Goal: Task Accomplishment & Management: Complete application form

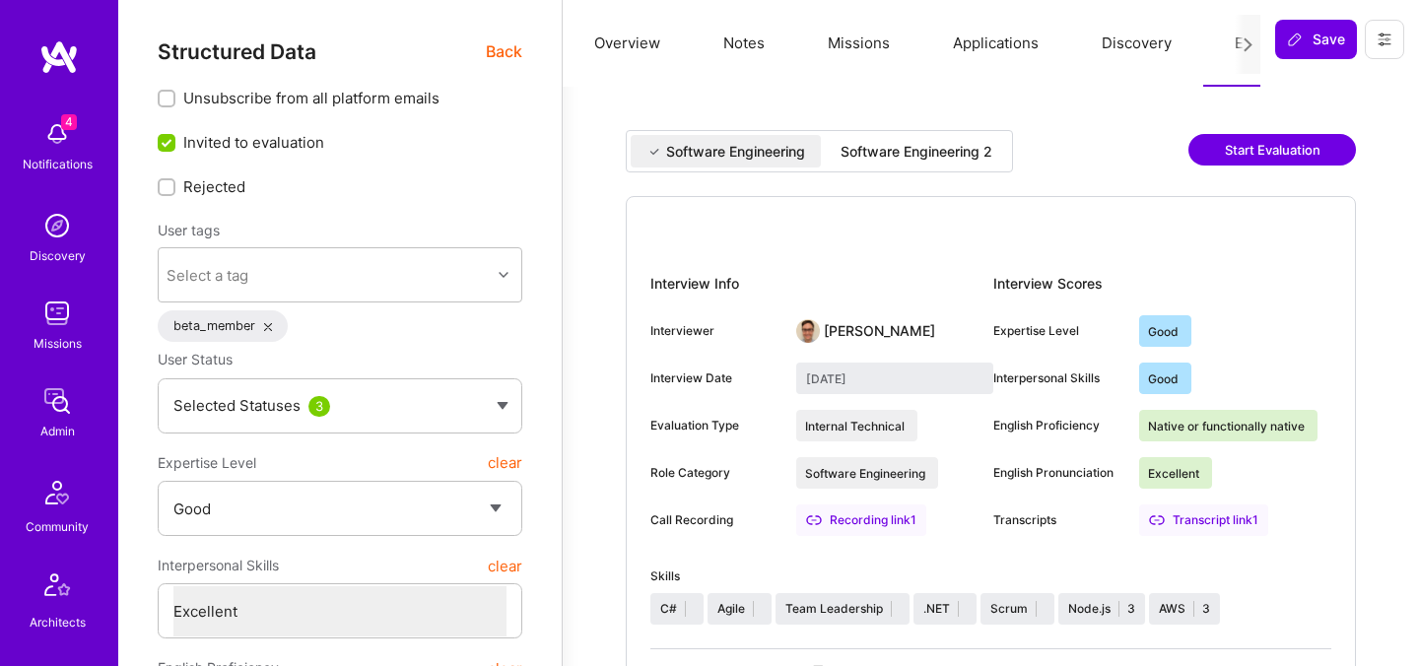
select select "4"
select select "7"
select select "US"
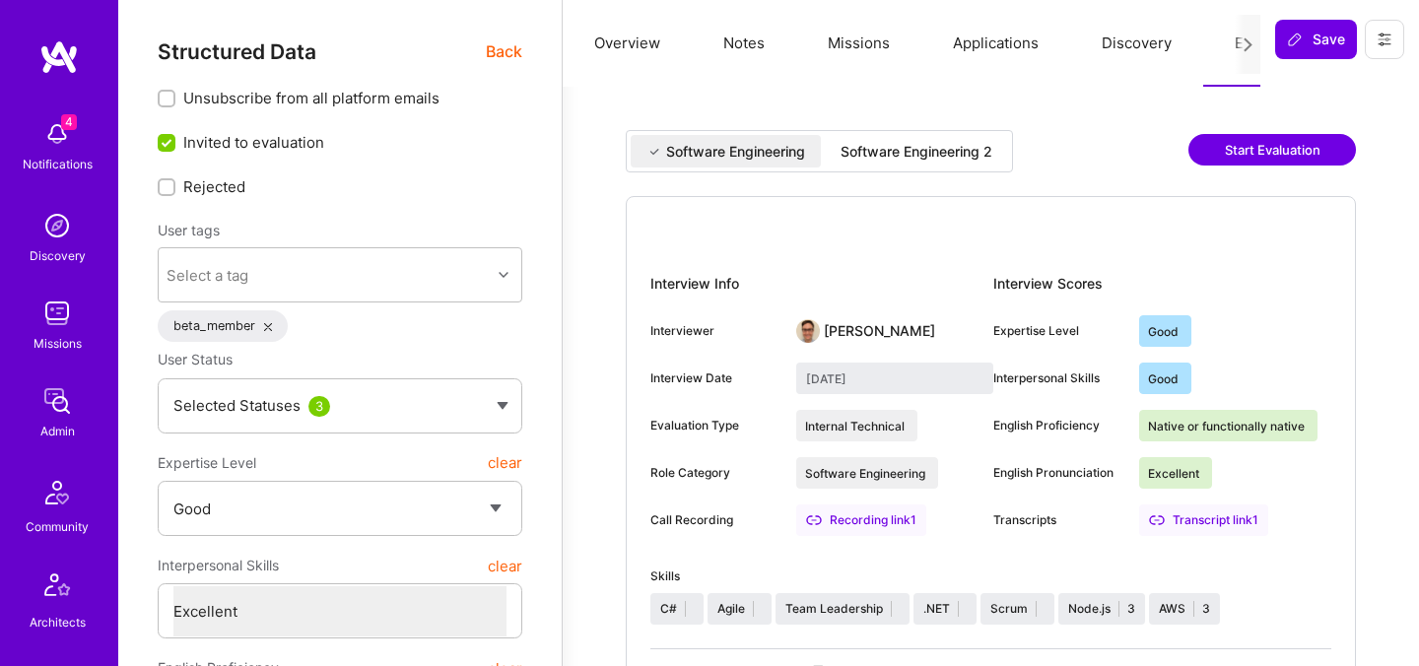
select select "Right Now"
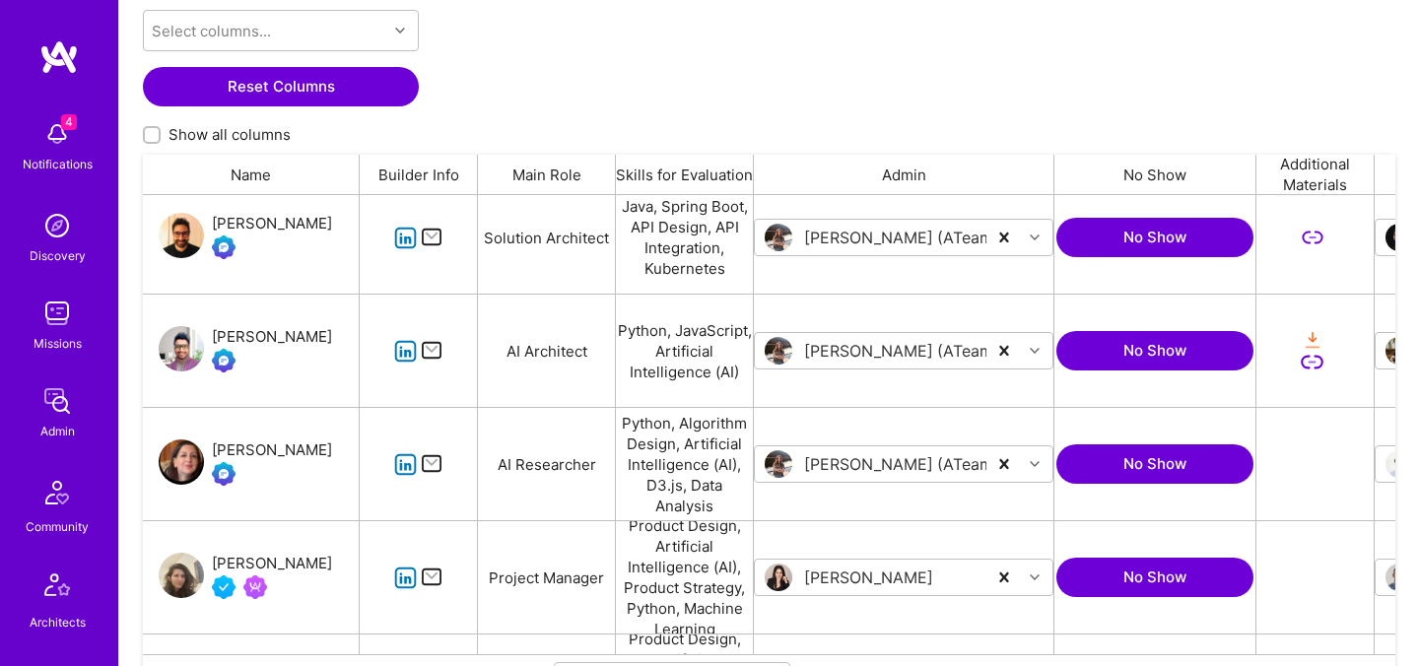
scroll to position [388, 0]
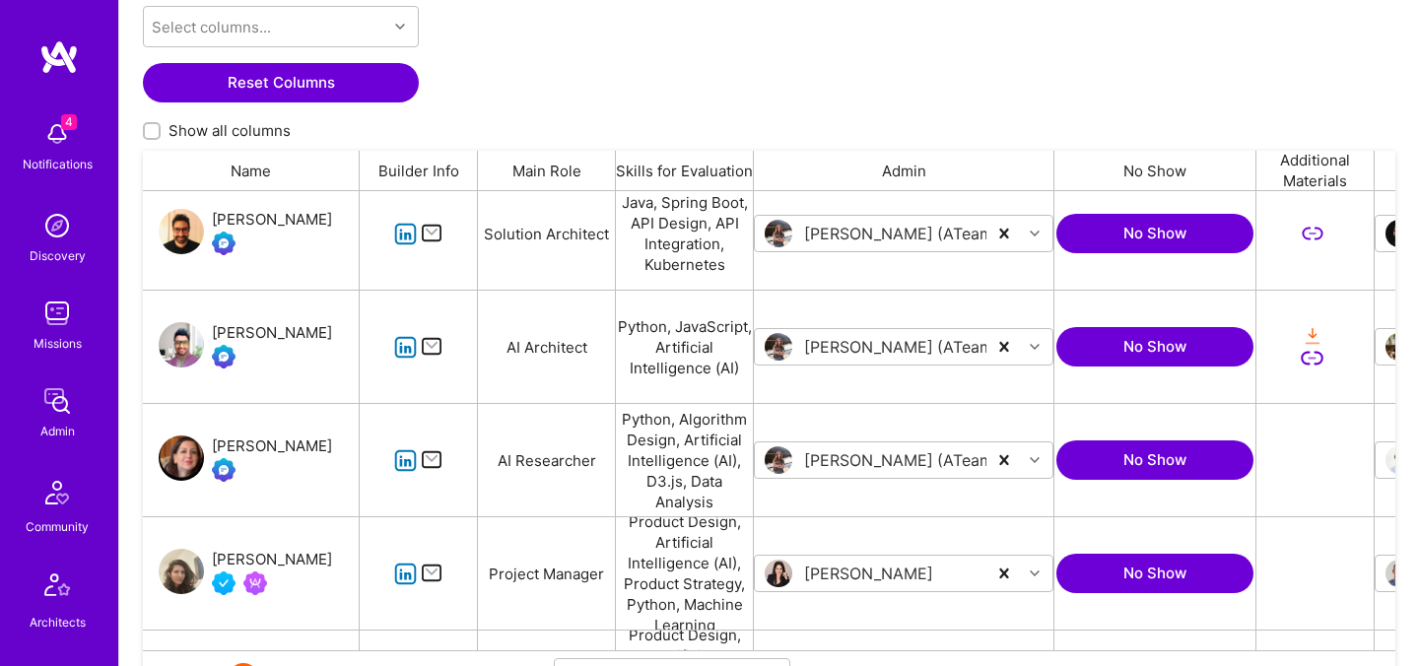
drag, startPoint x: 215, startPoint y: 431, endPoint x: 331, endPoint y: 445, distance: 117.1
click at [331, 445] on div "Hadeel Maryoosh" at bounding box center [251, 460] width 217 height 112
copy div "Hadeel Maryoosh"
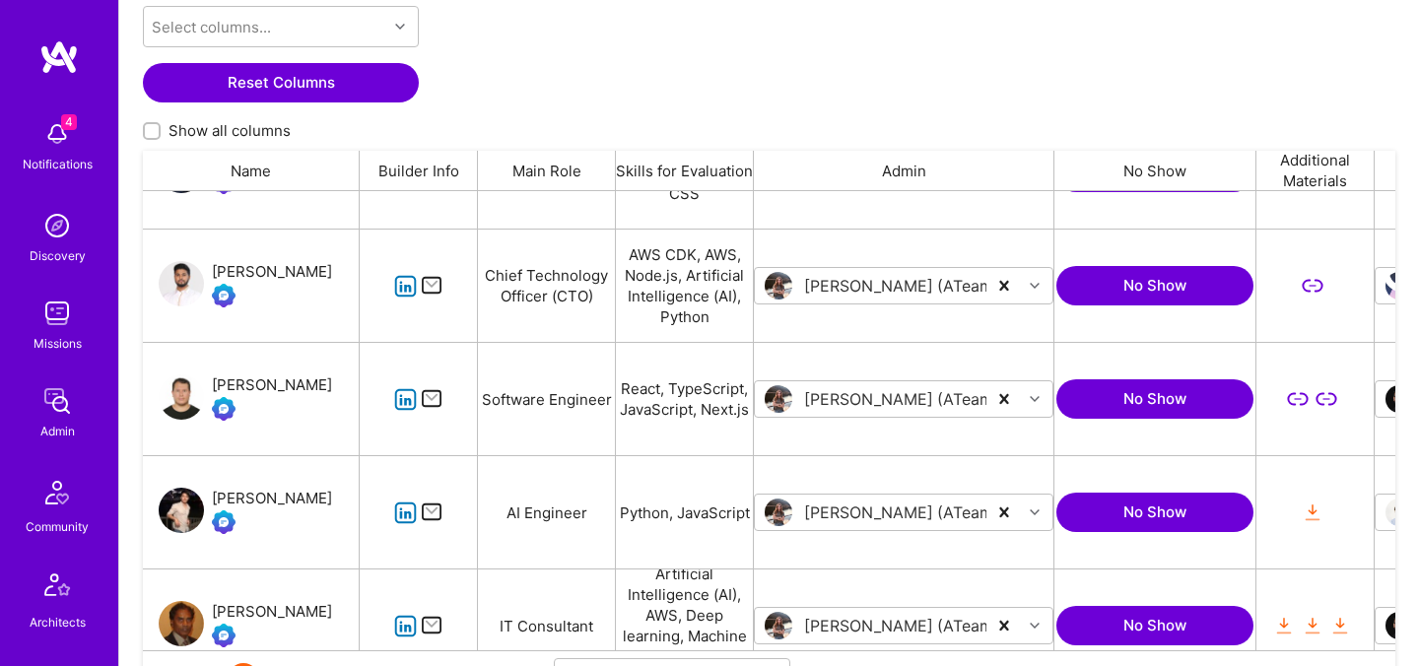
scroll to position [1803, 0]
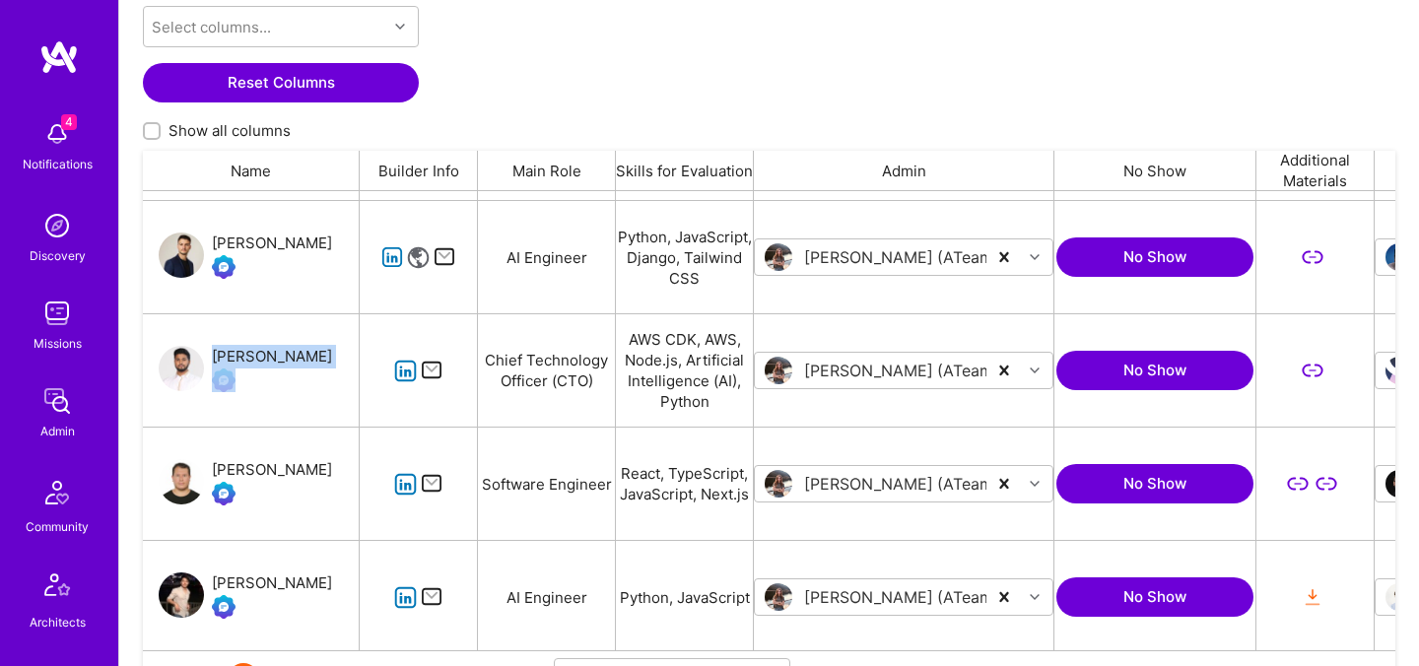
drag, startPoint x: 311, startPoint y: 357, endPoint x: 208, endPoint y: 357, distance: 103.4
click at [208, 357] on div "Sami Haroon" at bounding box center [251, 370] width 217 height 112
copy div "Sami Haroon"
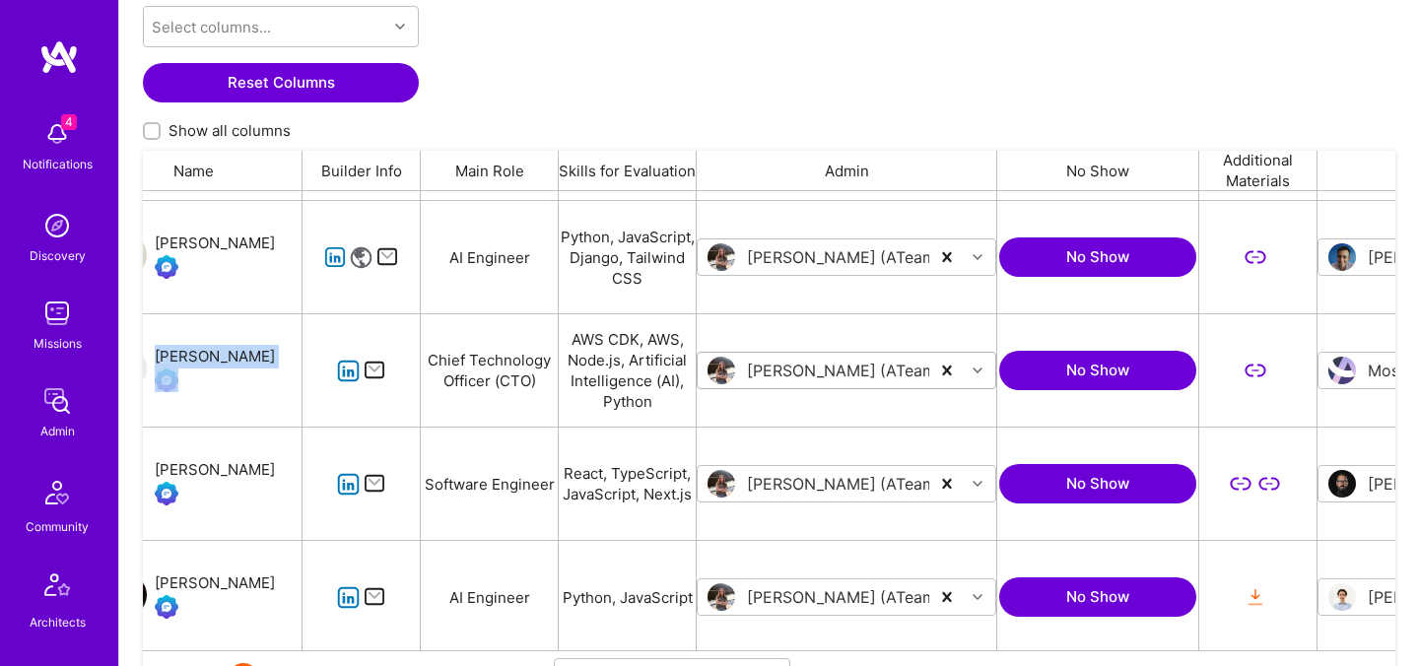
scroll to position [0, 0]
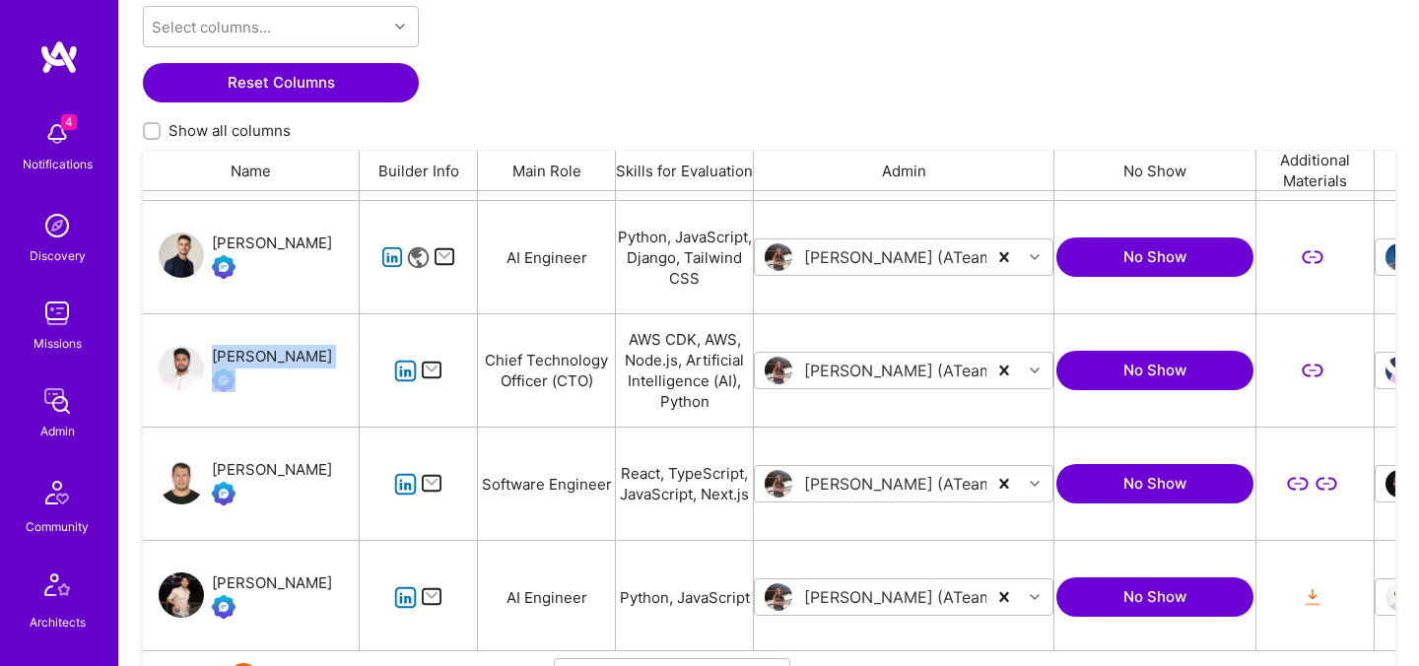
click at [226, 359] on div "Sami Haroon" at bounding box center [272, 357] width 120 height 24
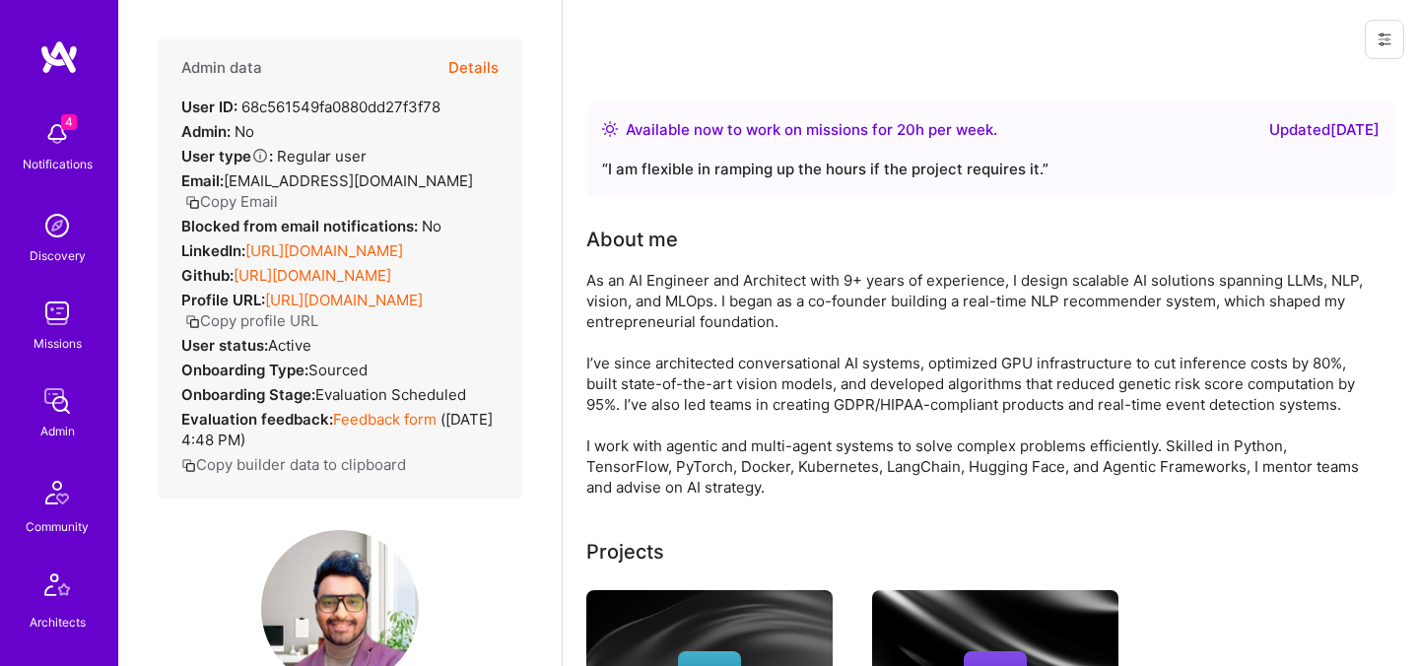
scroll to position [284, 0]
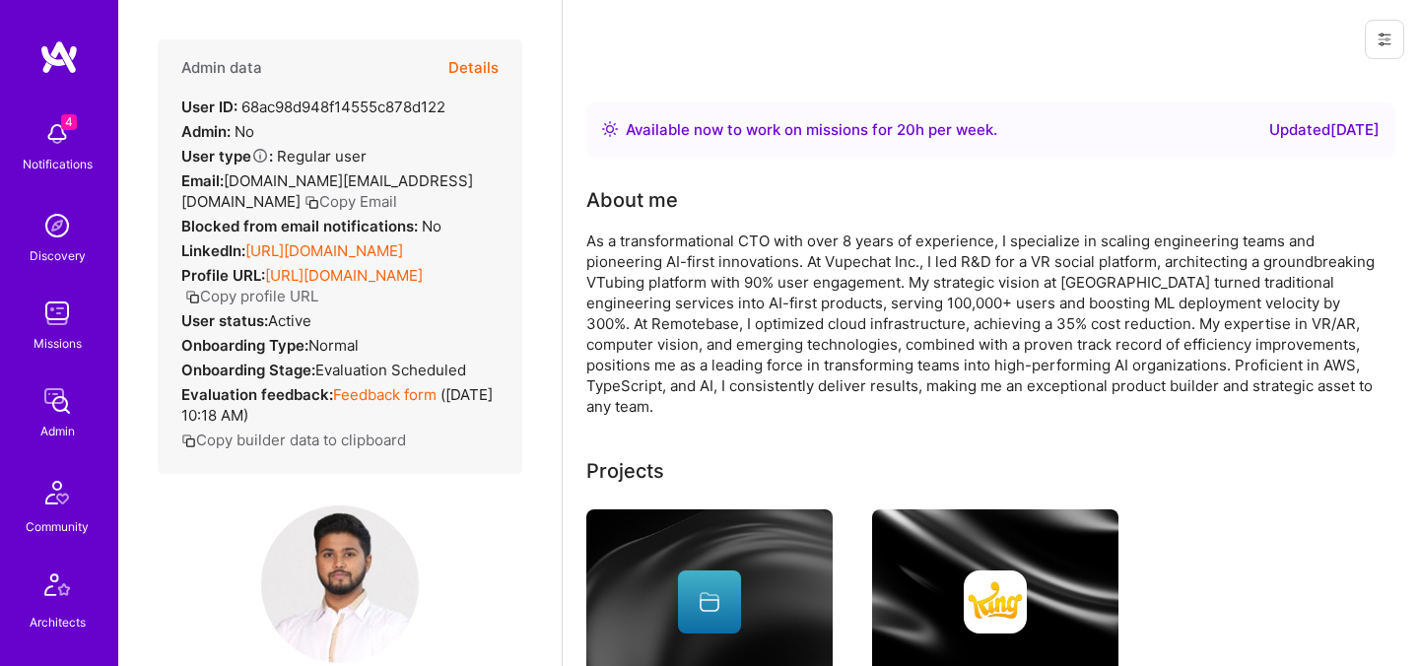
click at [473, 46] on button "Details" at bounding box center [473, 67] width 50 height 57
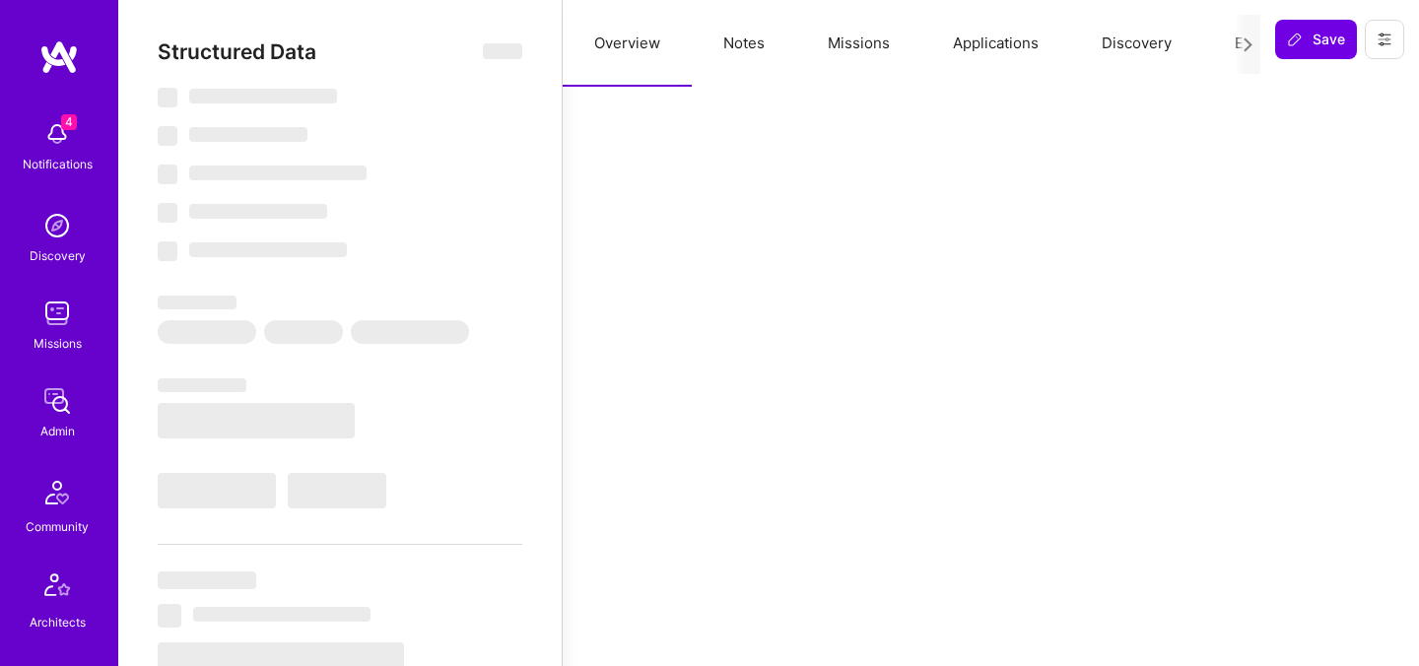
select select "Right Now"
select select "Verified"
select select "PK"
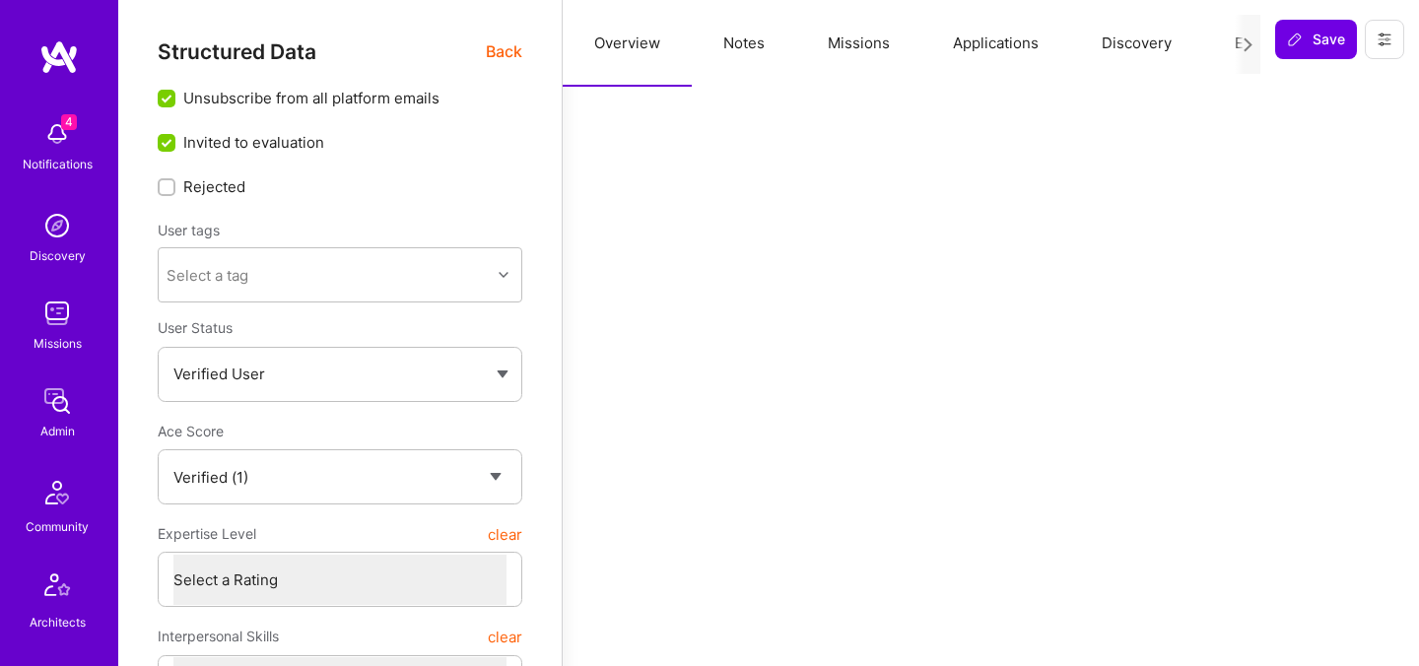
click at [1228, 47] on button "Evaluation" at bounding box center [1270, 43] width 135 height 87
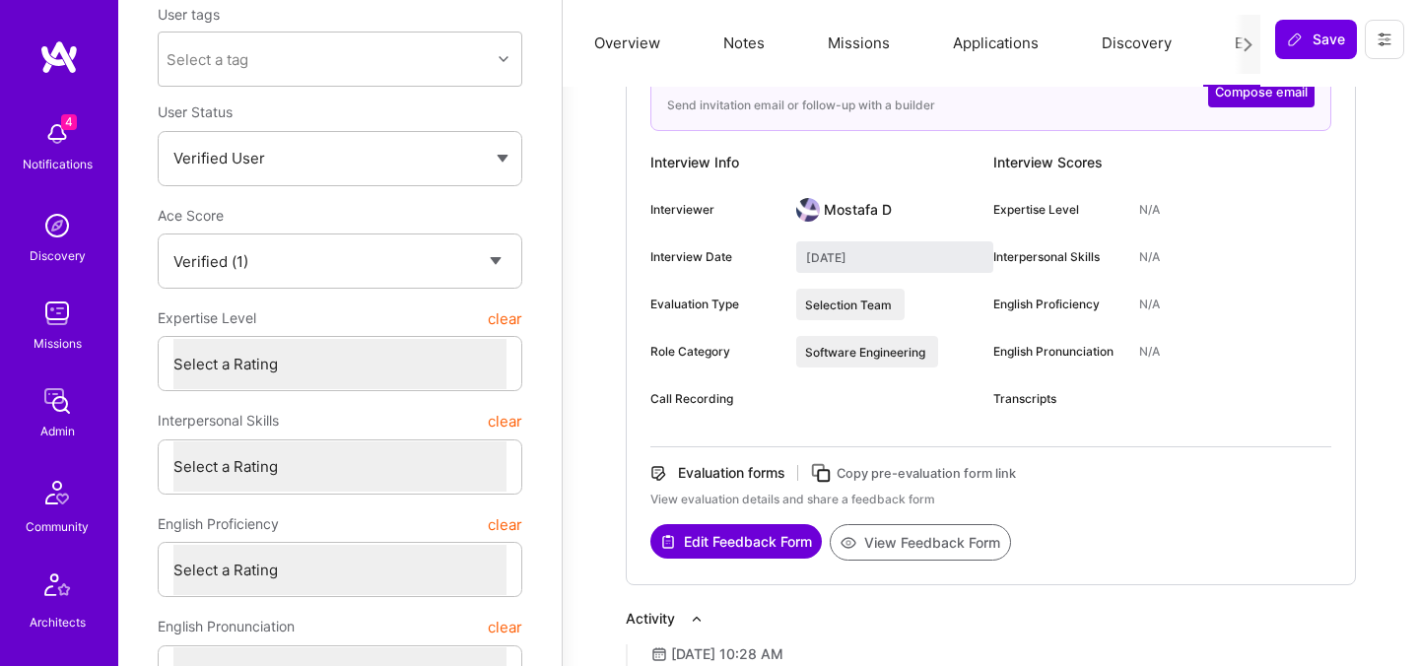
scroll to position [415, 0]
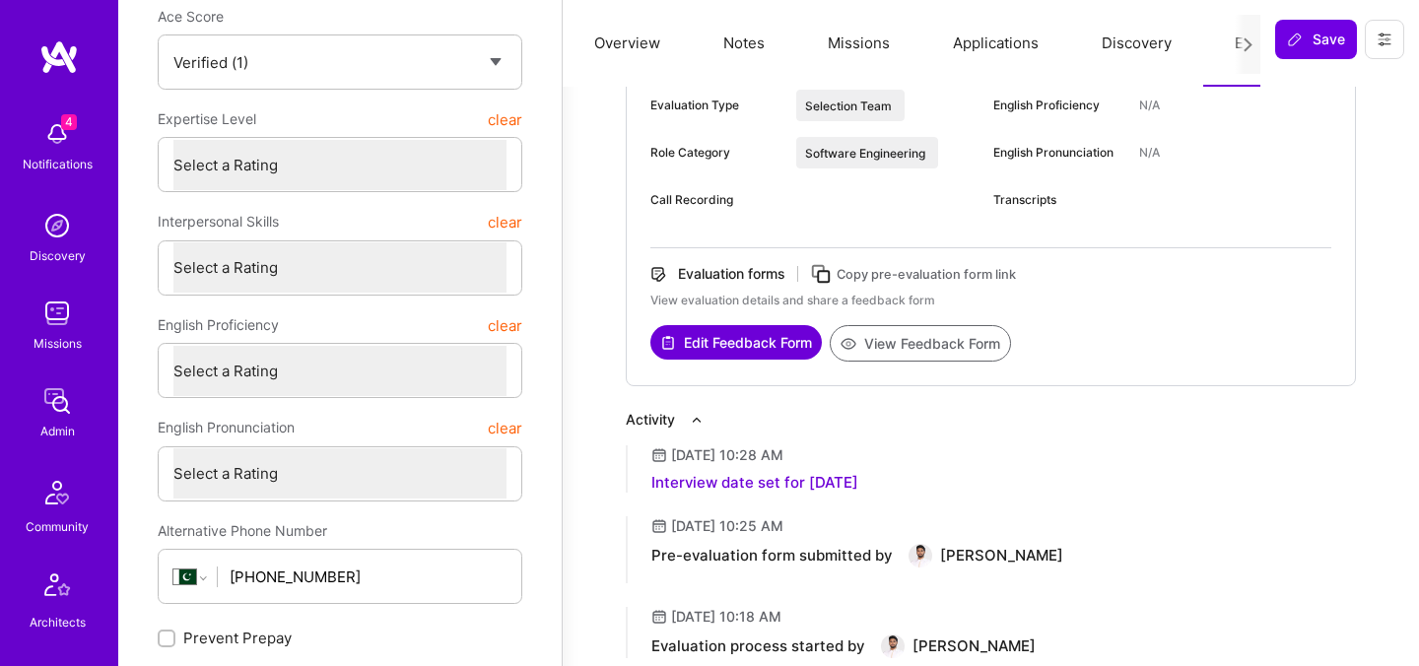
click at [925, 339] on button "View Feedback Form" at bounding box center [919, 343] width 181 height 36
click at [780, 340] on button "Edit Feedback Form" at bounding box center [735, 342] width 171 height 34
click at [725, 339] on button "Edit Feedback Form" at bounding box center [735, 342] width 171 height 34
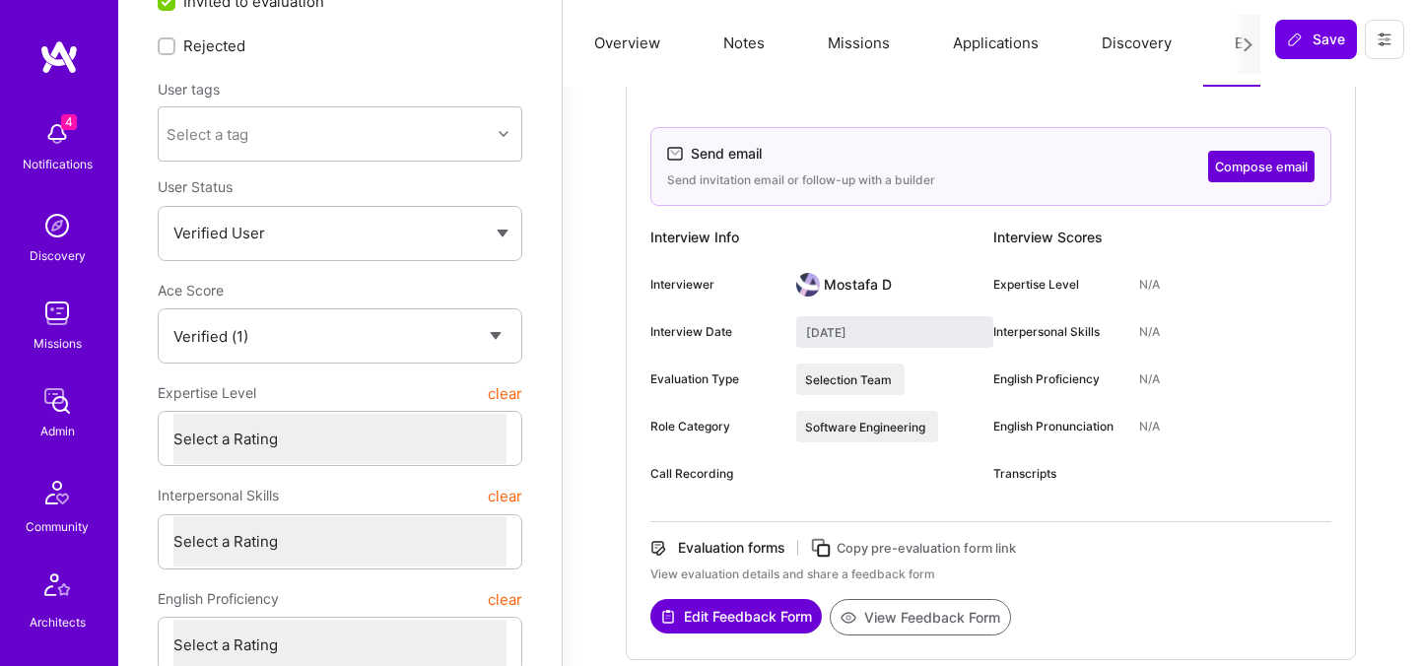
scroll to position [0, 0]
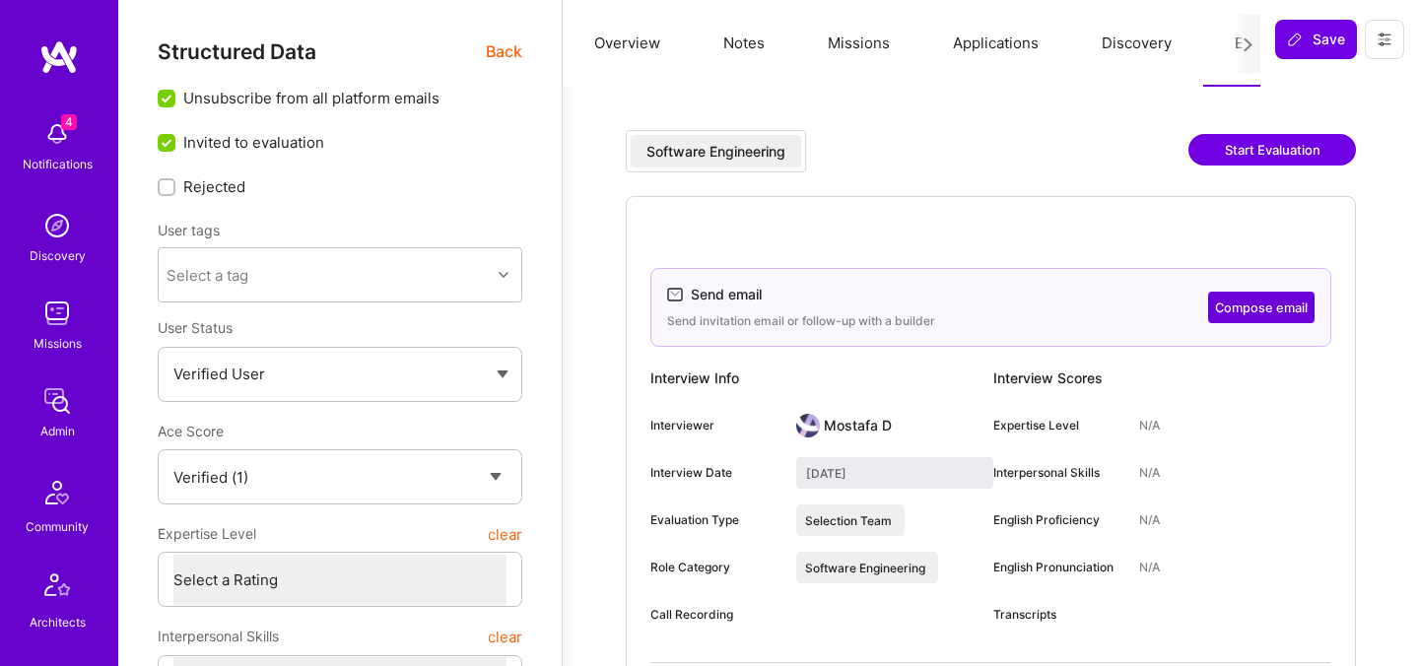
click at [512, 55] on span "Back" at bounding box center [504, 51] width 36 height 25
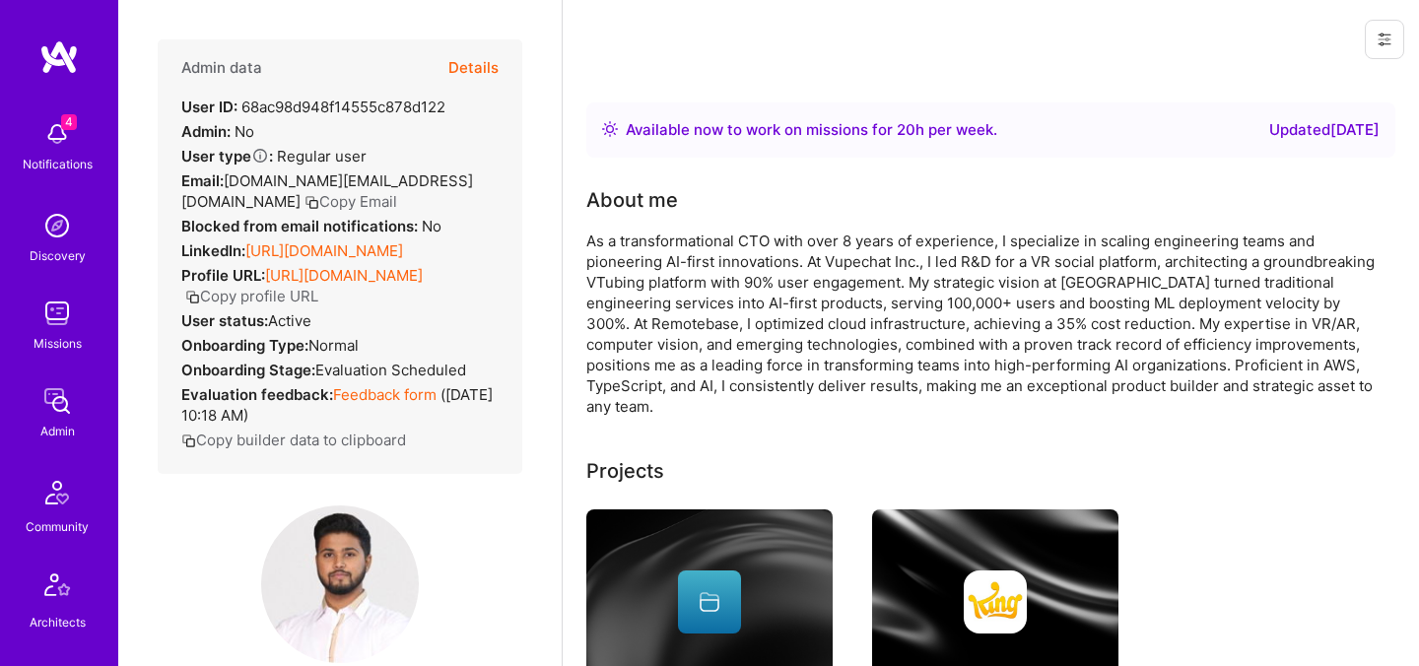
scroll to position [194, 0]
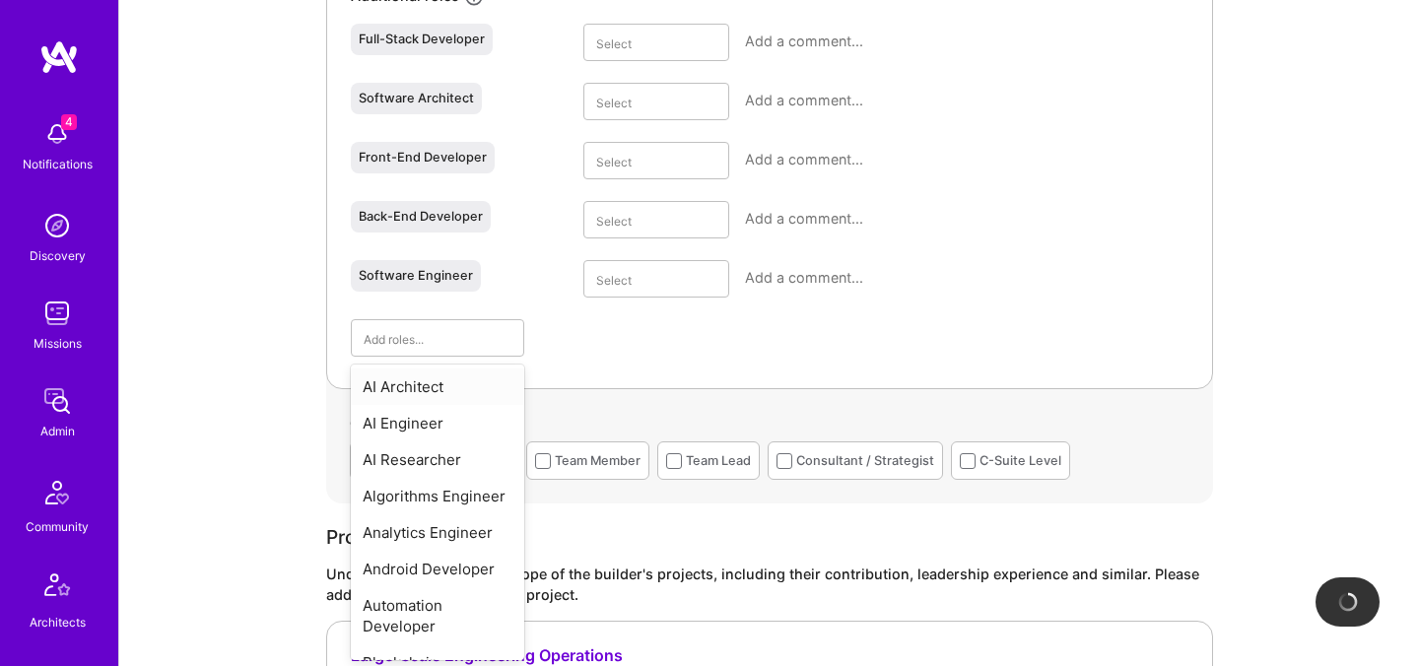
scroll to position [1098, 0]
click at [424, 383] on div "AI Architect" at bounding box center [437, 384] width 173 height 36
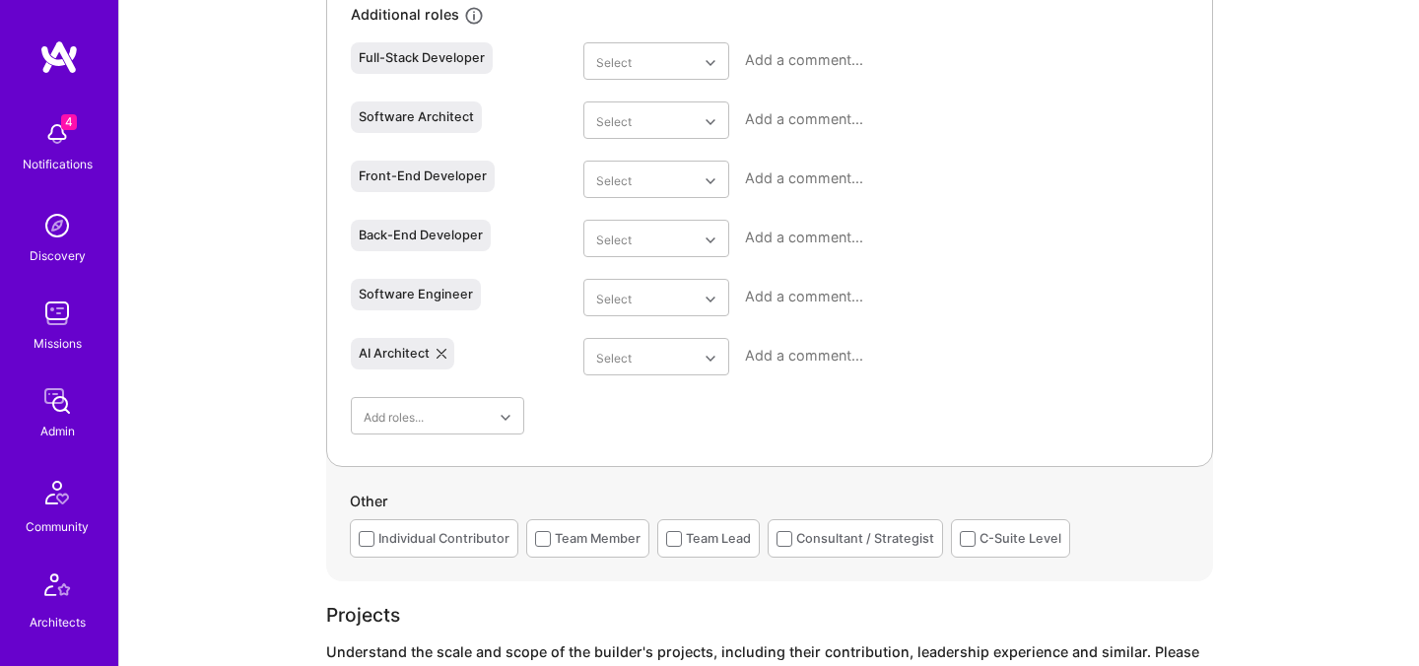
scroll to position [1075, 0]
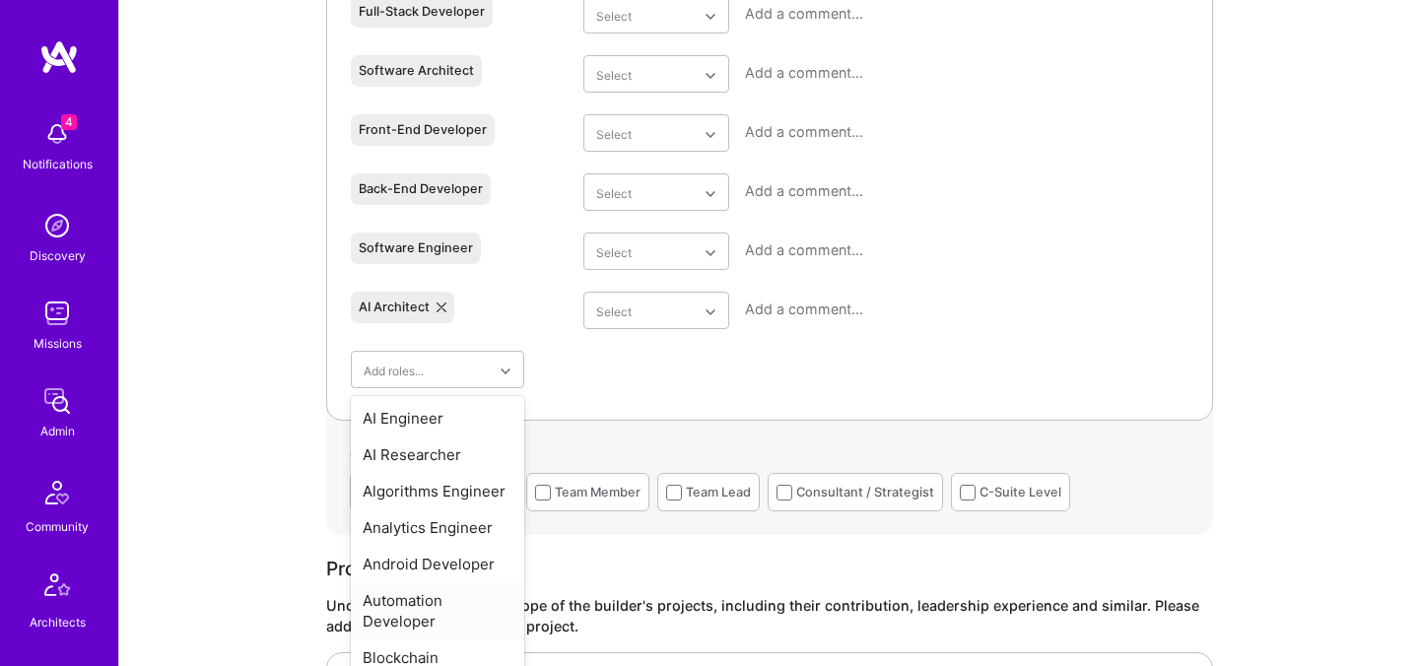
scroll to position [1157, 0]
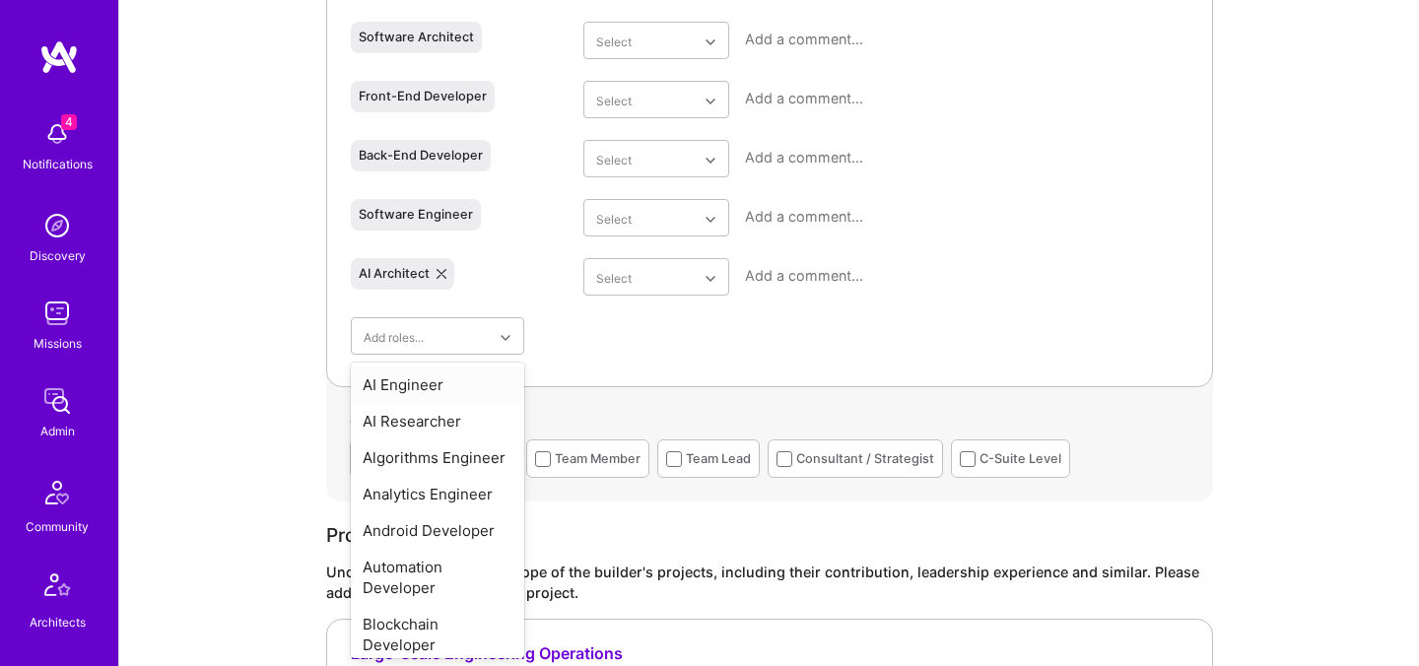
click at [453, 391] on div "AI Engineer" at bounding box center [437, 384] width 173 height 36
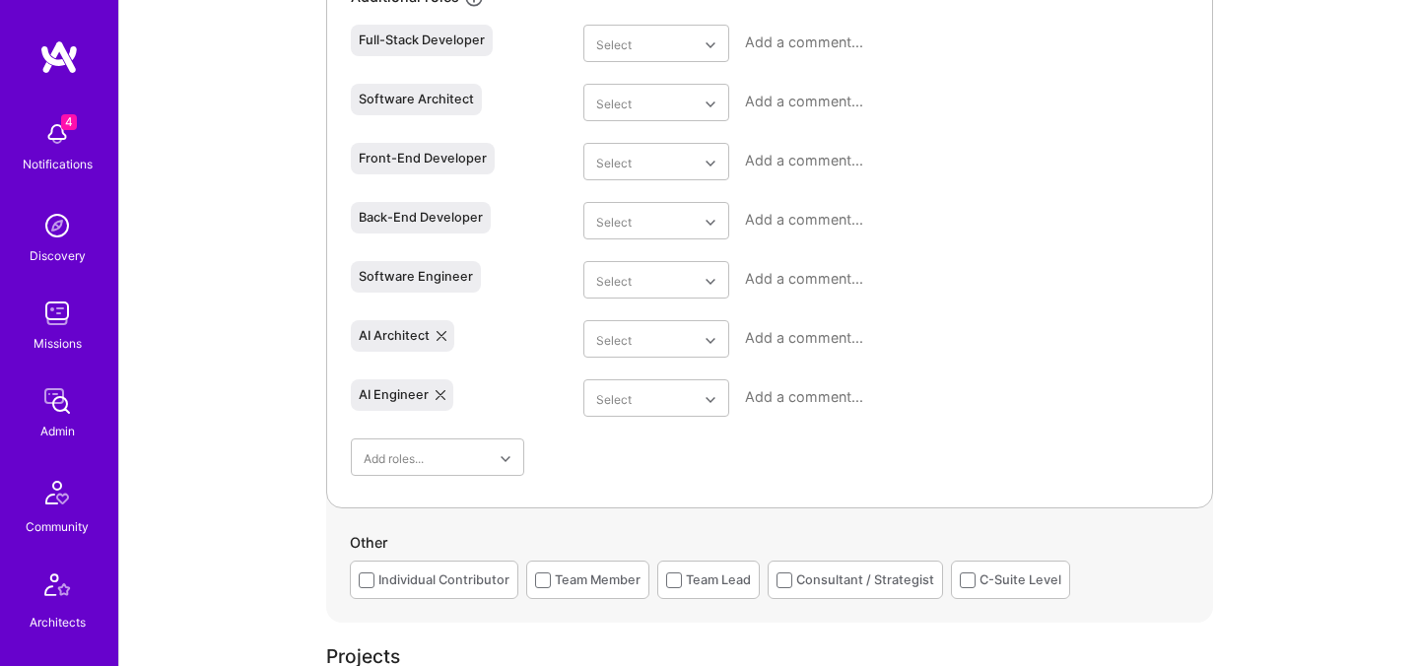
scroll to position [1079, 0]
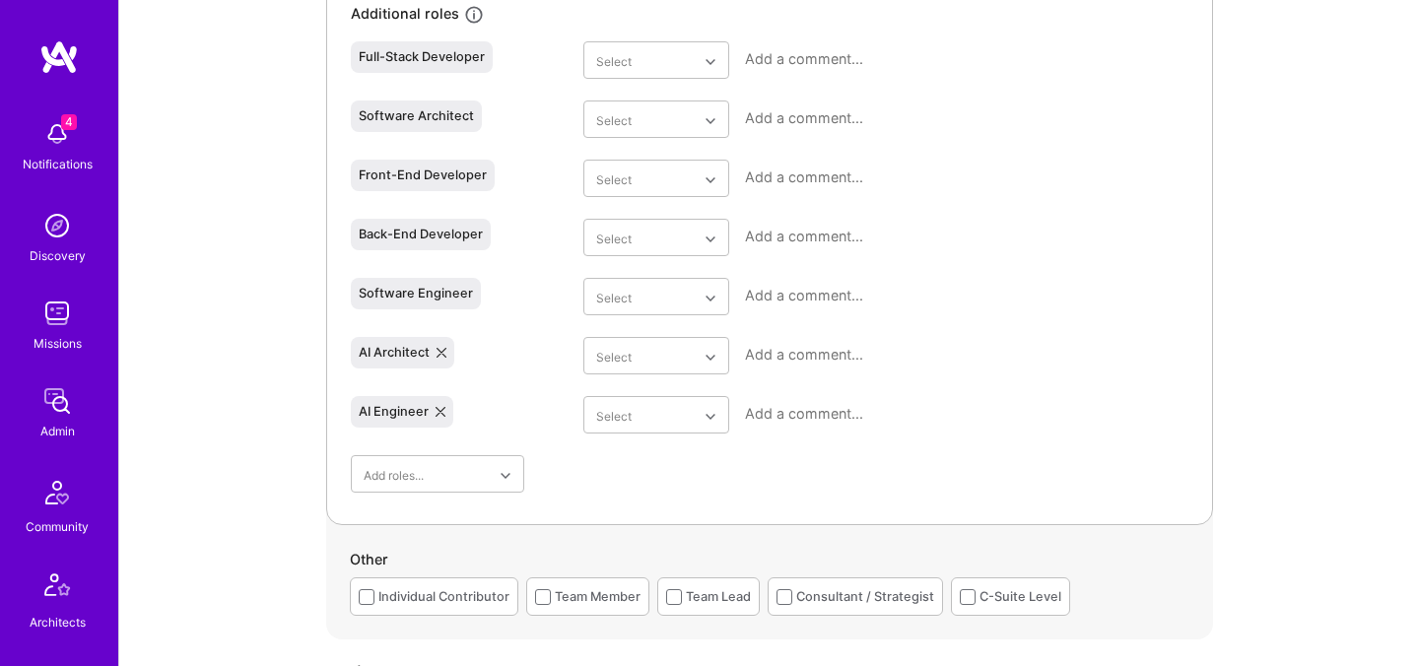
click at [450, 298] on div "Software Engineer" at bounding box center [416, 294] width 114 height 16
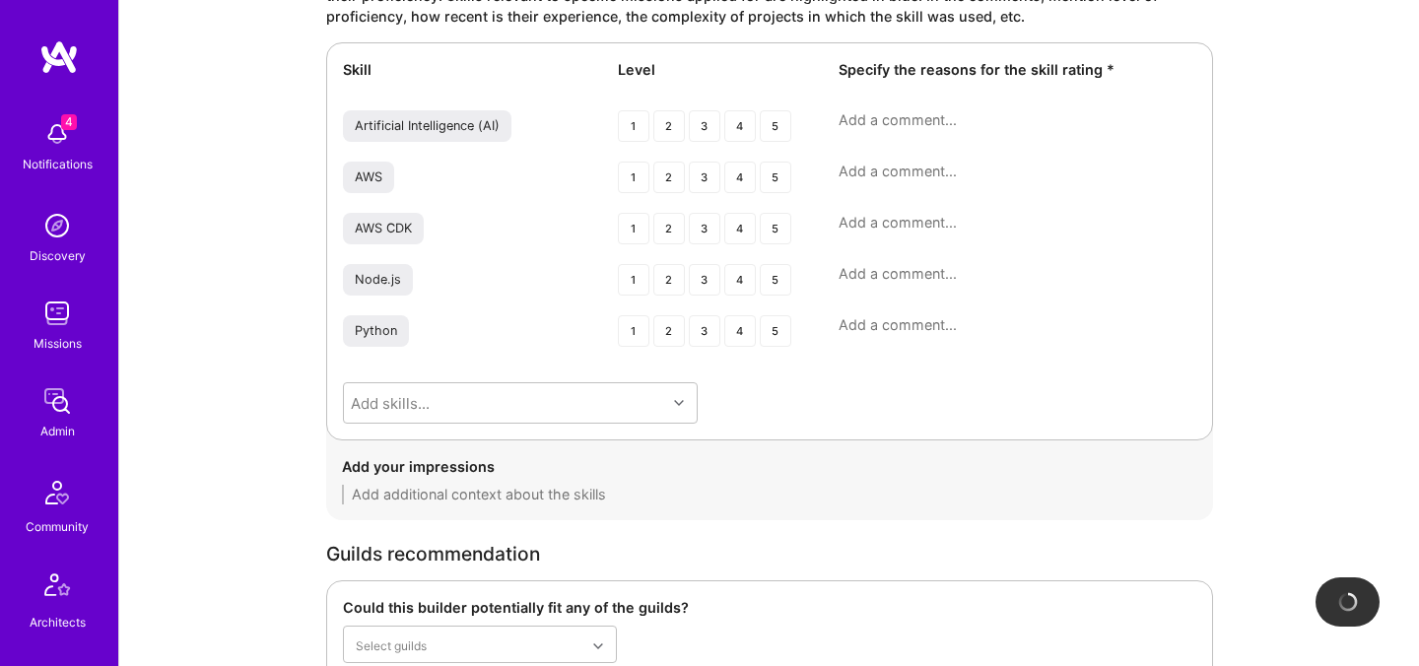
scroll to position [3858, 0]
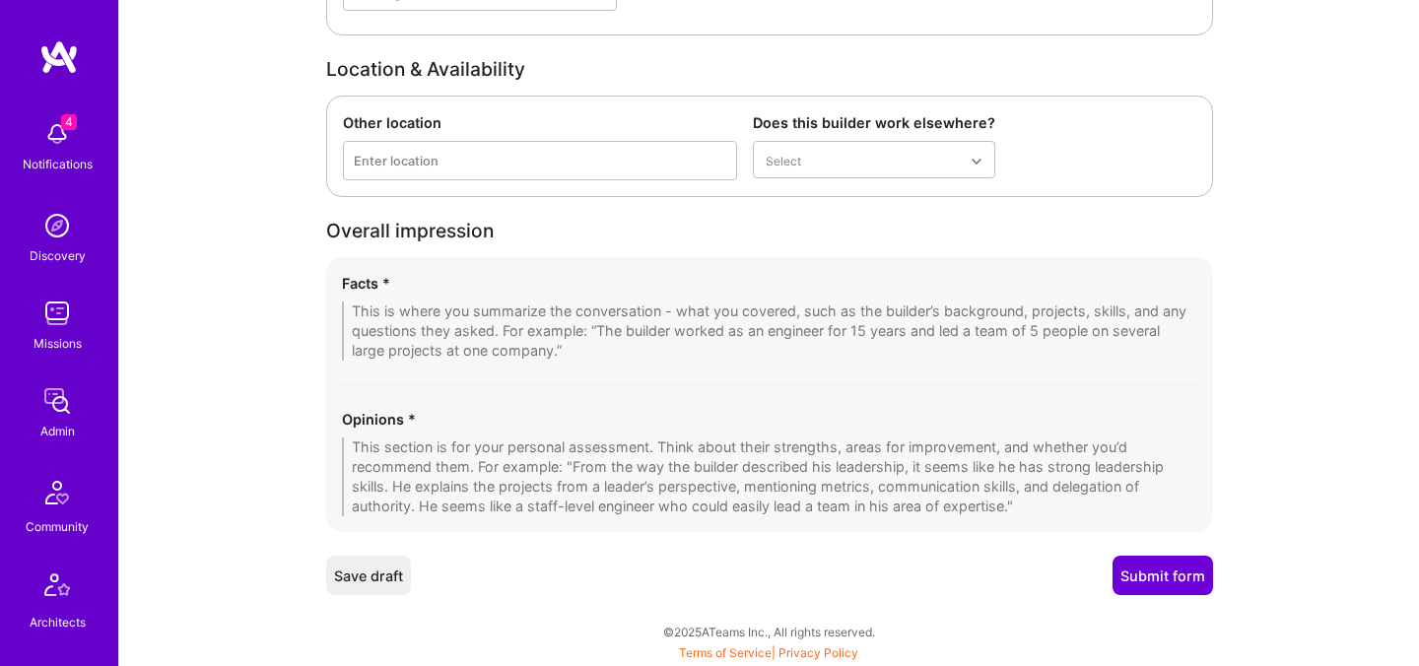
click at [1145, 571] on button "Submit form" at bounding box center [1162, 575] width 100 height 39
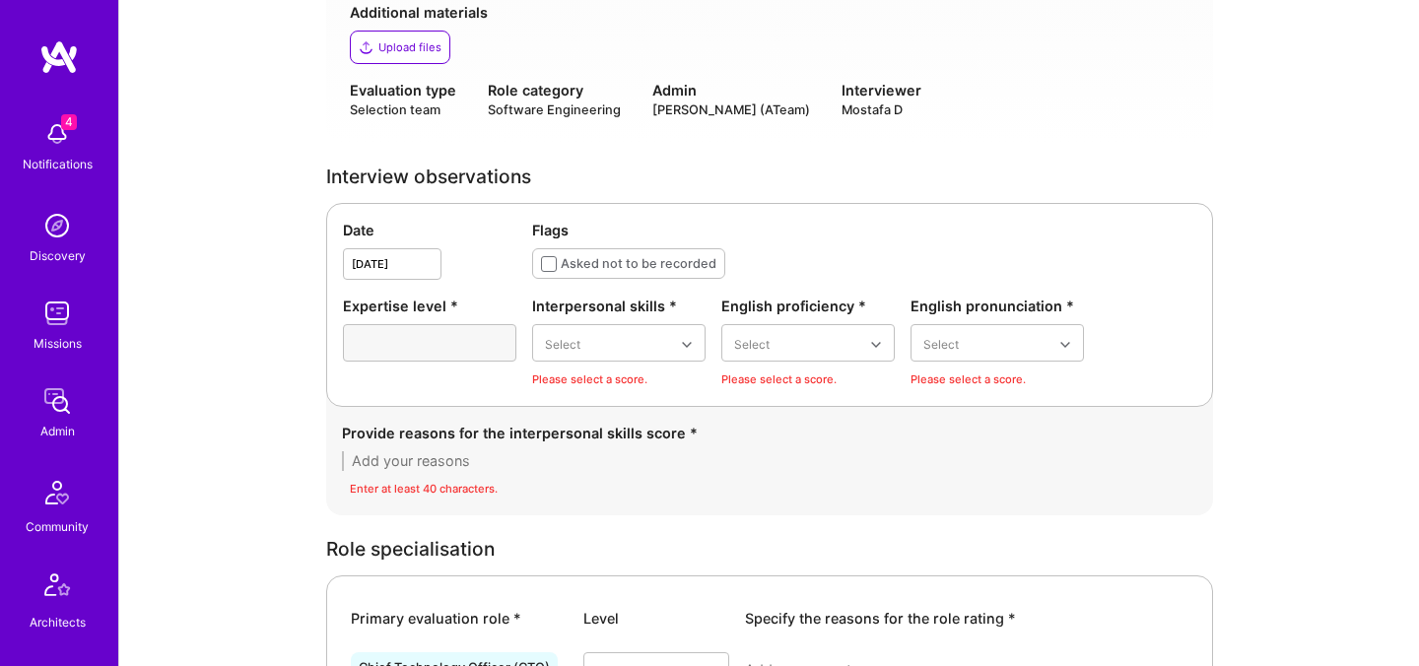
scroll to position [406, 0]
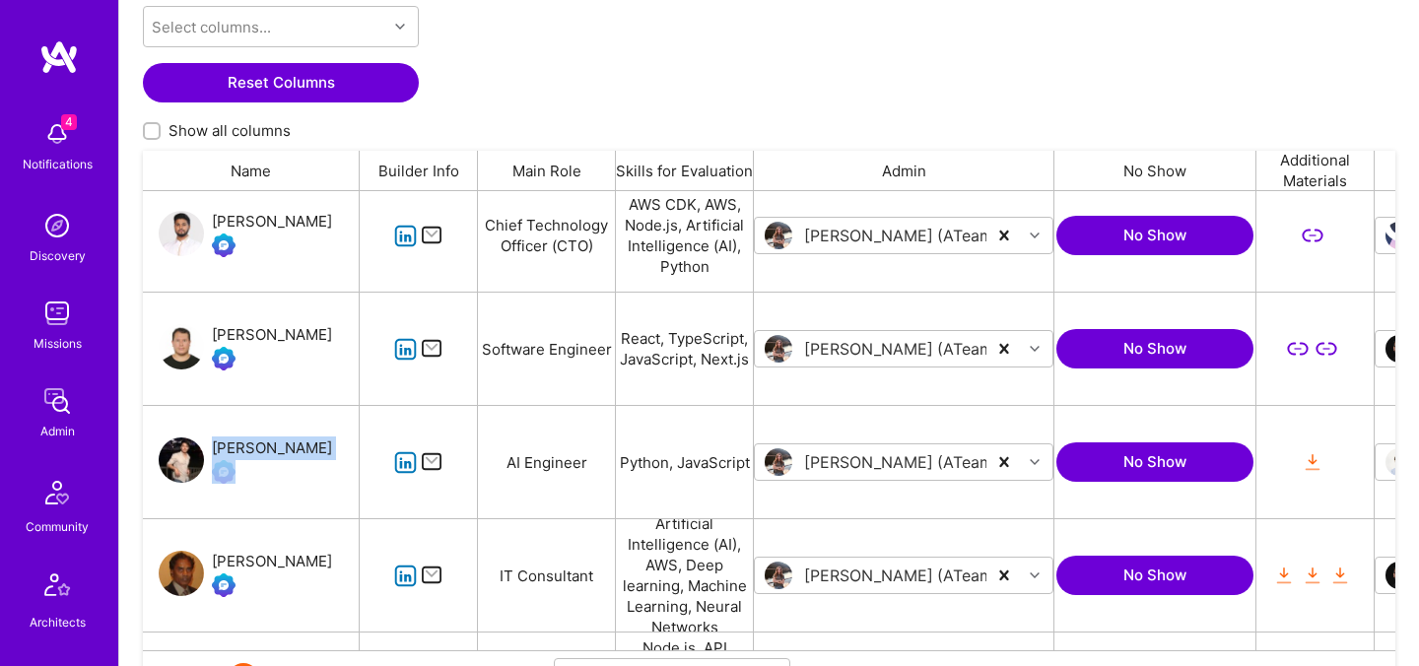
drag, startPoint x: 295, startPoint y: 448, endPoint x: 210, endPoint y: 451, distance: 84.8
click at [210, 451] on div "[PERSON_NAME]" at bounding box center [251, 462] width 217 height 112
copy div "[PERSON_NAME]"
click at [261, 455] on div "[PERSON_NAME]" at bounding box center [272, 448] width 120 height 24
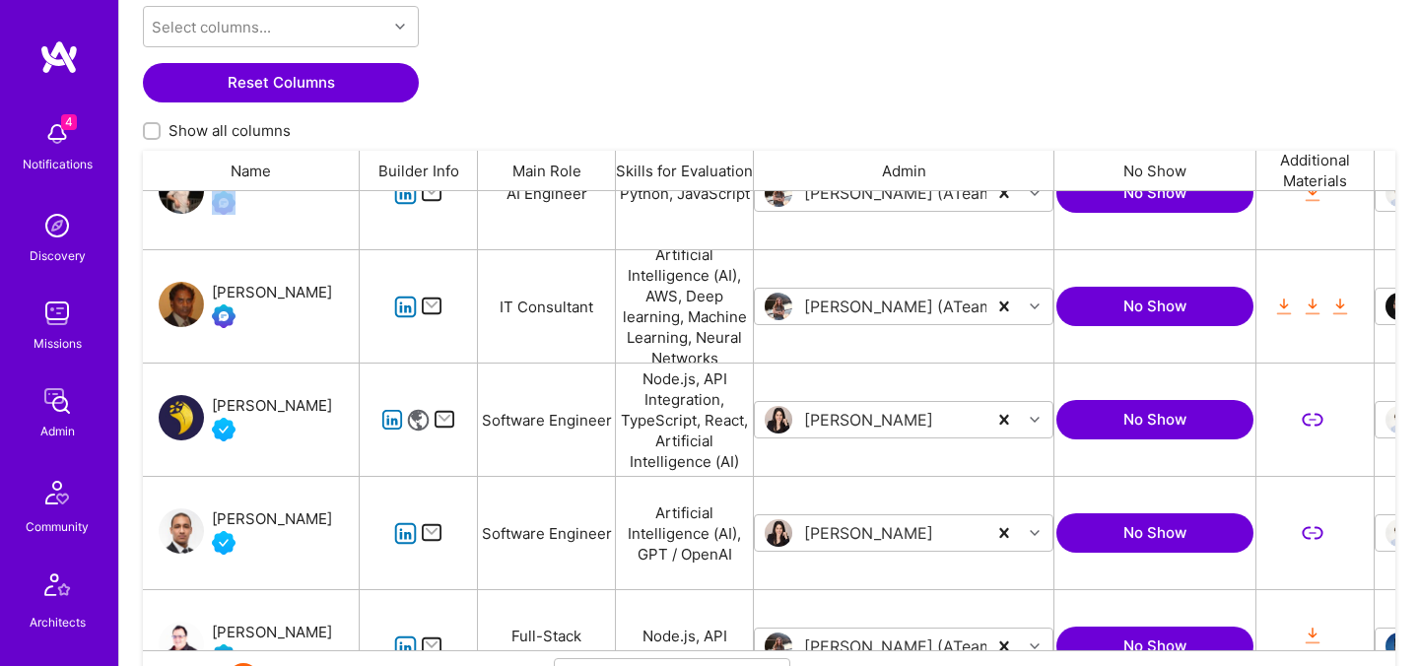
scroll to position [2235, 0]
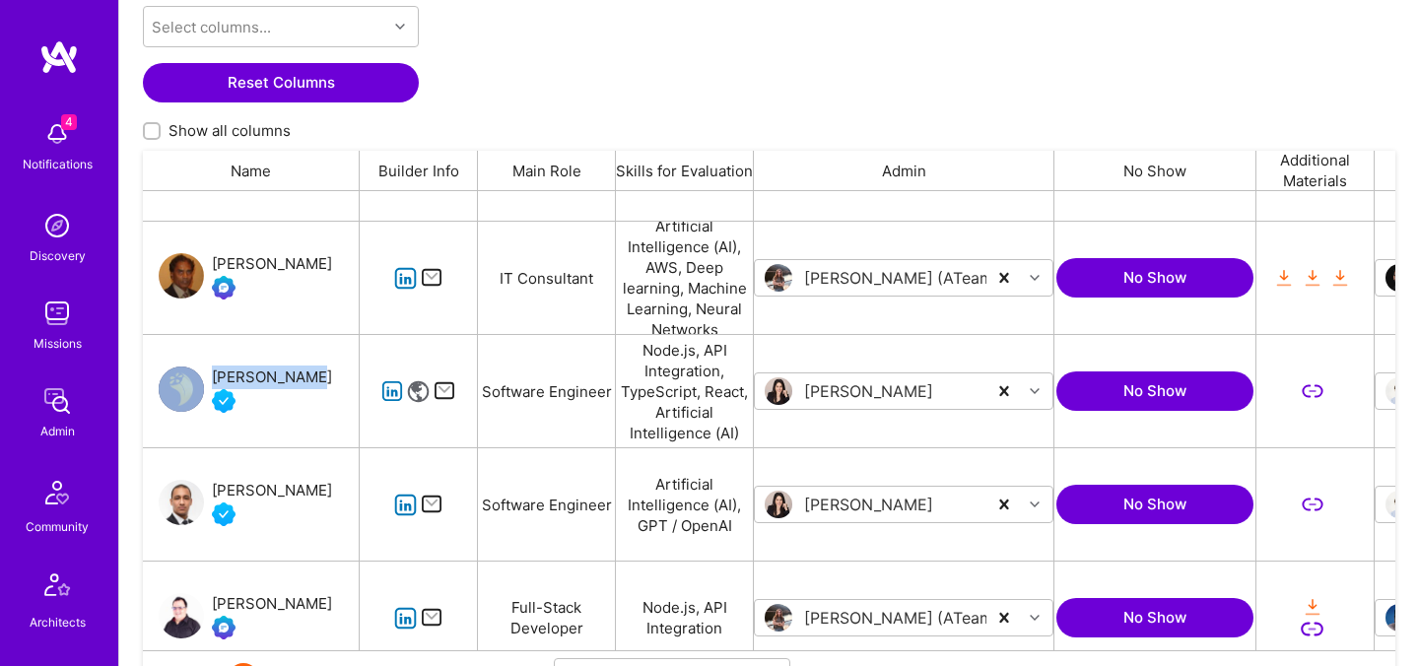
drag, startPoint x: 215, startPoint y: 363, endPoint x: 314, endPoint y: 373, distance: 100.1
click at [314, 373] on div "[PERSON_NAME]" at bounding box center [251, 391] width 217 height 112
copy div "[PERSON_NAME]"
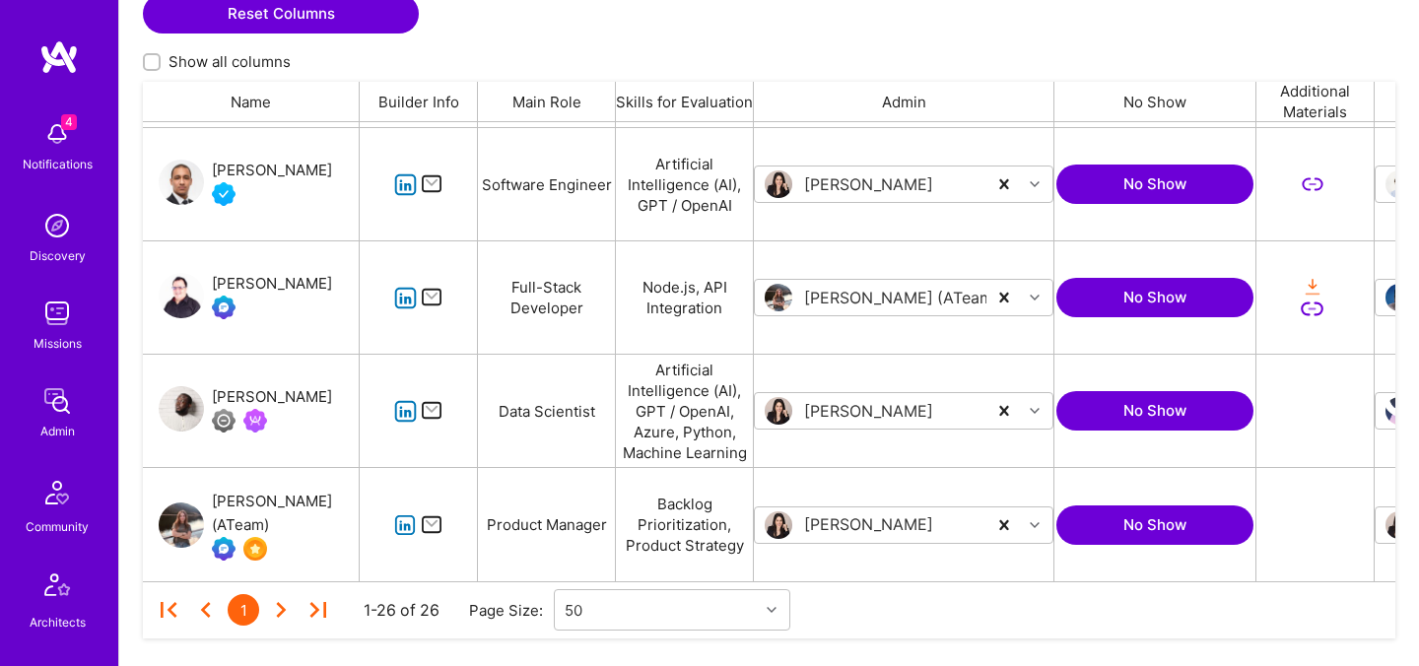
scroll to position [496, 0]
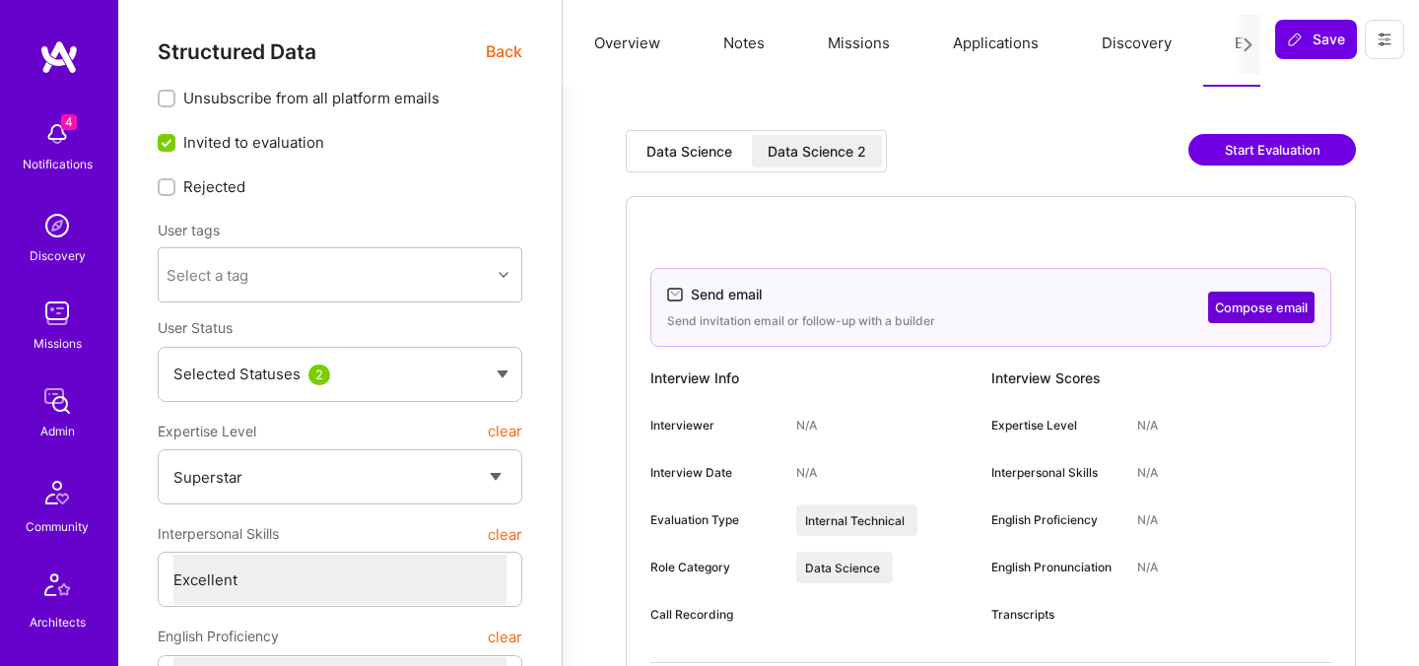
select select "7"
select select "US"
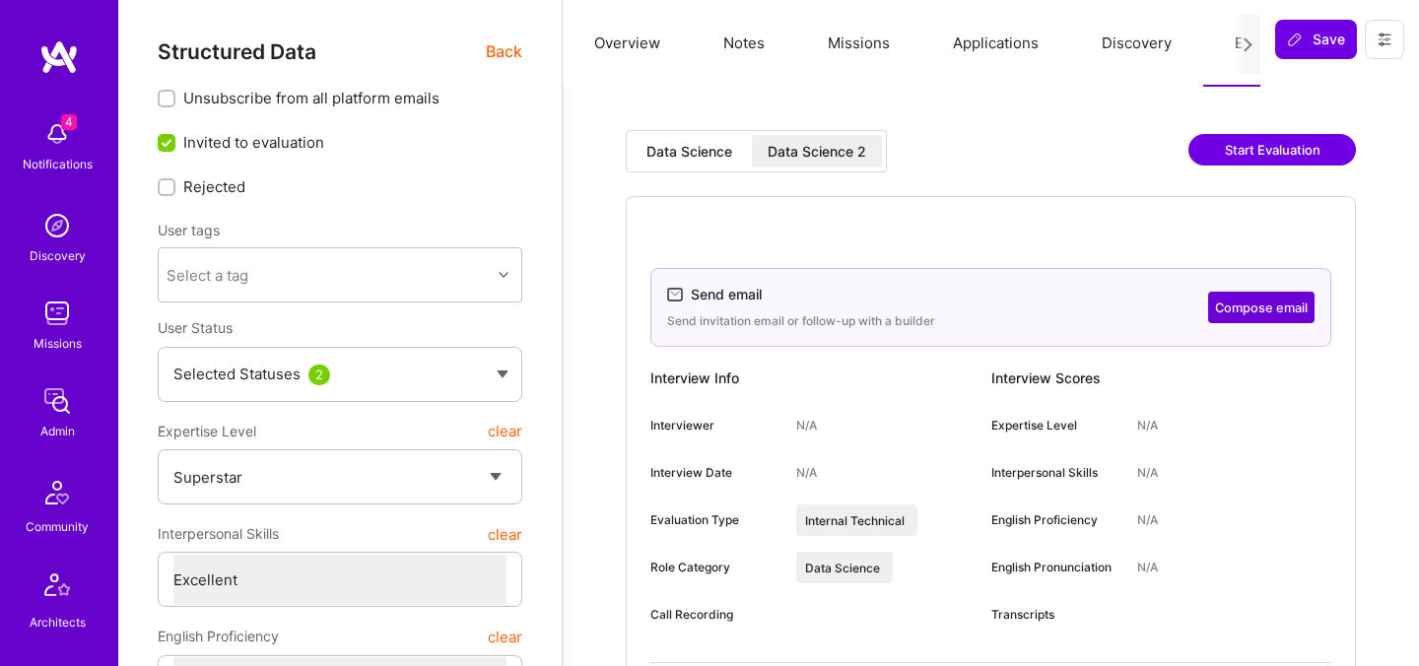
select select "Right Now"
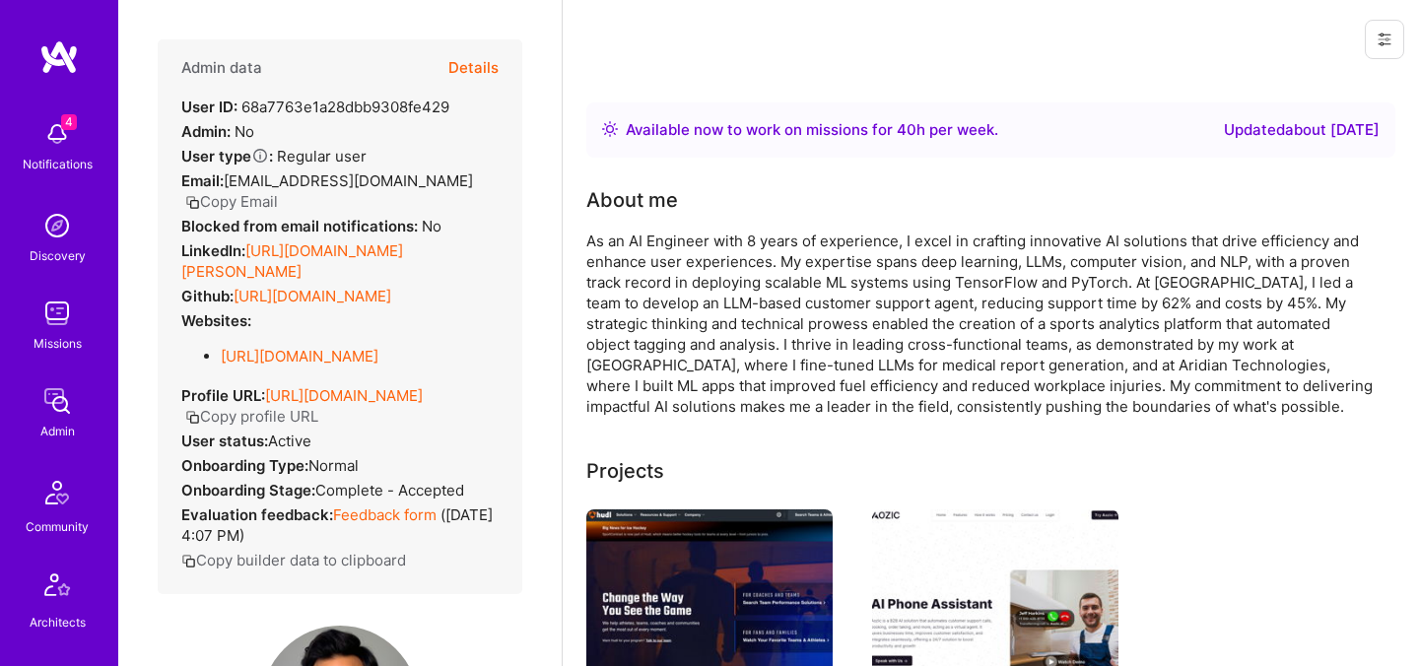
click at [480, 63] on button "Details" at bounding box center [473, 67] width 50 height 57
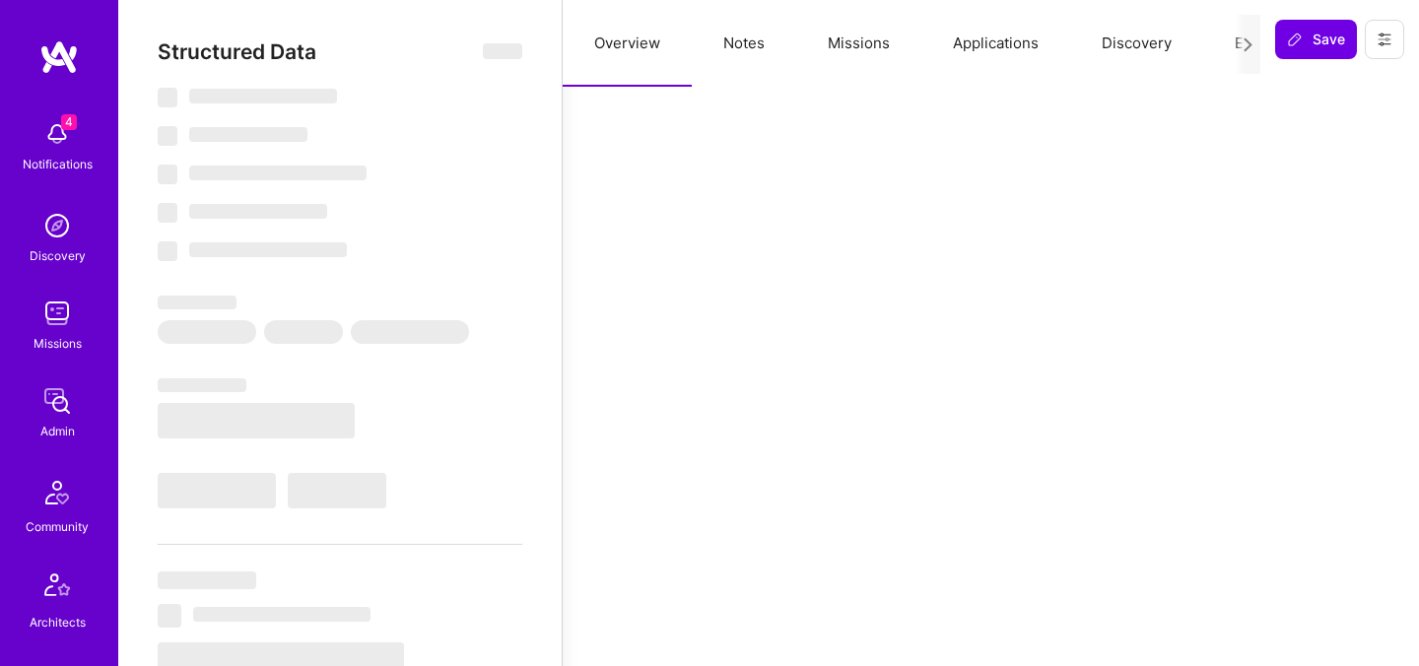
click at [1227, 43] on button "Evaluation" at bounding box center [1270, 43] width 135 height 87
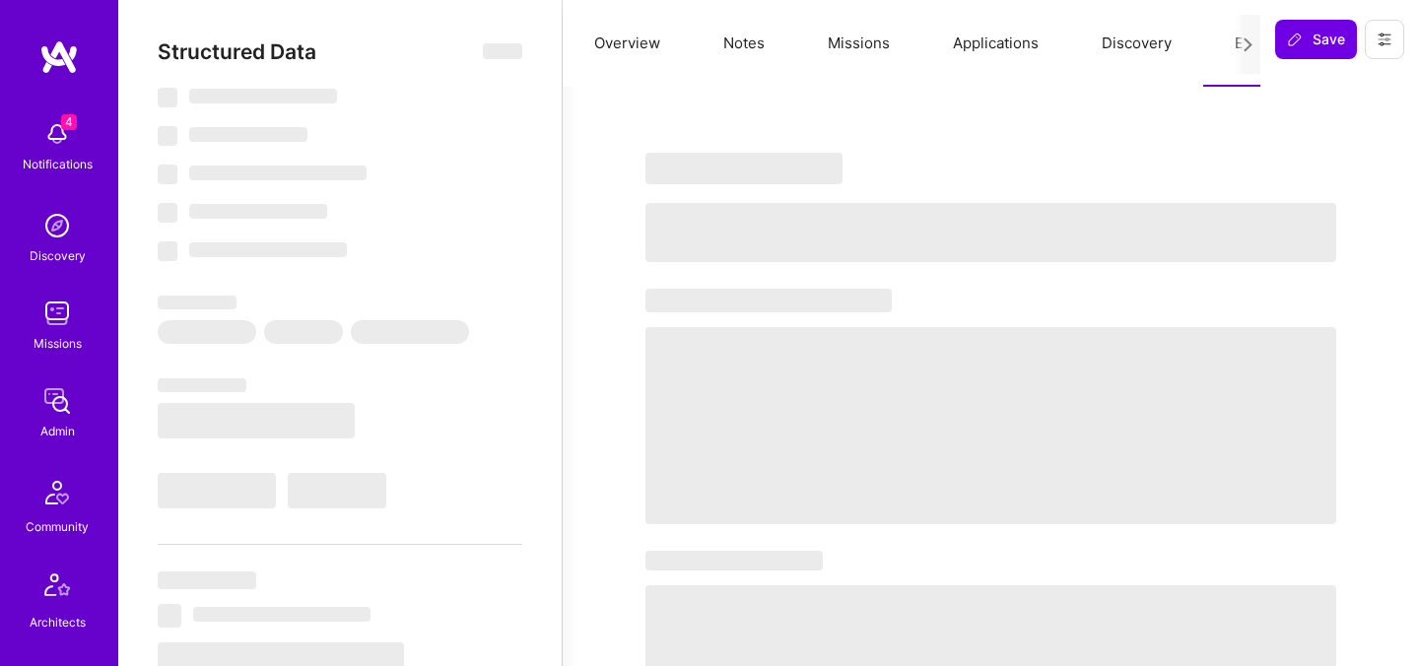
select select "Right Now"
select select "4"
select select "7"
select select "6"
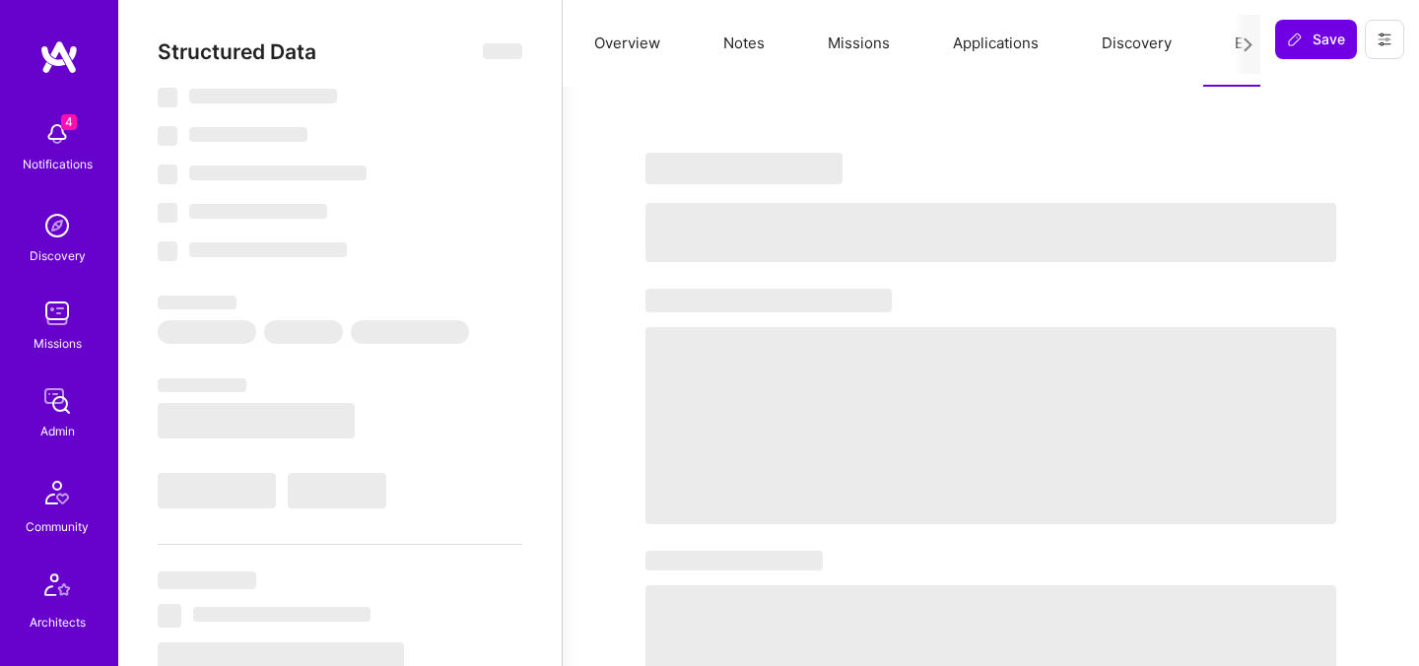
select select "US"
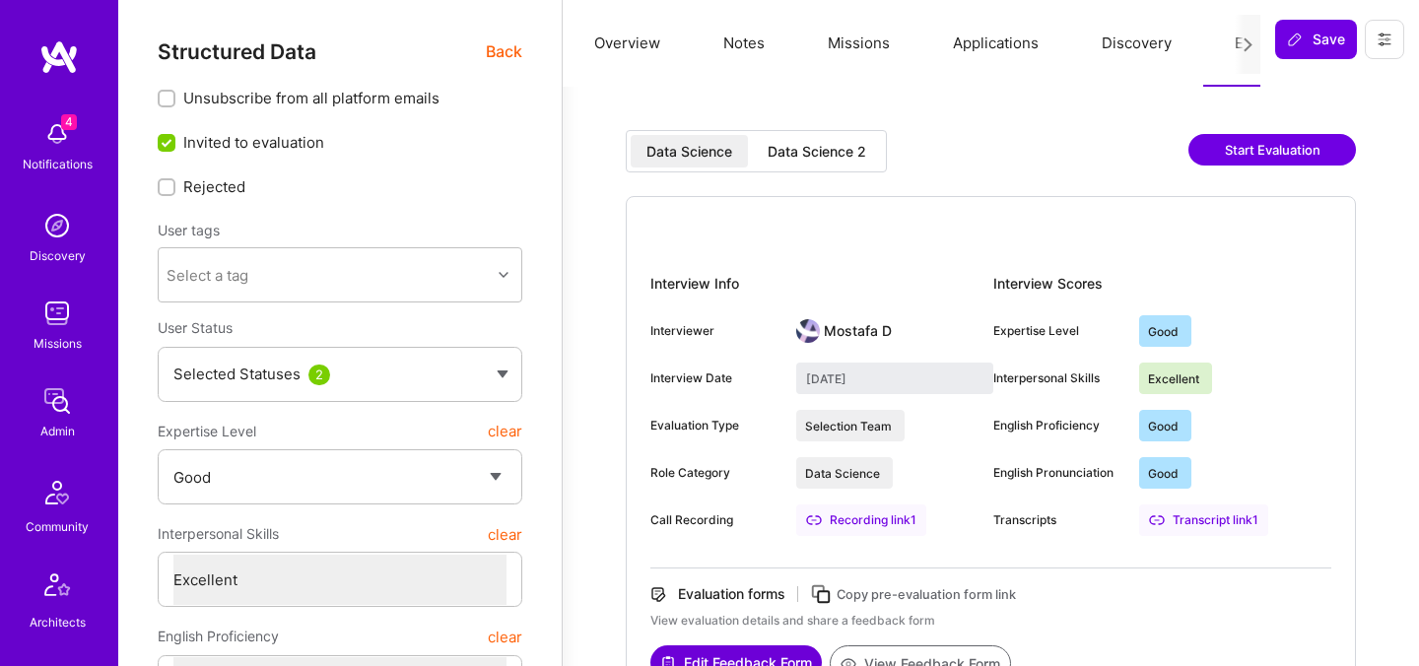
click at [860, 164] on div "Data Science 2" at bounding box center [817, 151] width 130 height 33
type input "[DATE]"
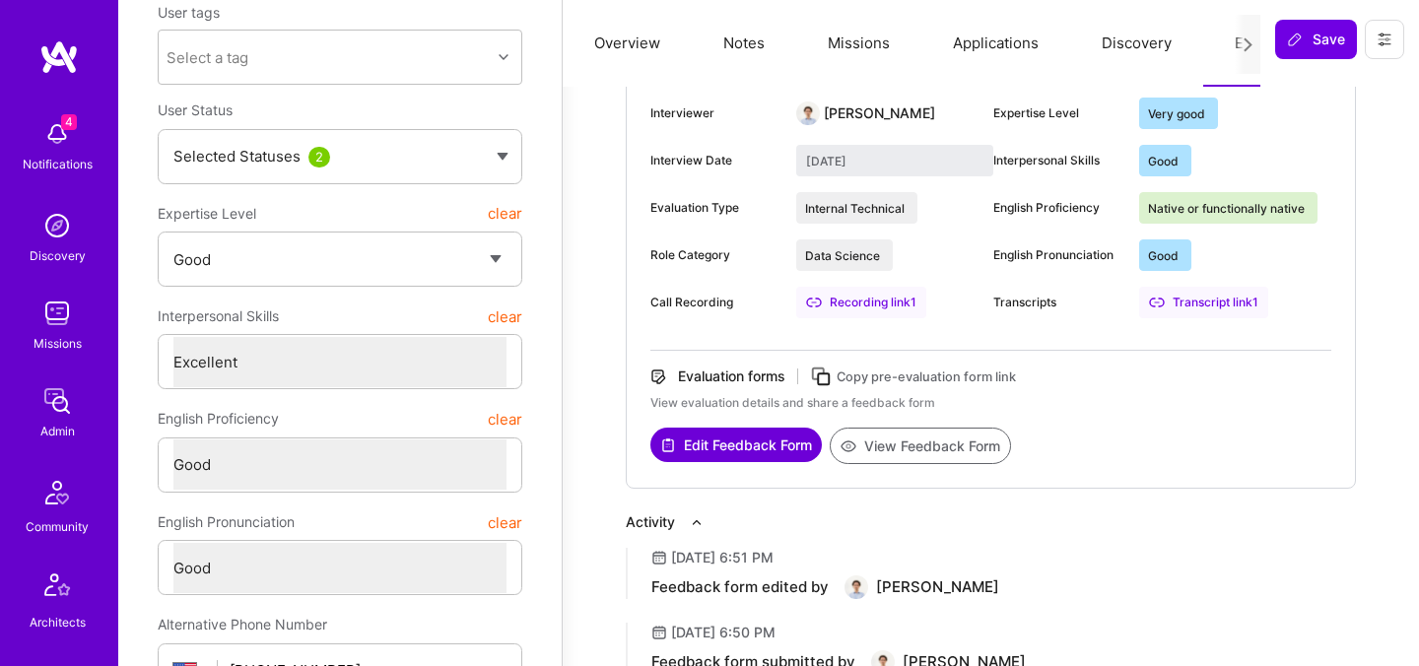
scroll to position [225, 0]
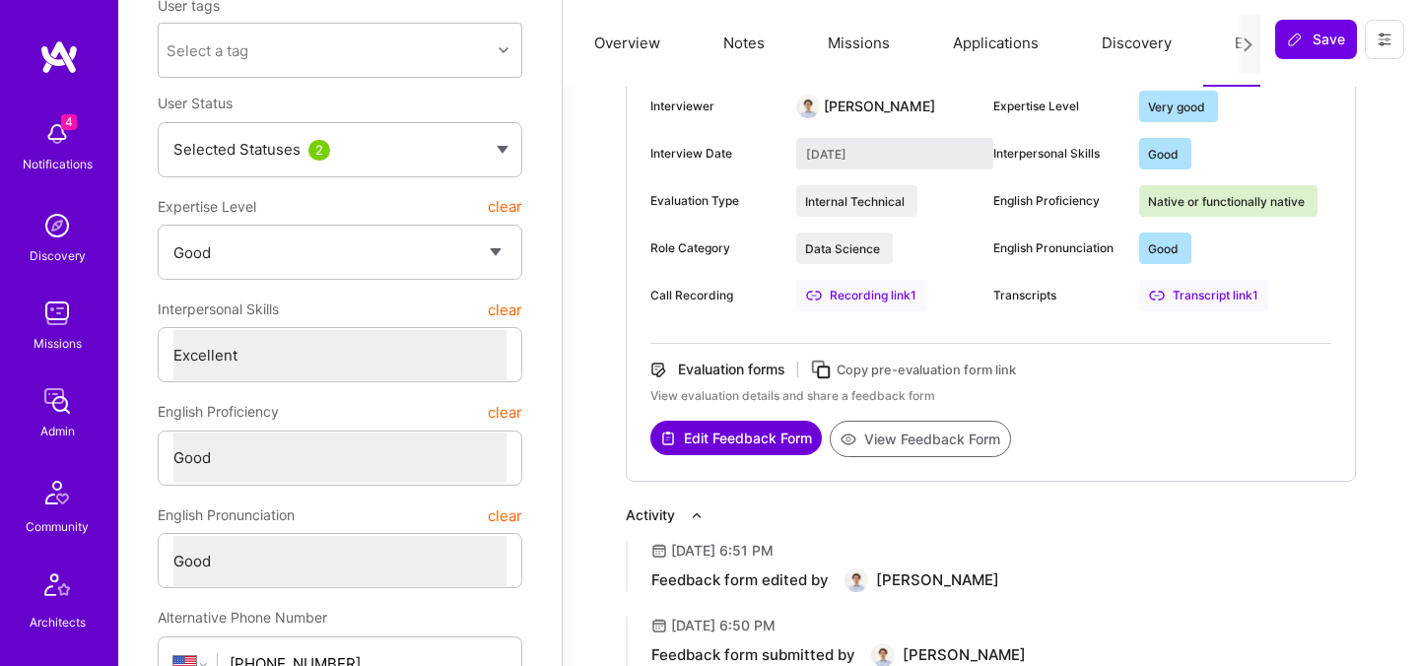
click at [881, 442] on button "View Feedback Form" at bounding box center [919, 439] width 181 height 36
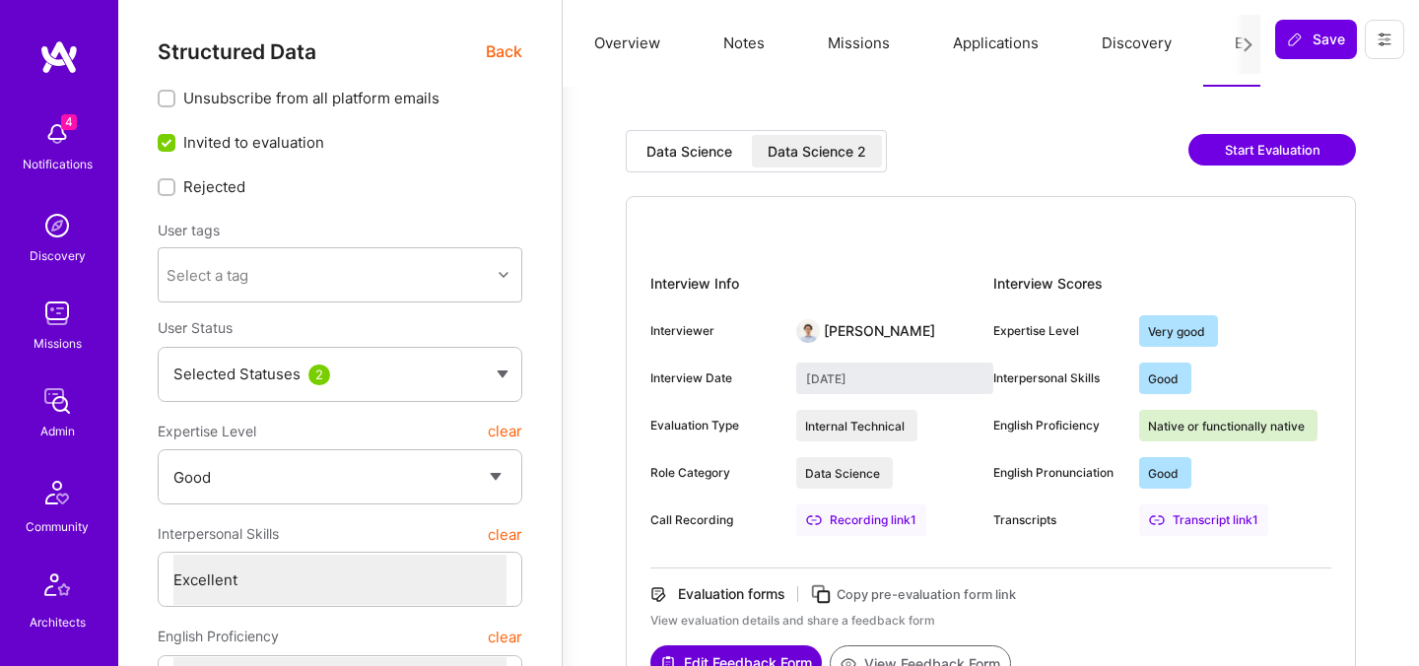
click at [493, 48] on span "Back" at bounding box center [504, 51] width 36 height 25
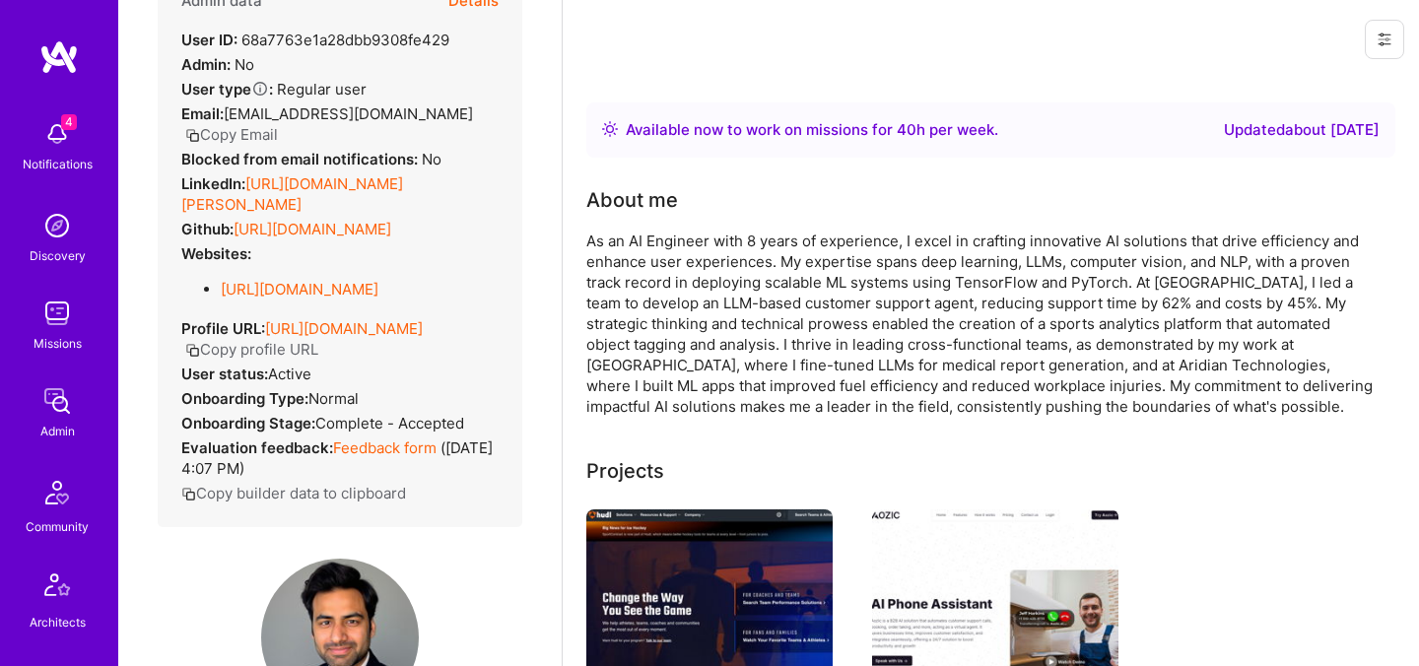
scroll to position [87, 0]
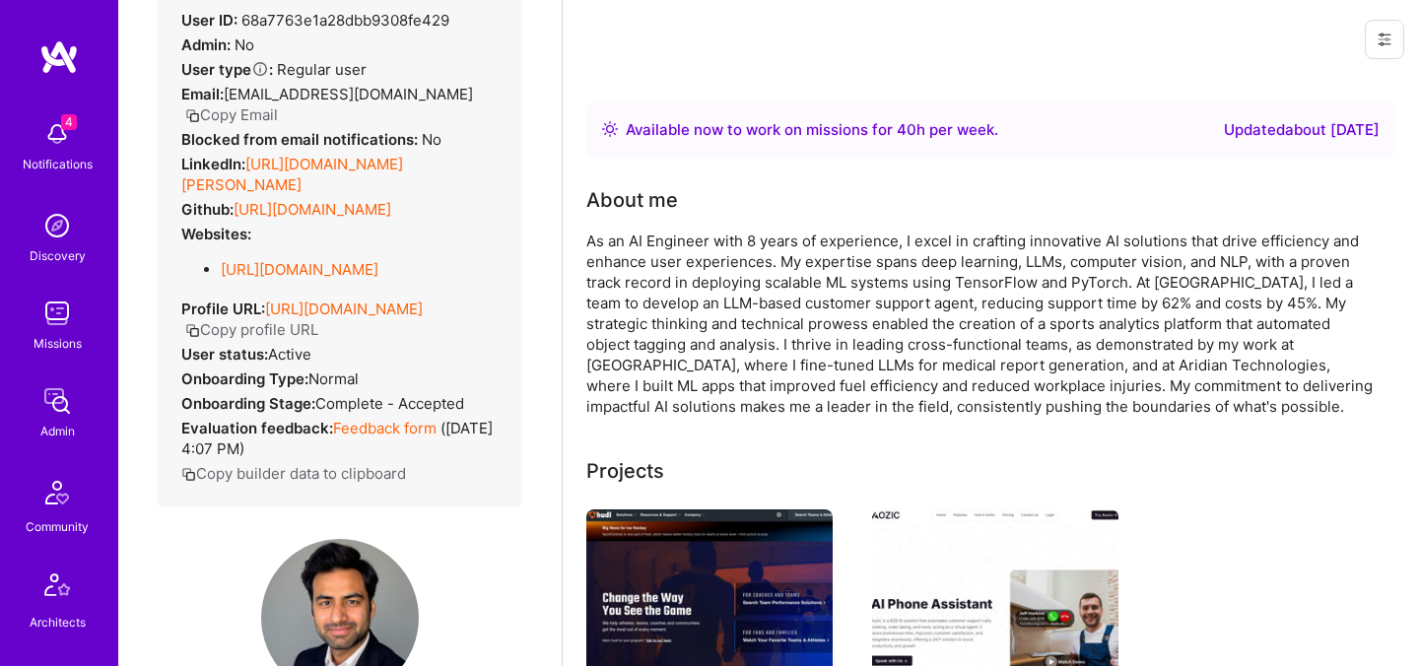
click at [249, 116] on button "Copy Email" at bounding box center [231, 114] width 93 height 21
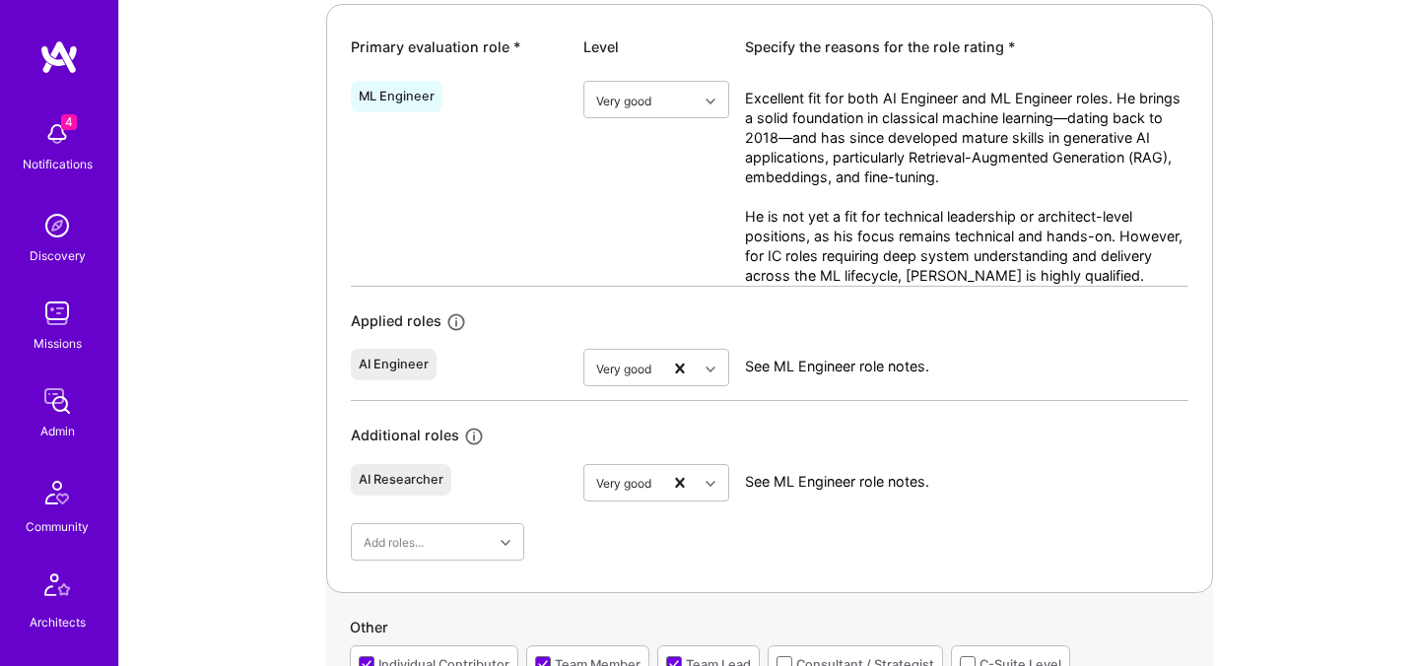
scroll to position [996, 0]
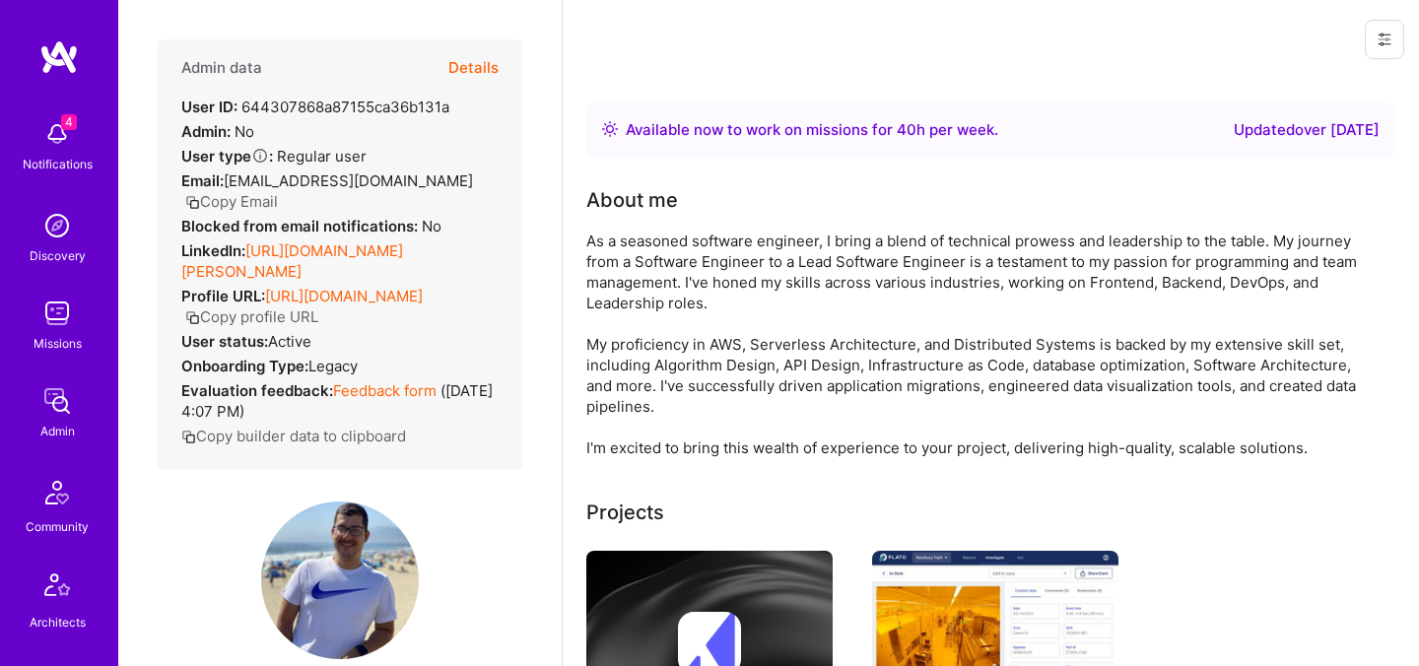
click at [470, 68] on button "Details" at bounding box center [473, 67] width 50 height 57
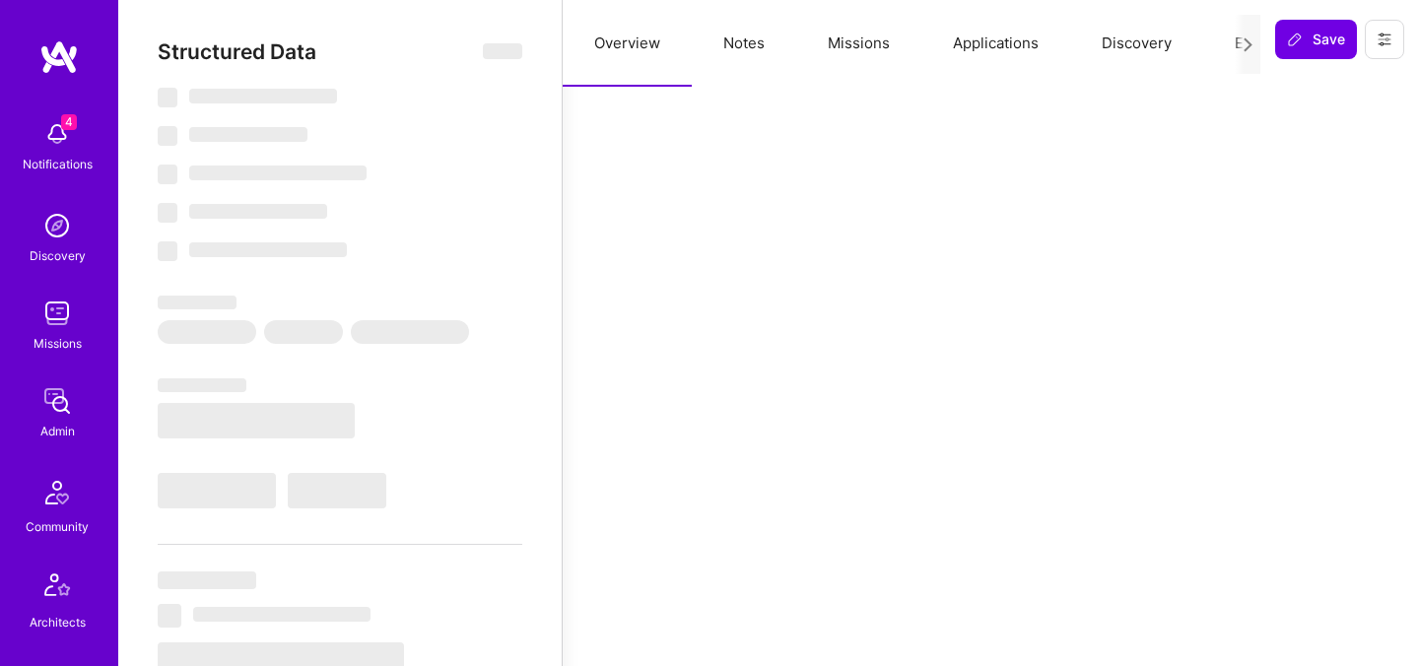
click at [1227, 43] on button "Evaluation" at bounding box center [1270, 43] width 135 height 87
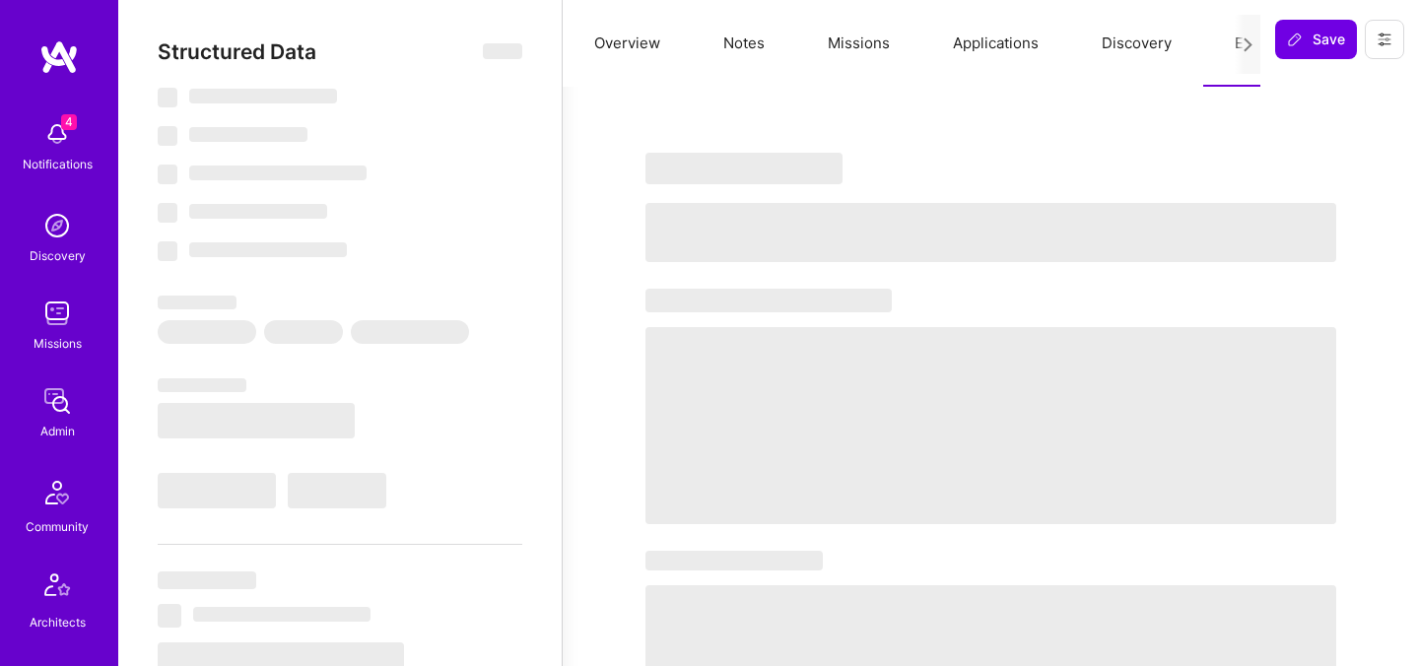
select select "Right Now"
select select "4"
select select "7"
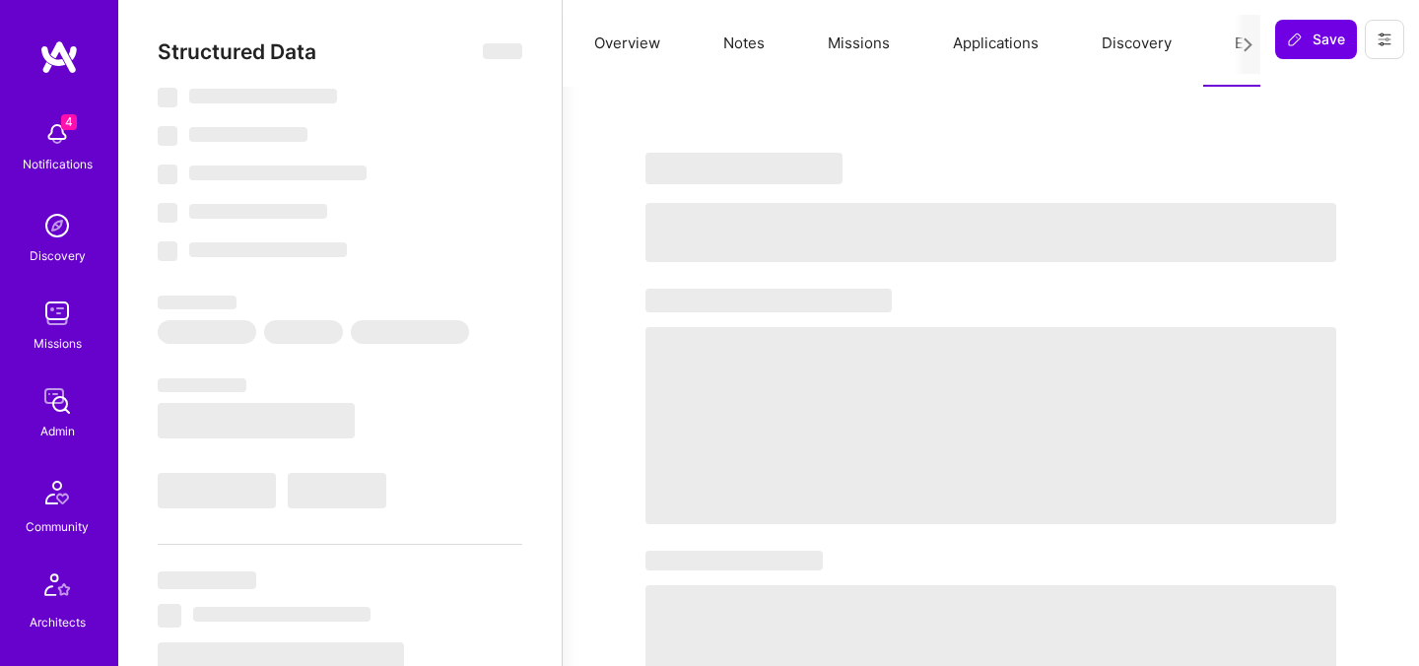
select select "BR"
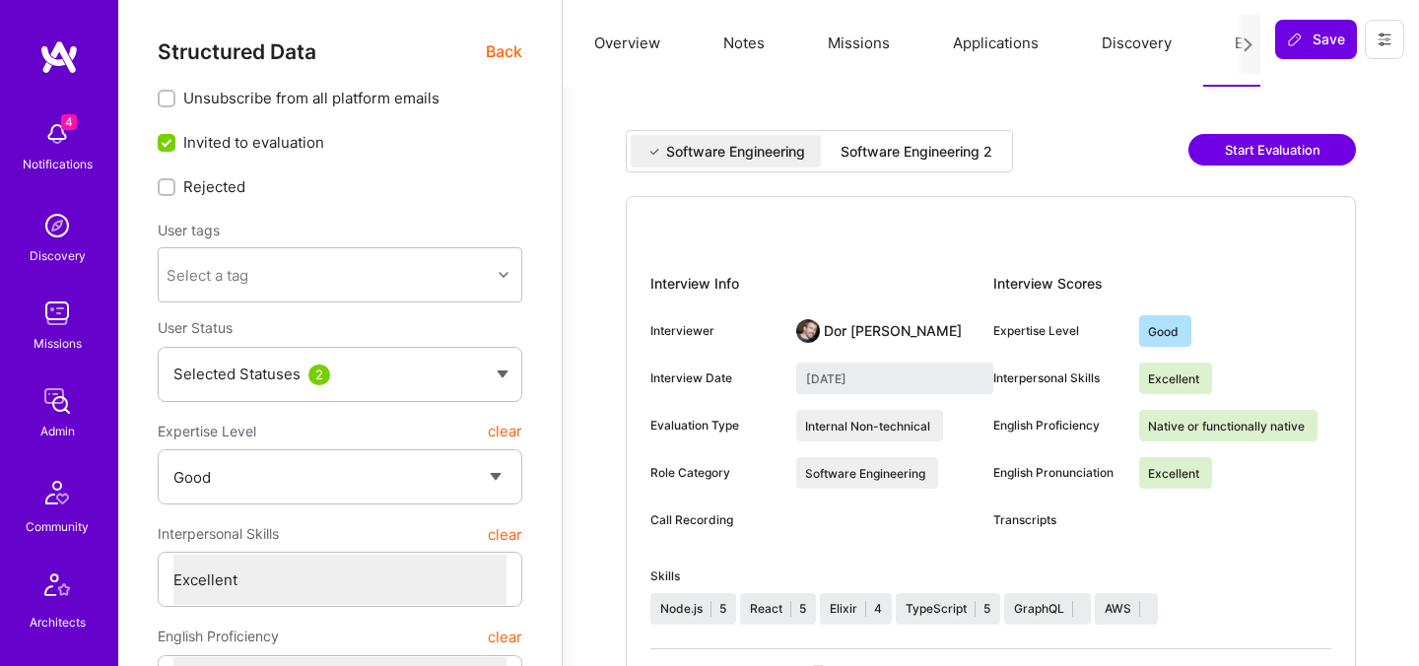
click at [888, 150] on div "Software Engineering 2" at bounding box center [916, 152] width 152 height 20
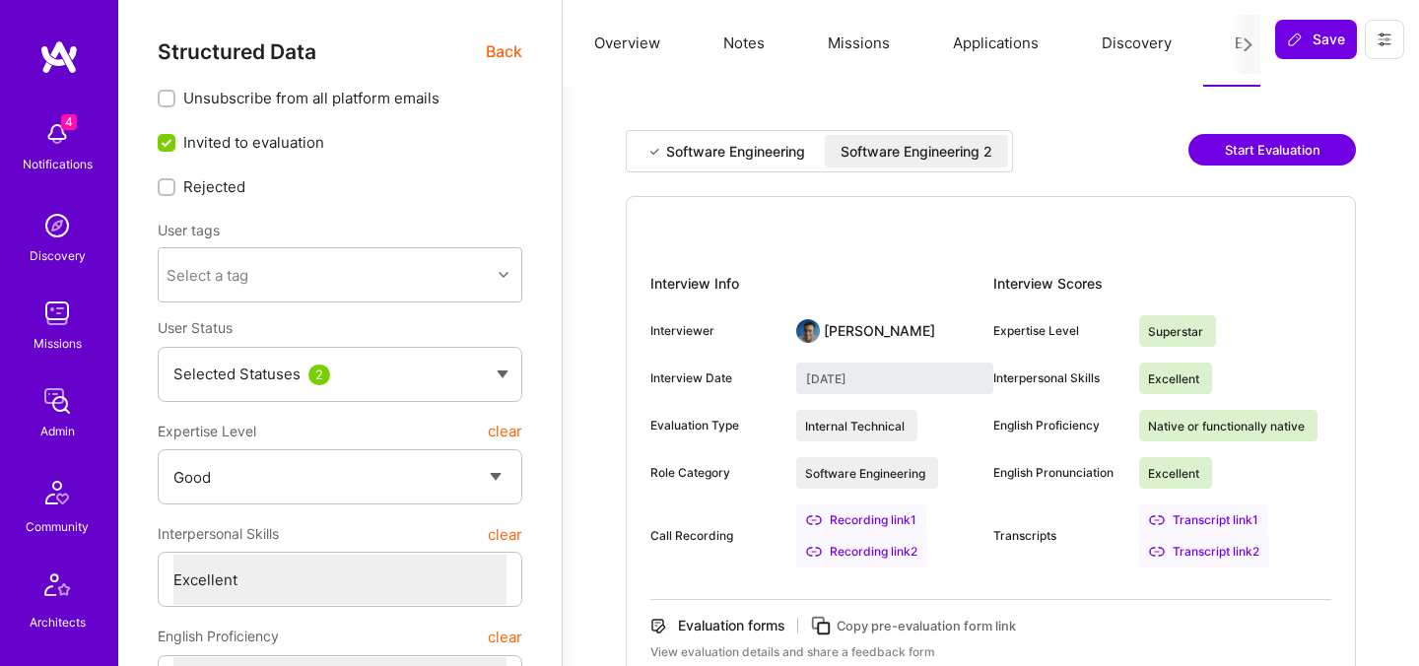
type input "September 18, 2025"
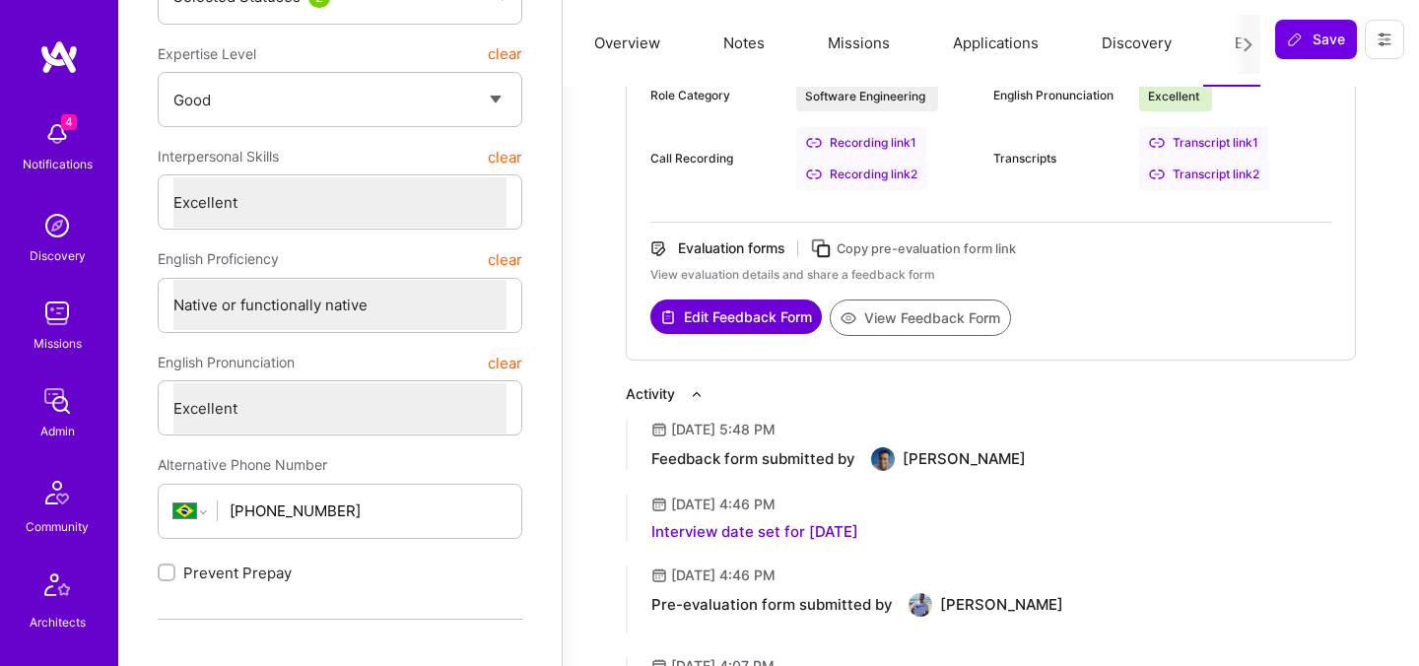
scroll to position [380, 0]
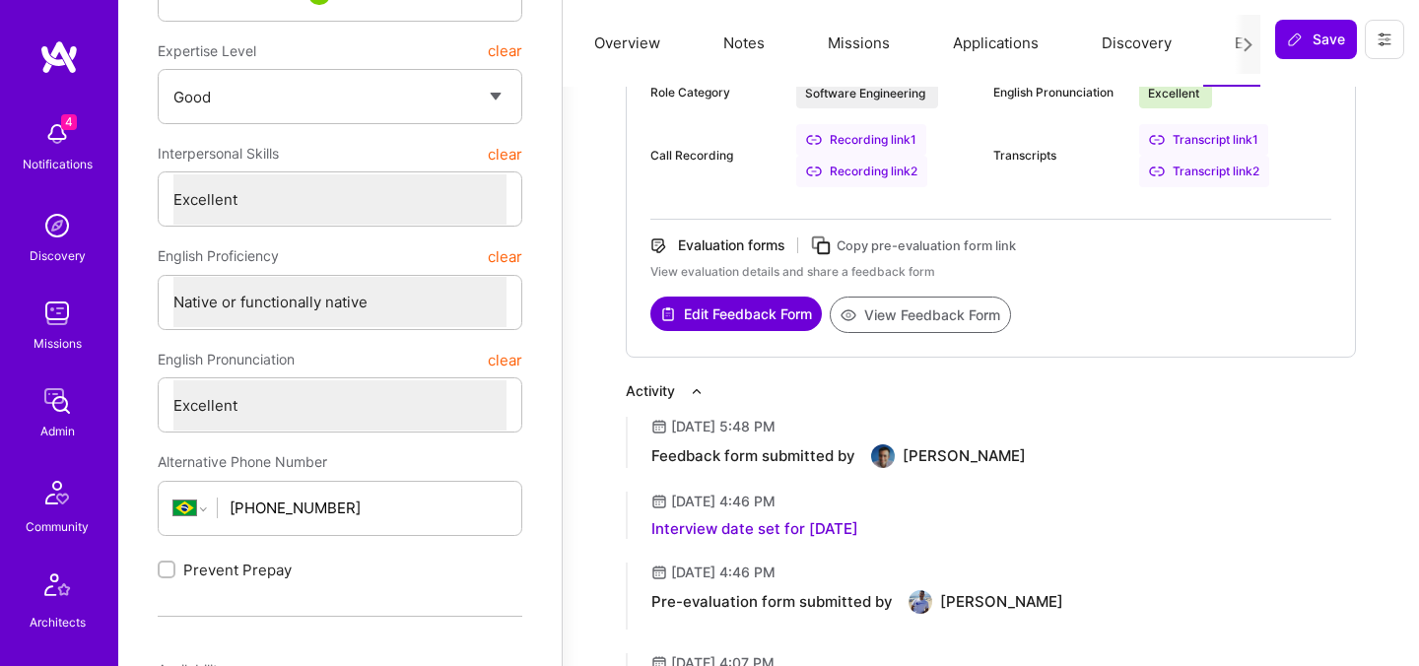
click at [883, 320] on button "View Feedback Form" at bounding box center [919, 315] width 181 height 36
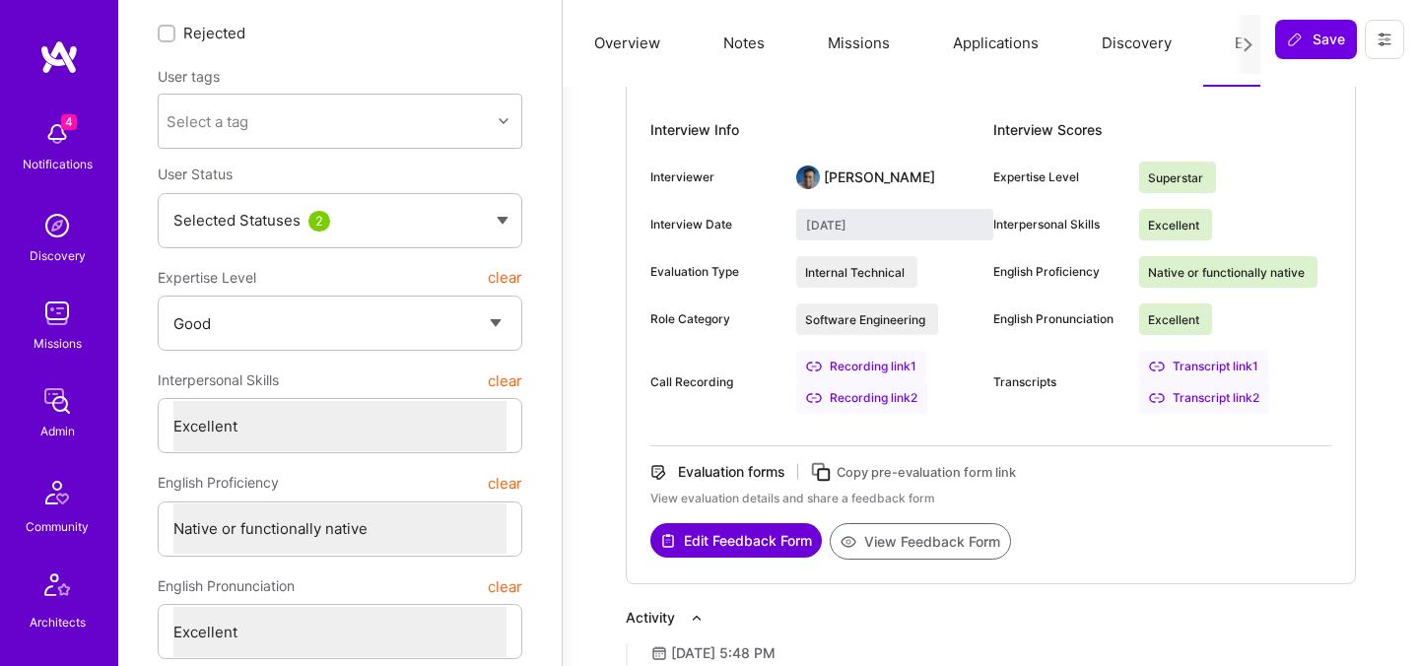
scroll to position [0, 0]
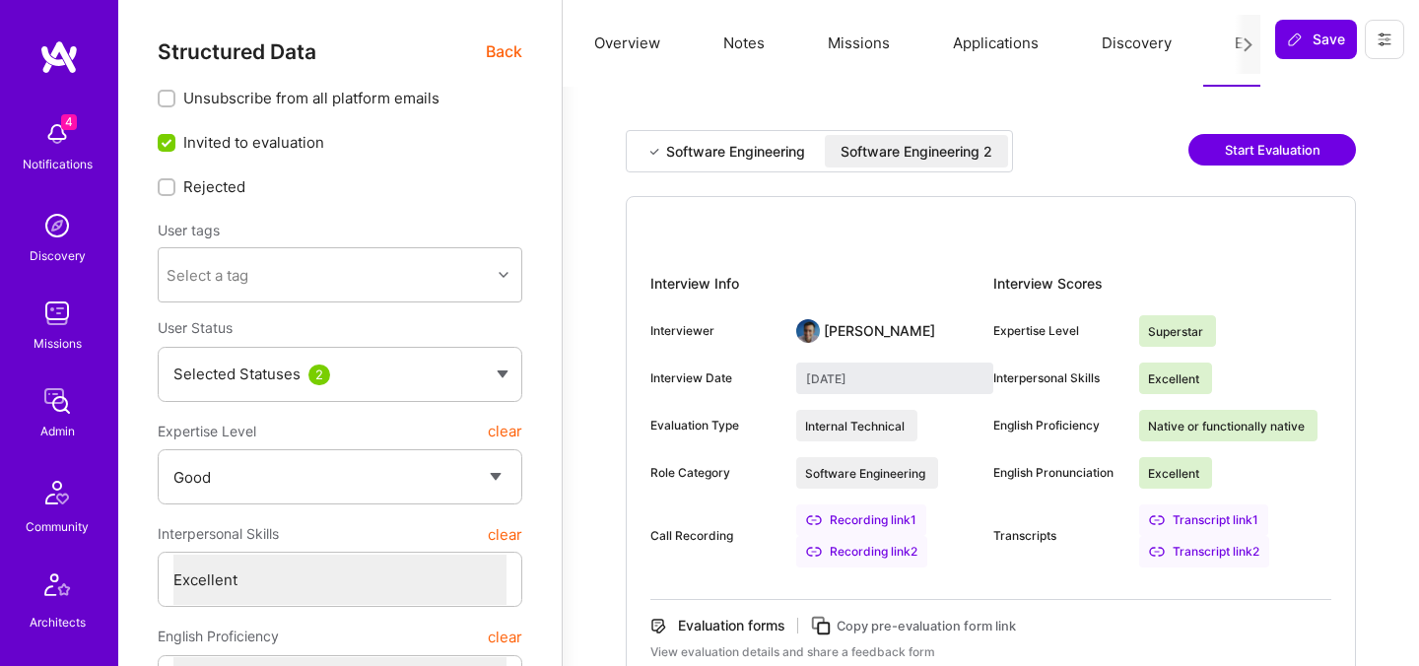
click at [493, 54] on span "Back" at bounding box center [504, 51] width 36 height 25
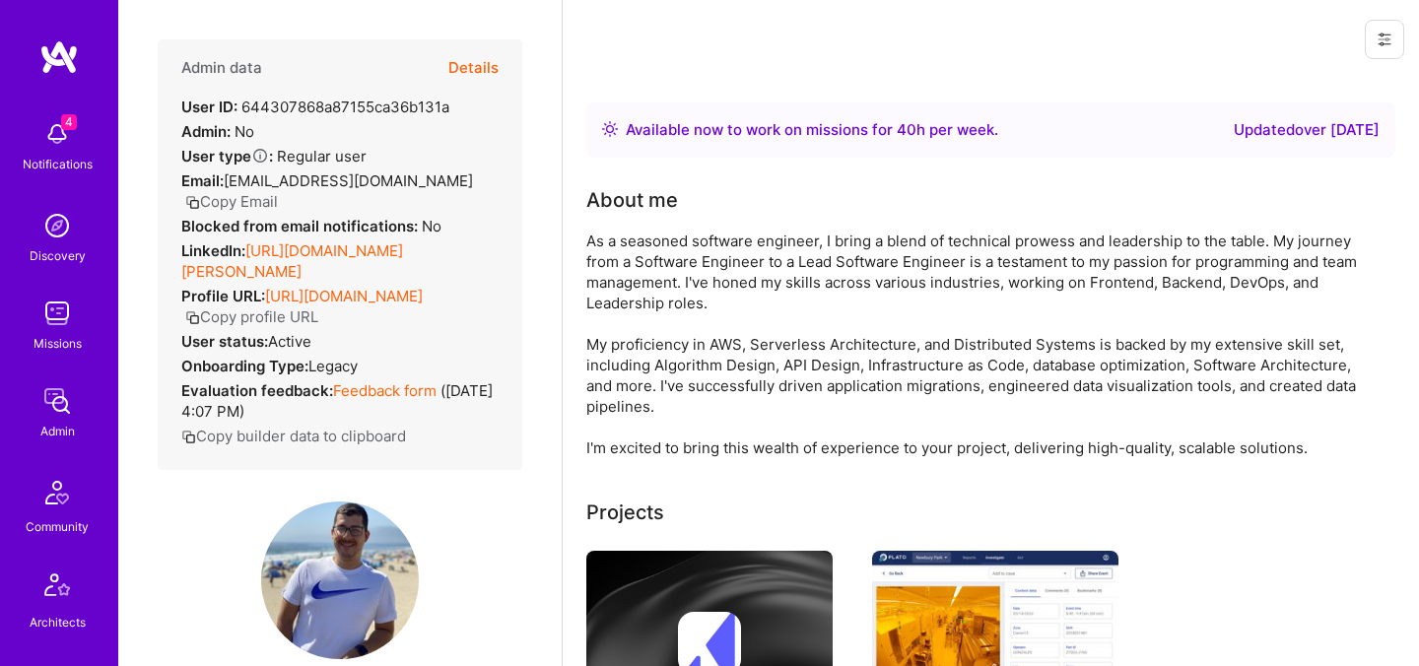
click at [278, 191] on button "Copy Email" at bounding box center [231, 201] width 93 height 21
click at [468, 69] on button "Details" at bounding box center [473, 67] width 50 height 57
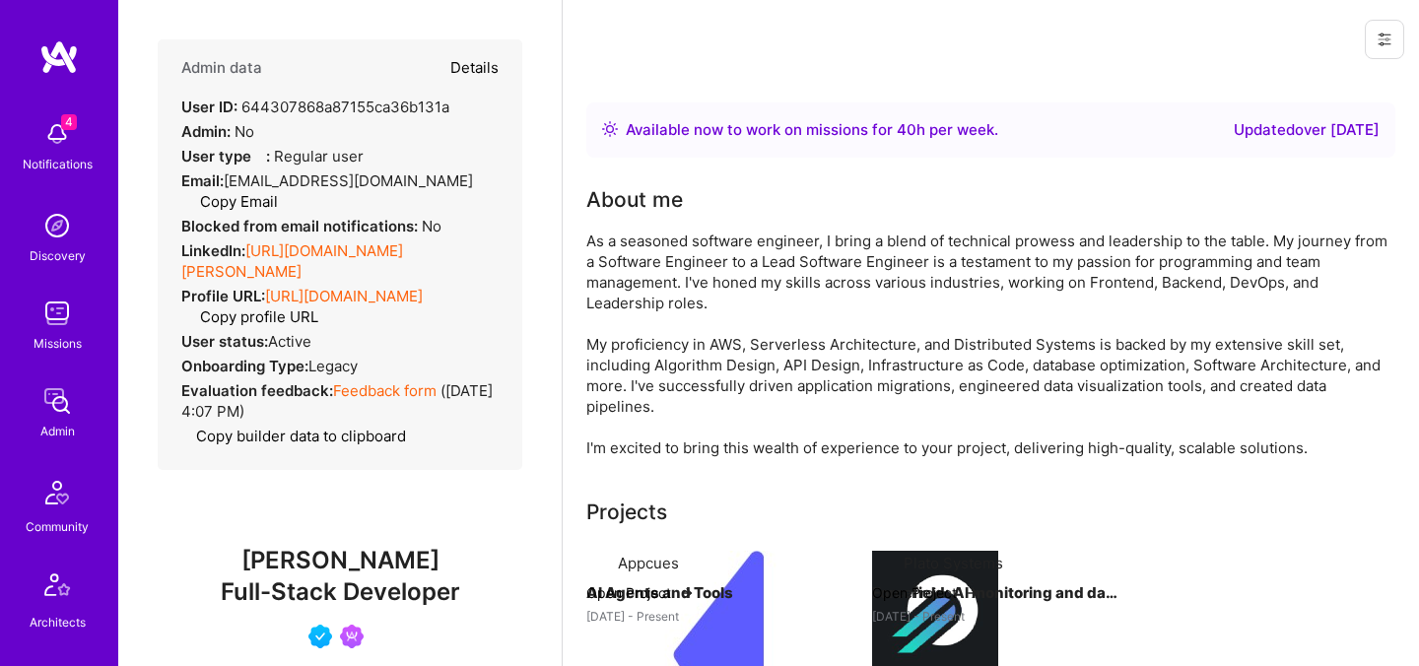
type textarea "x"
select select "4"
select select "7"
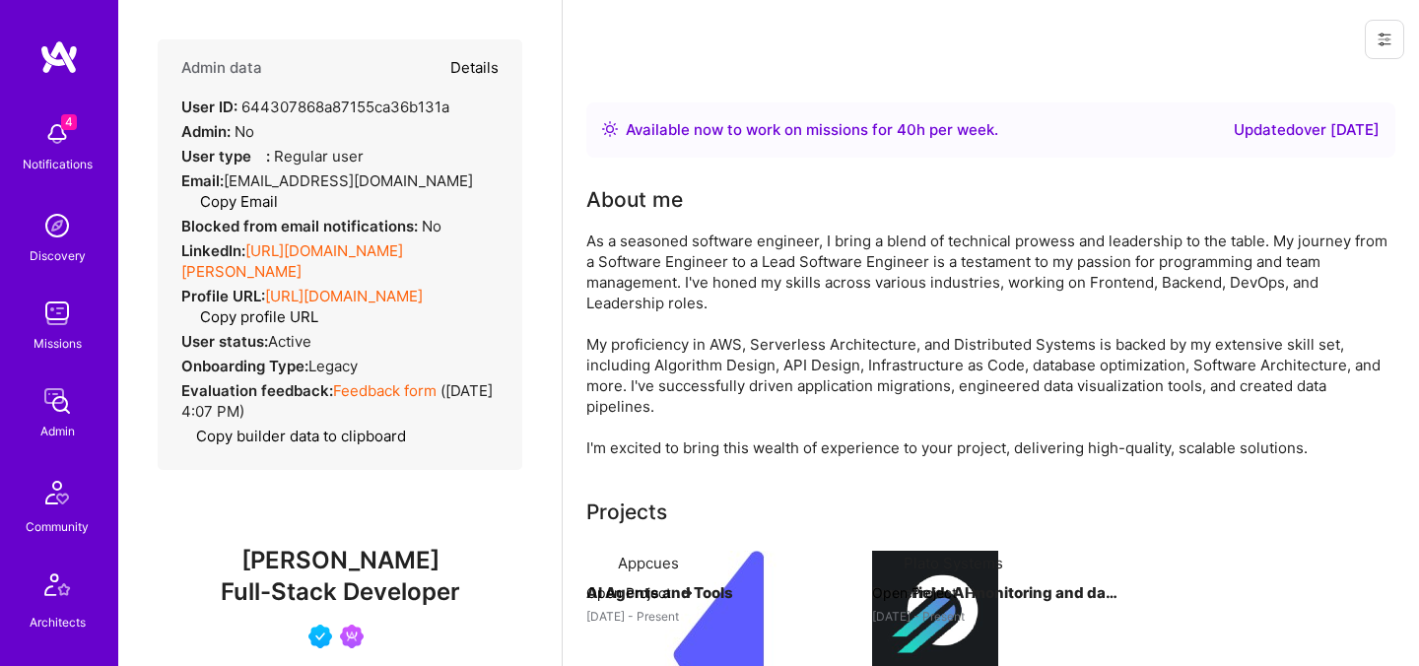
select select "BR"
select select "Right Now"
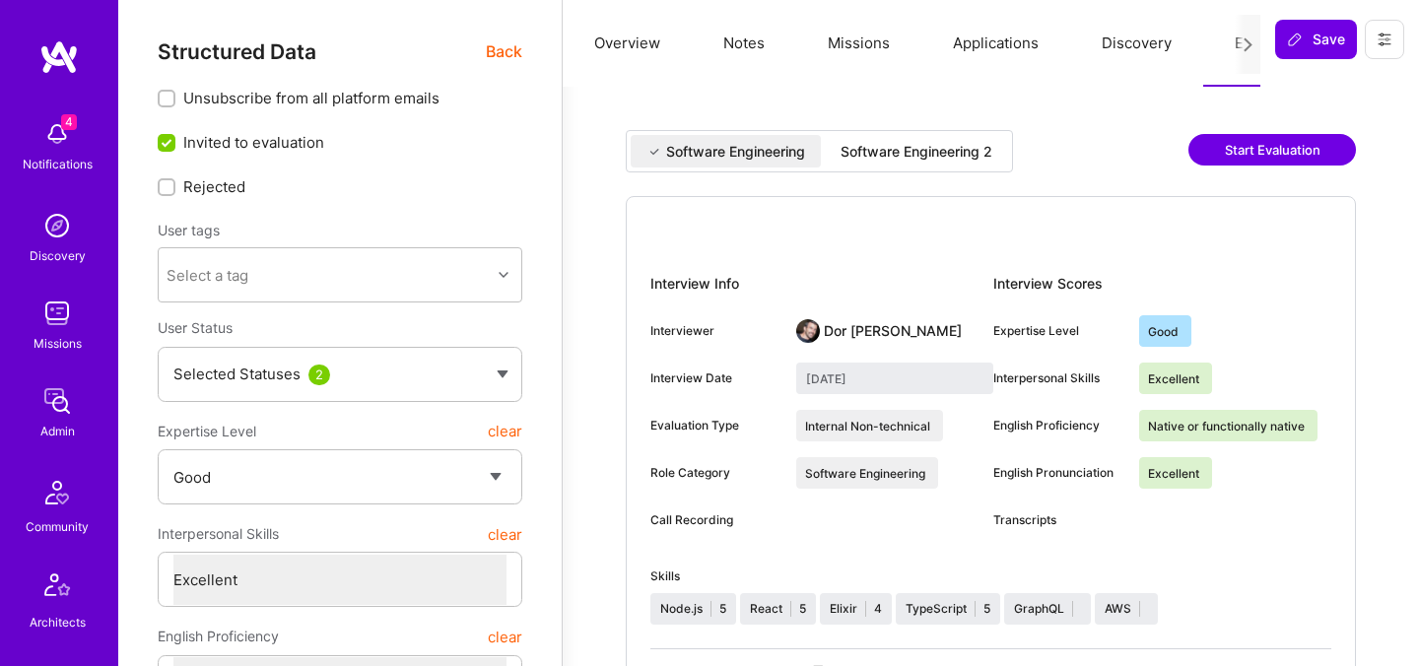
click at [510, 48] on span "Back" at bounding box center [504, 51] width 36 height 25
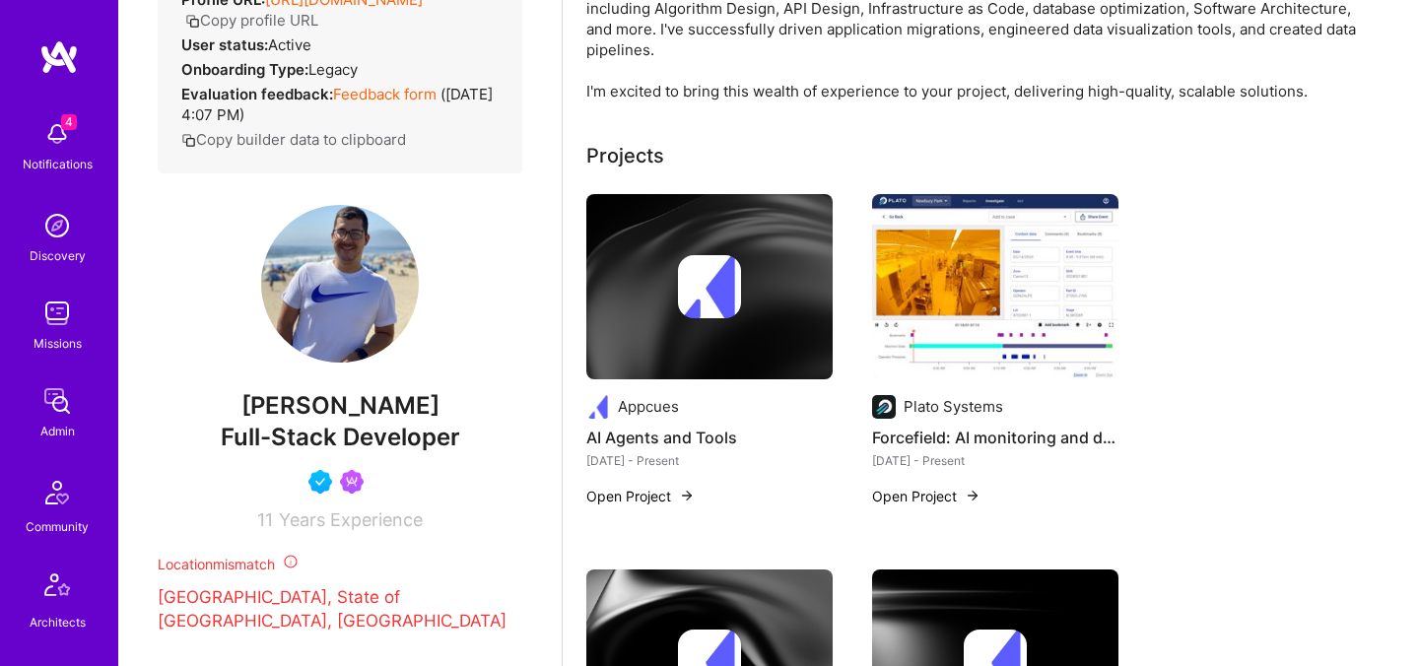
scroll to position [420, 0]
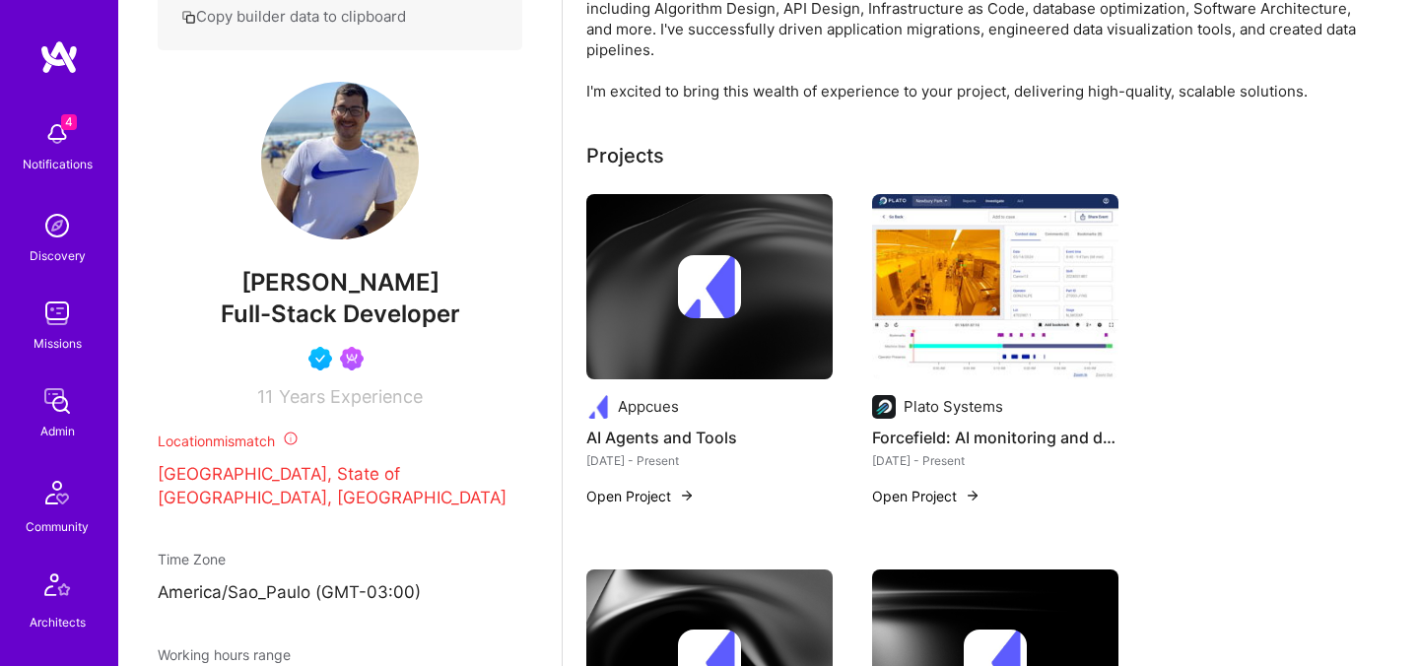
click at [305, 280] on span "Juan Rivillas" at bounding box center [340, 283] width 364 height 30
copy span "Juan"
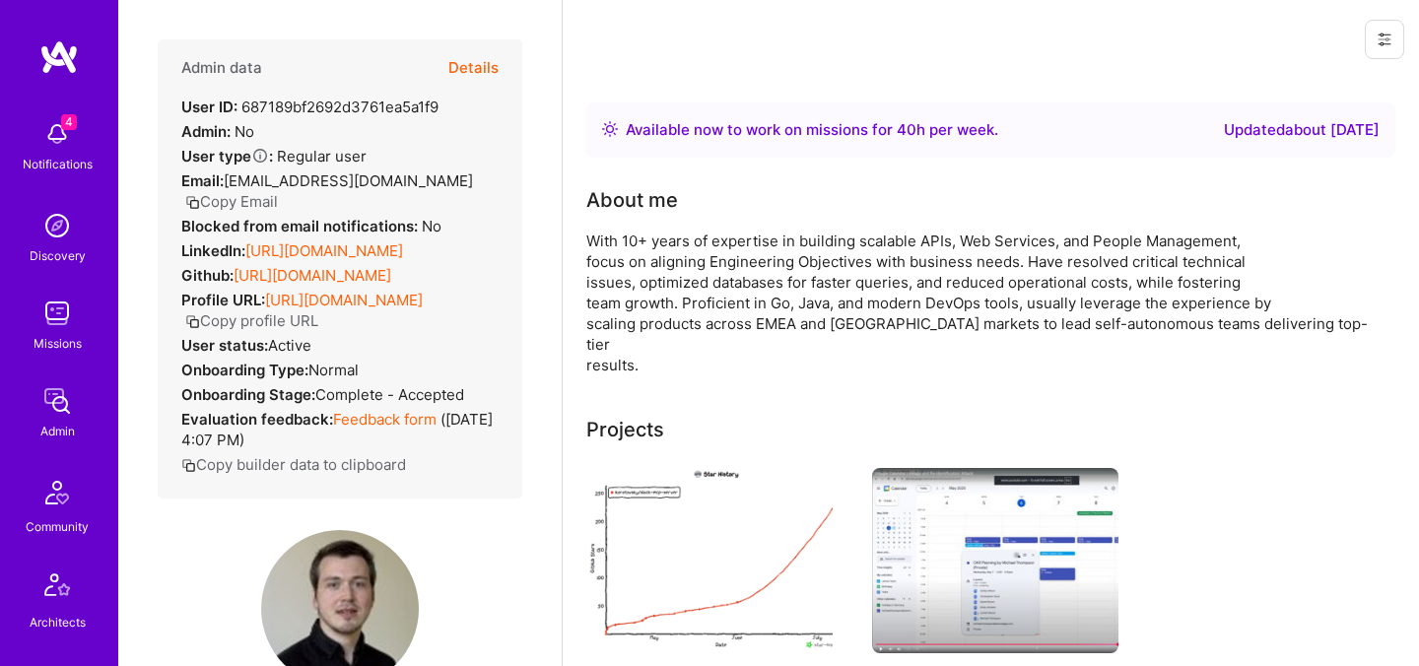
click at [465, 77] on button "Details" at bounding box center [473, 67] width 50 height 57
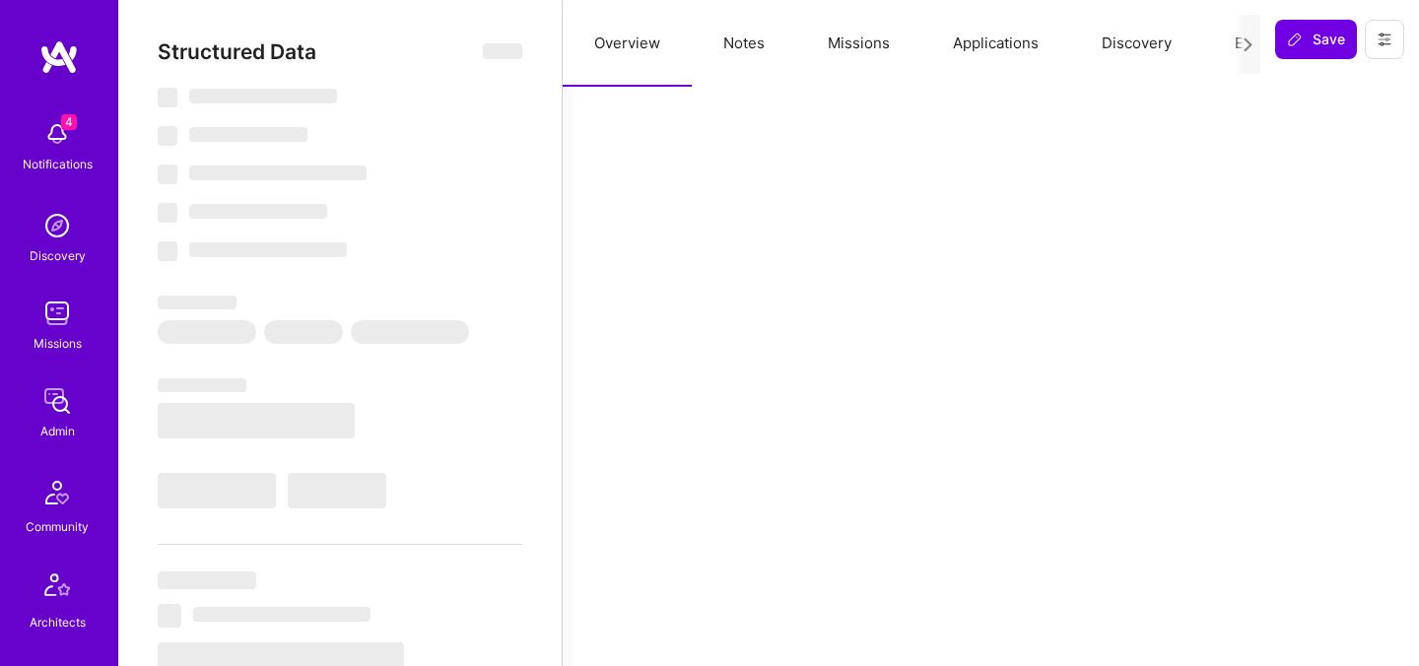
click at [1215, 46] on button "Evaluation" at bounding box center [1270, 43] width 135 height 87
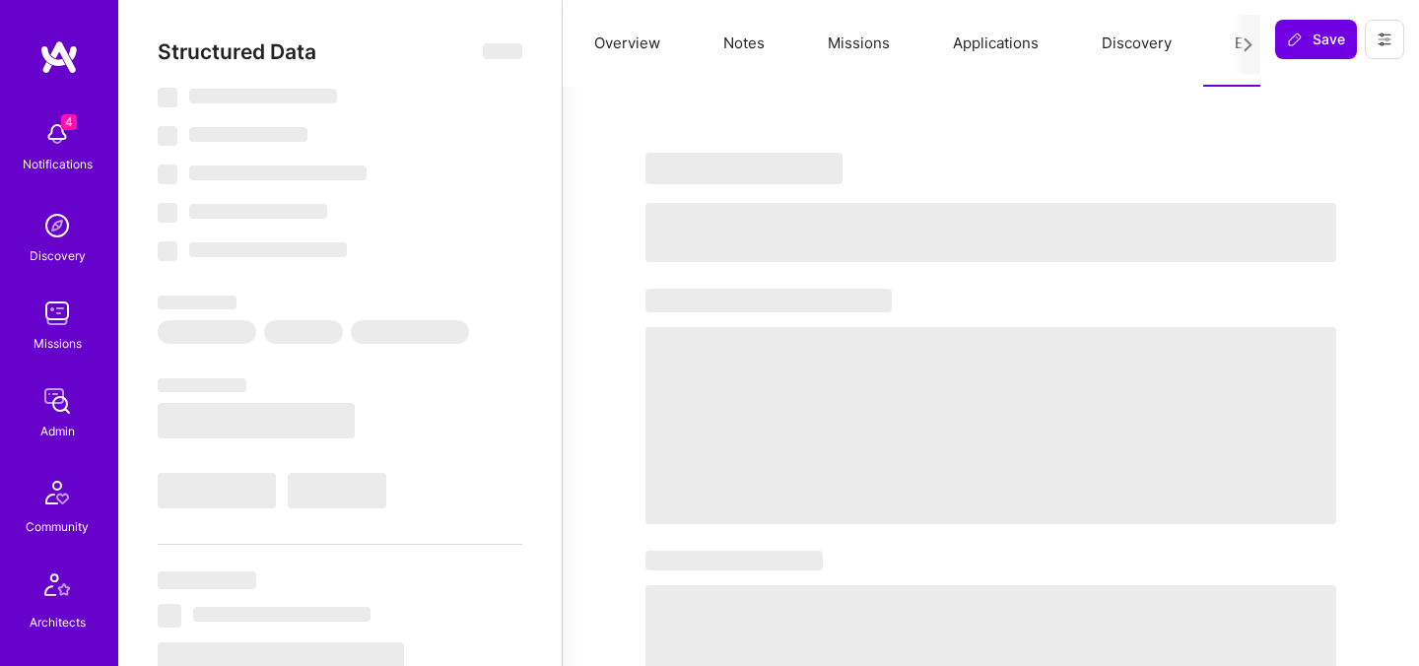
select select "Right Now"
select select "5"
select select "7"
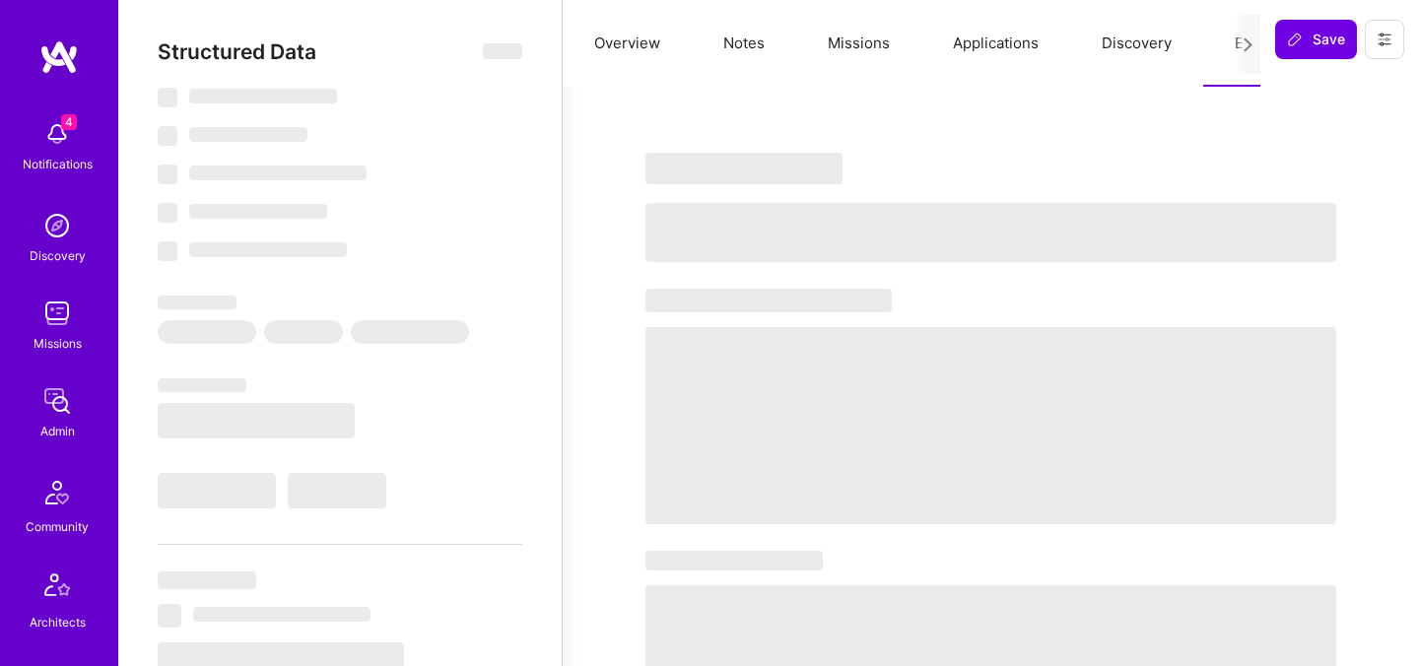
select select "DE"
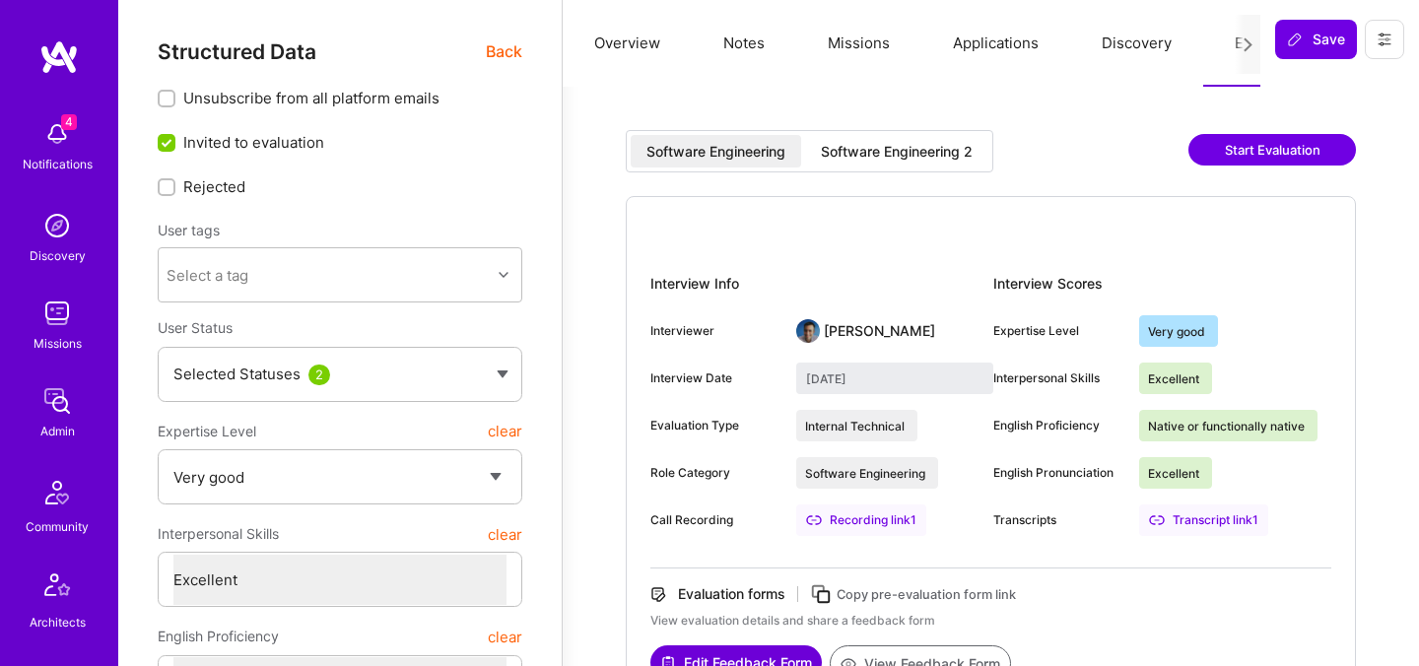
click at [921, 161] on div "Software Engineering 2" at bounding box center [897, 152] width 152 height 20
type input "[DATE]"
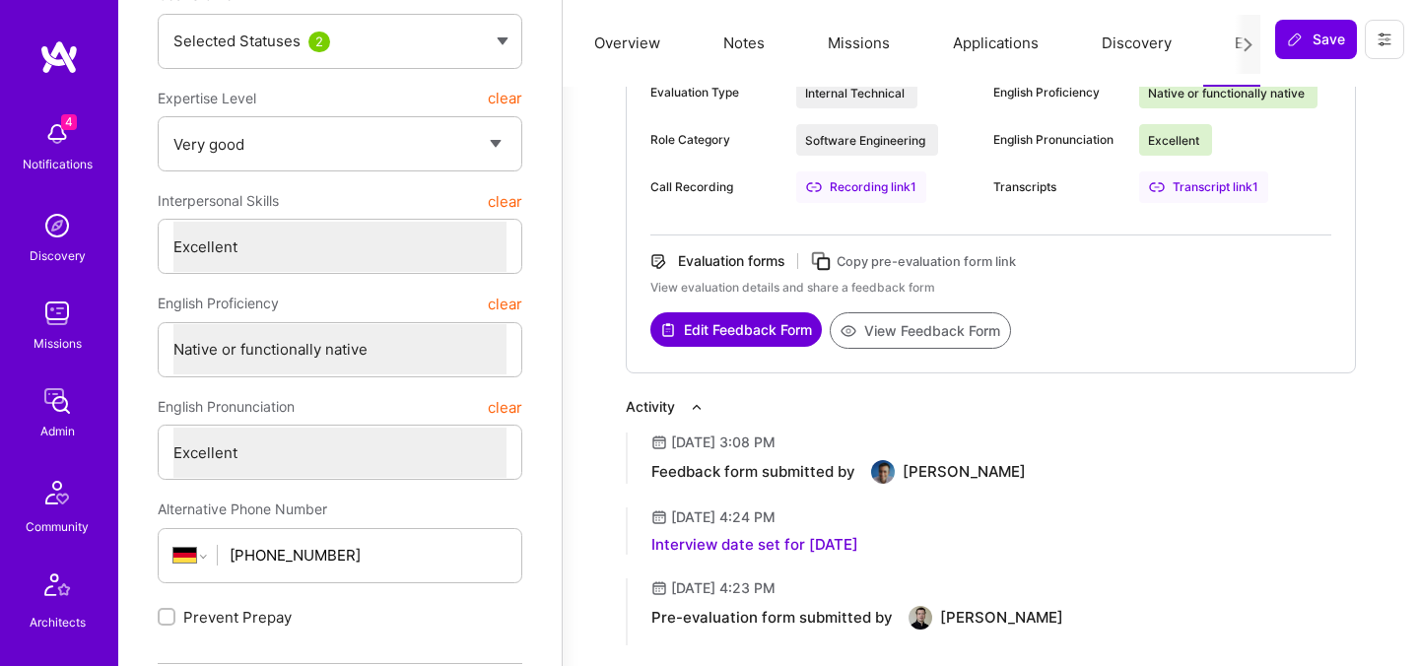
scroll to position [411, 0]
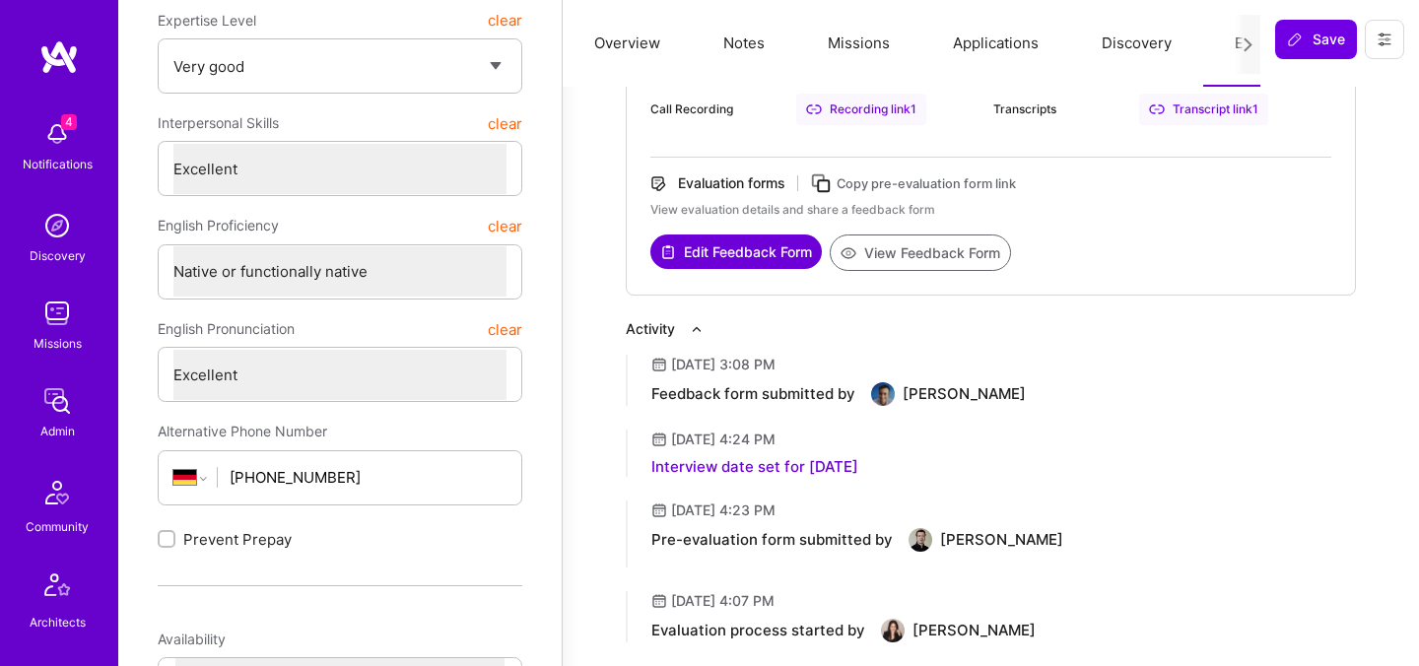
click at [918, 251] on button "View Feedback Form" at bounding box center [919, 252] width 181 height 36
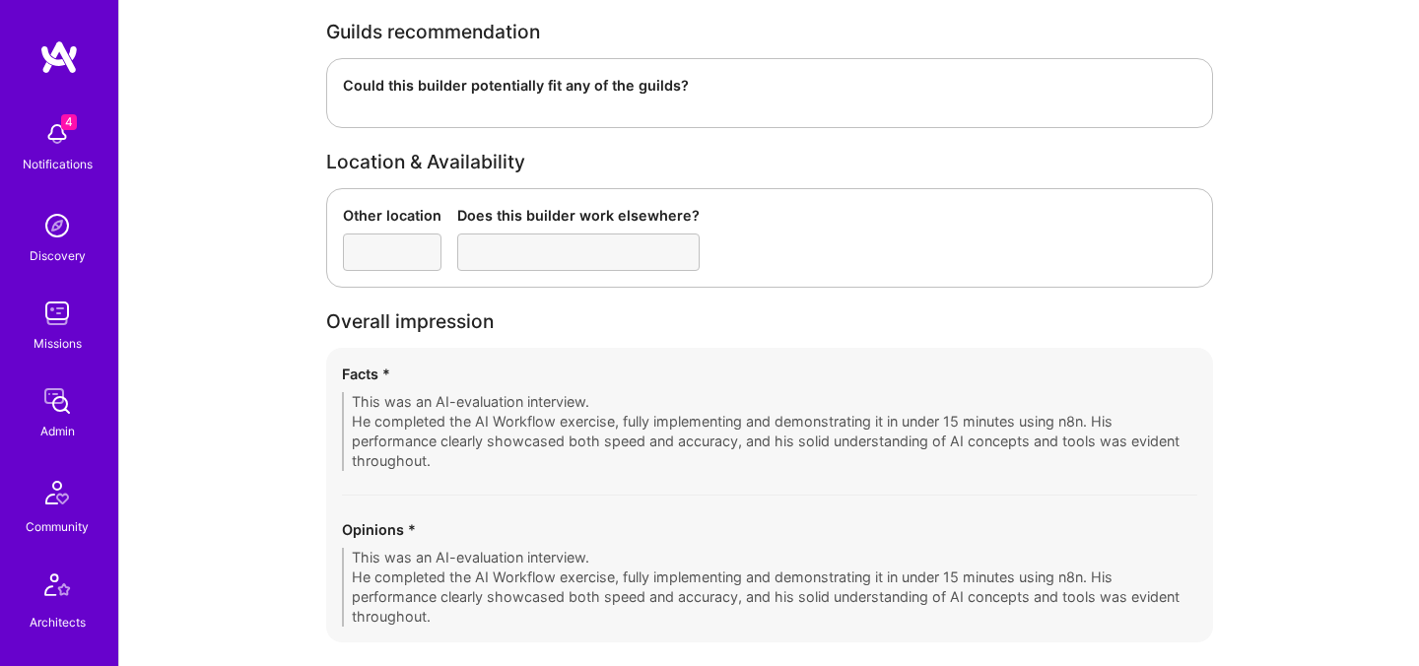
scroll to position [3210, 0]
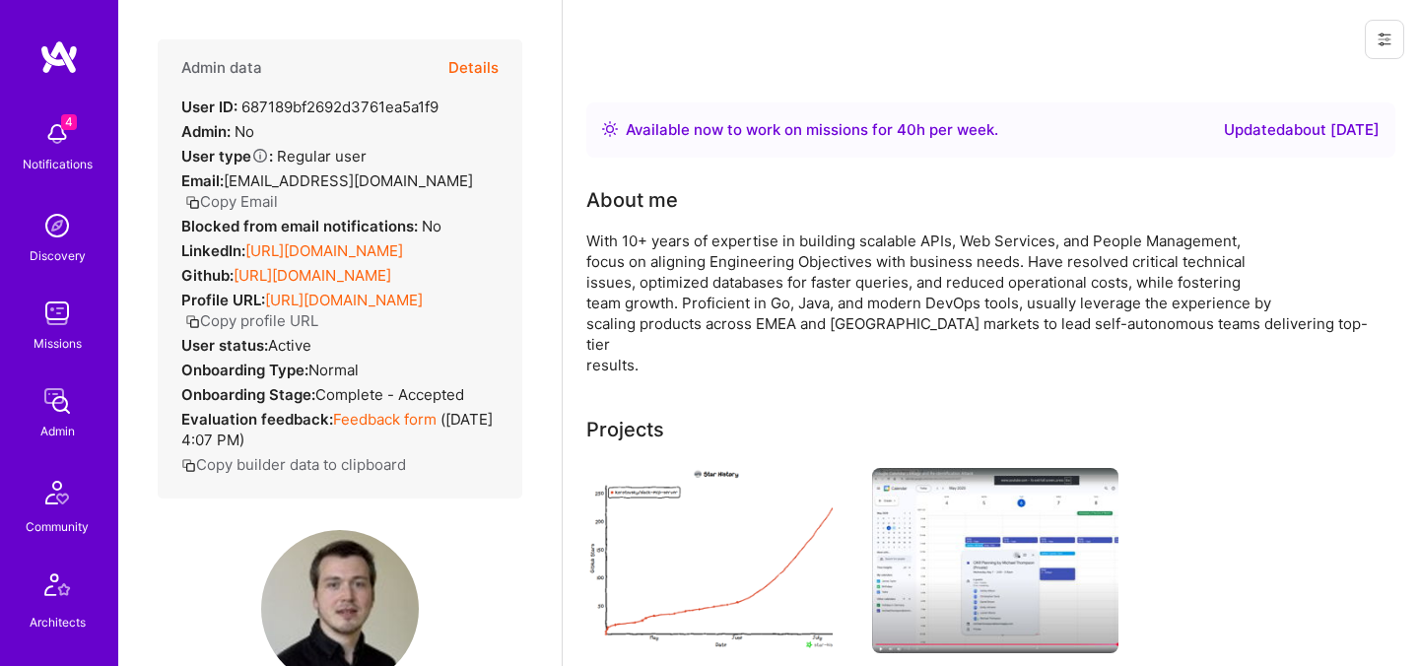
click at [278, 191] on button "Copy Email" at bounding box center [231, 201] width 93 height 21
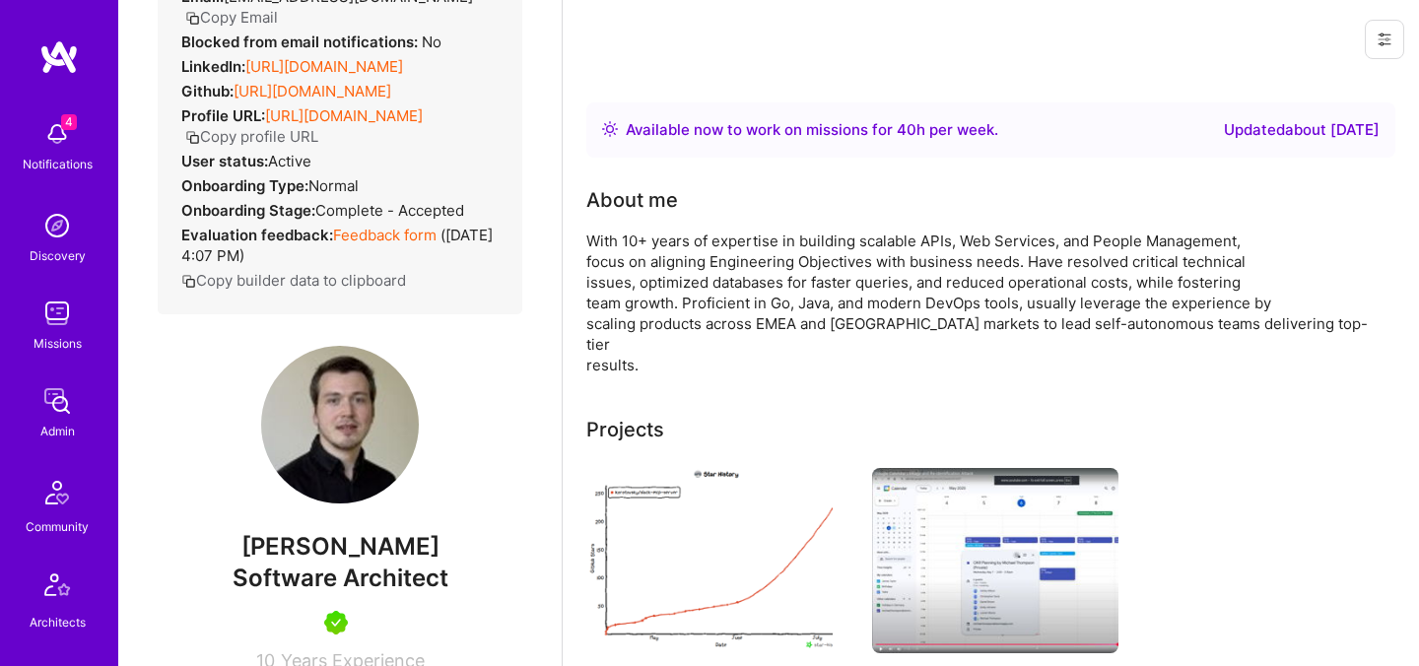
scroll to position [188, 0]
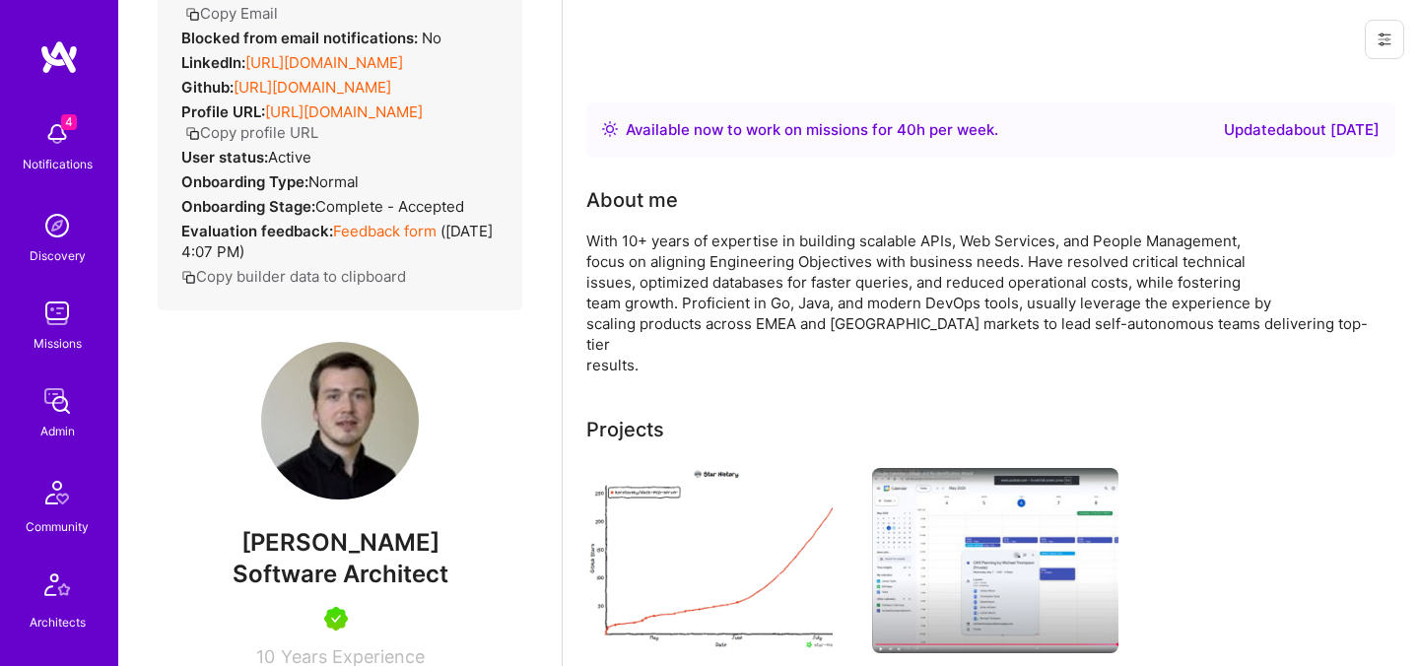
click at [276, 546] on span "[PERSON_NAME]" at bounding box center [340, 543] width 364 height 30
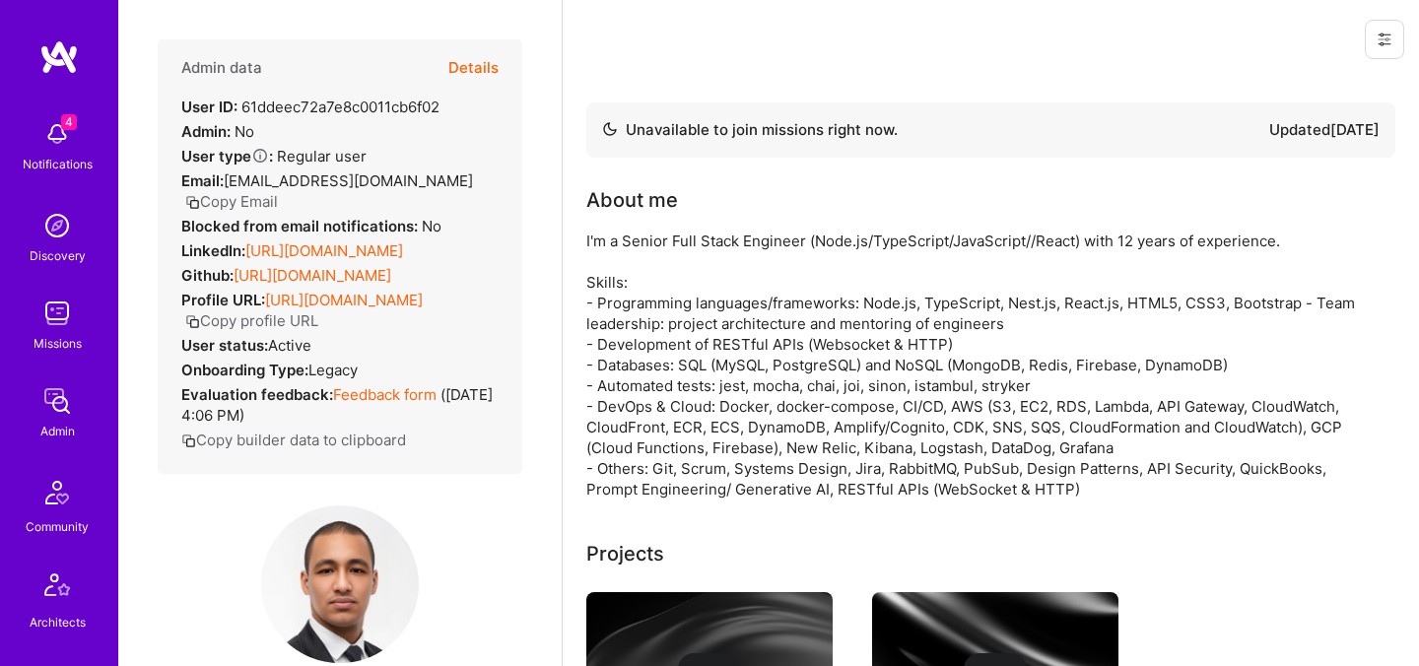
click at [491, 68] on button "Details" at bounding box center [473, 67] width 50 height 57
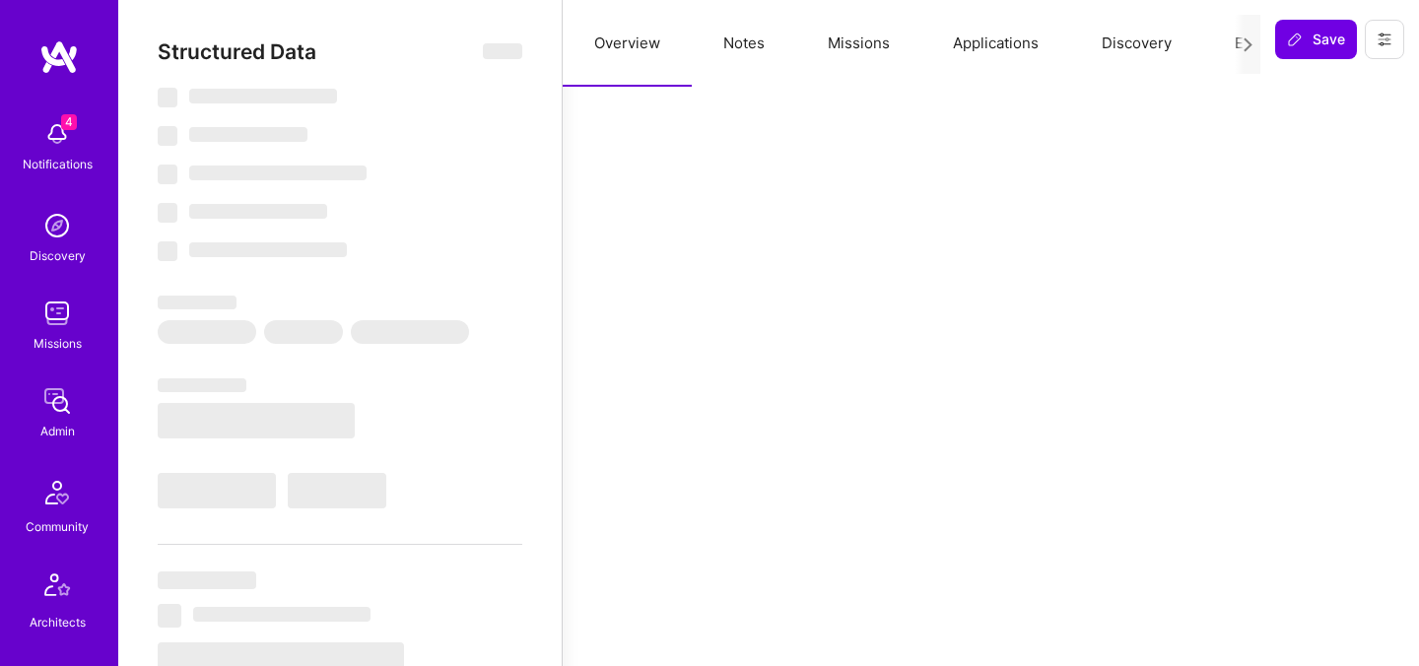
click at [1224, 50] on button "Evaluation" at bounding box center [1270, 43] width 135 height 87
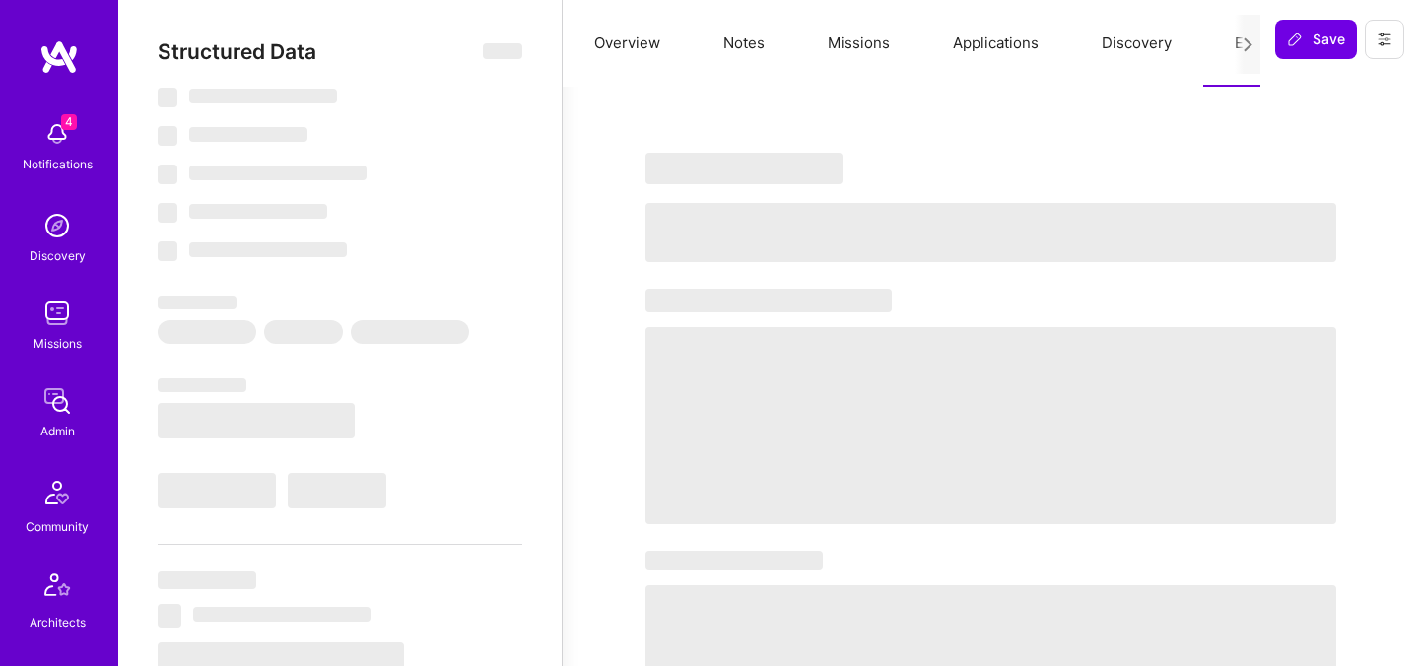
select select "Not Available"
select select "1 Month"
select select "4"
select select "7"
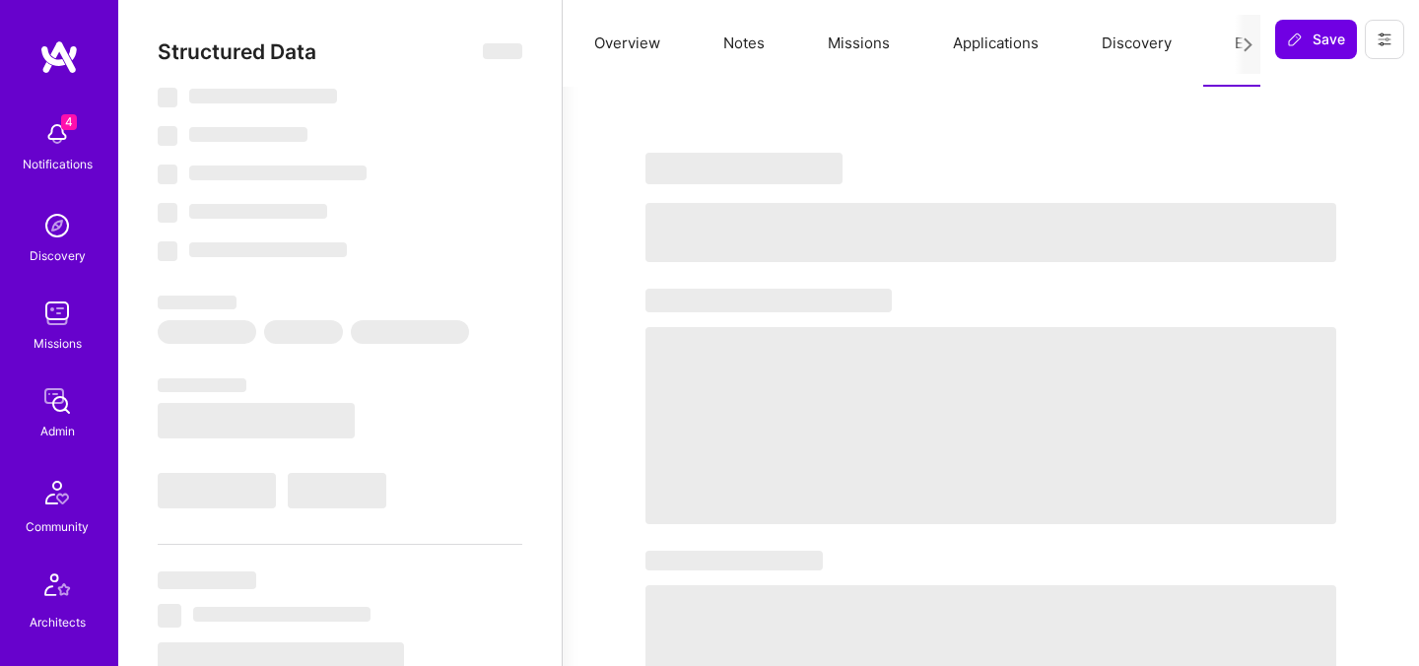
select select "7"
select select "BR"
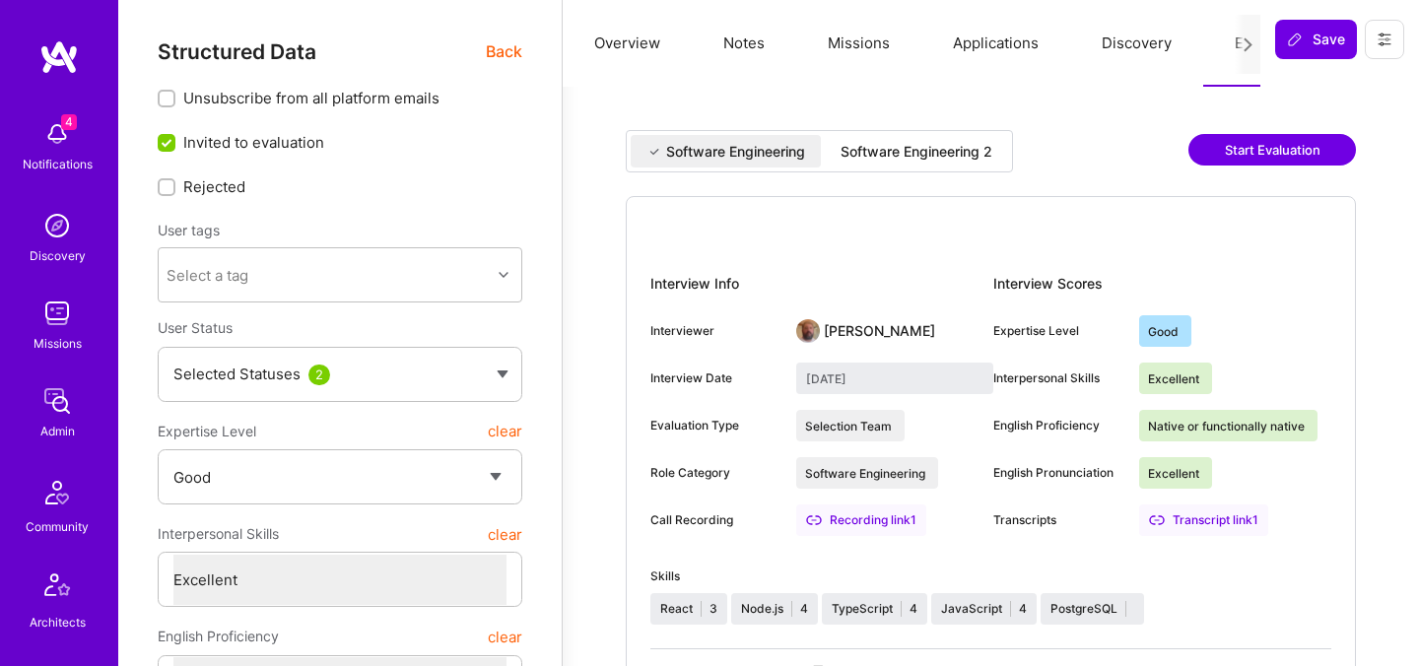
click at [946, 156] on div "Software Engineering 2" at bounding box center [916, 152] width 152 height 20
type input "[DATE]"
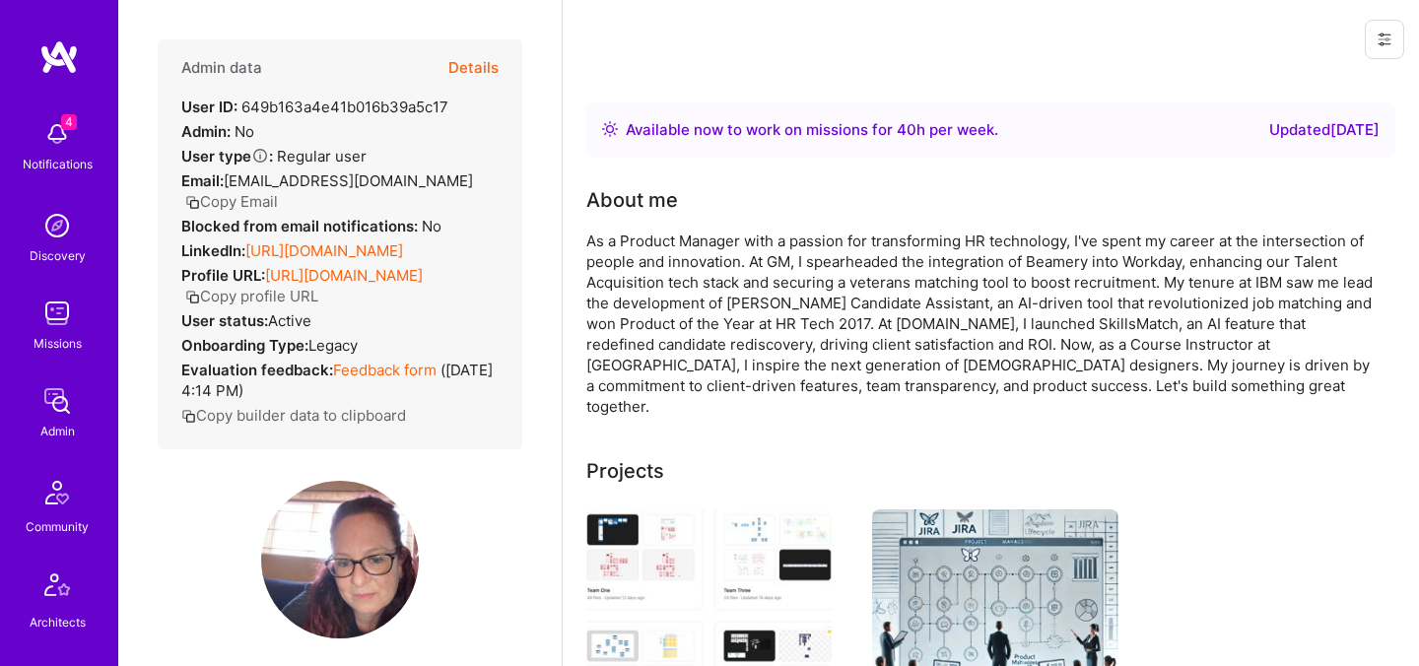
click at [482, 71] on button "Details" at bounding box center [473, 67] width 50 height 57
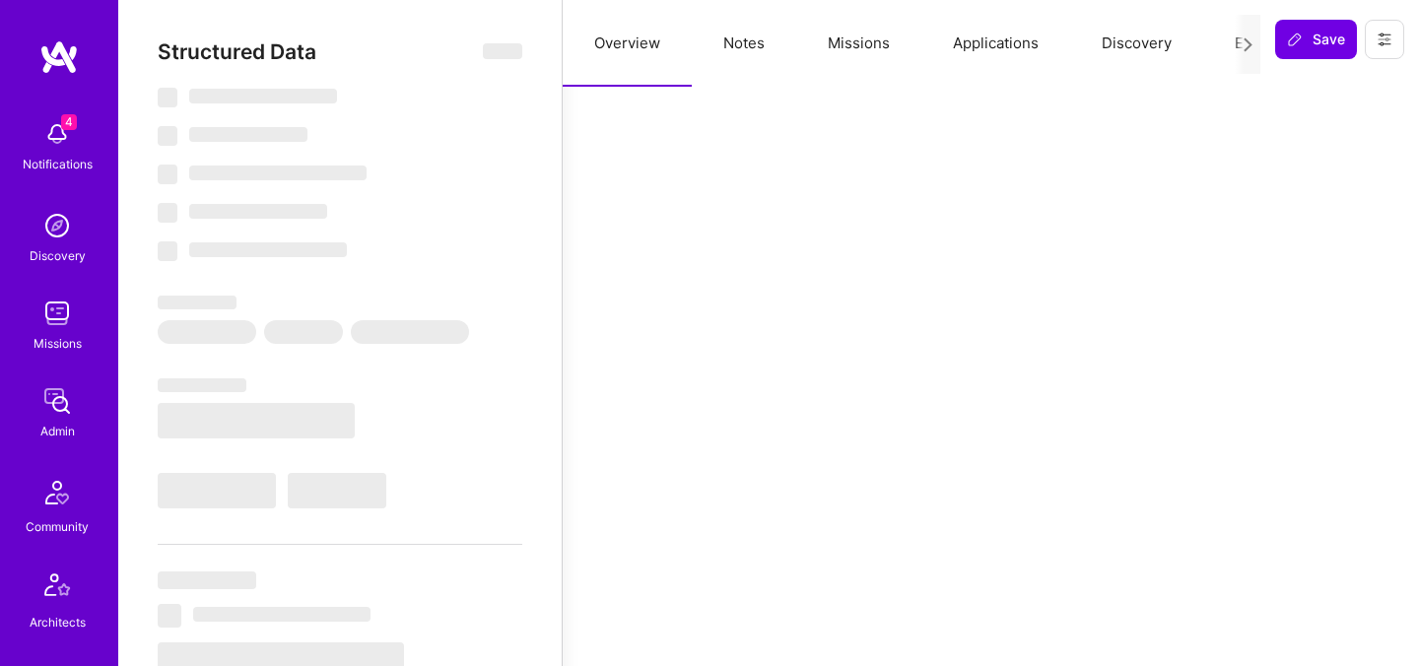
click at [1224, 42] on button "Evaluation" at bounding box center [1270, 43] width 135 height 87
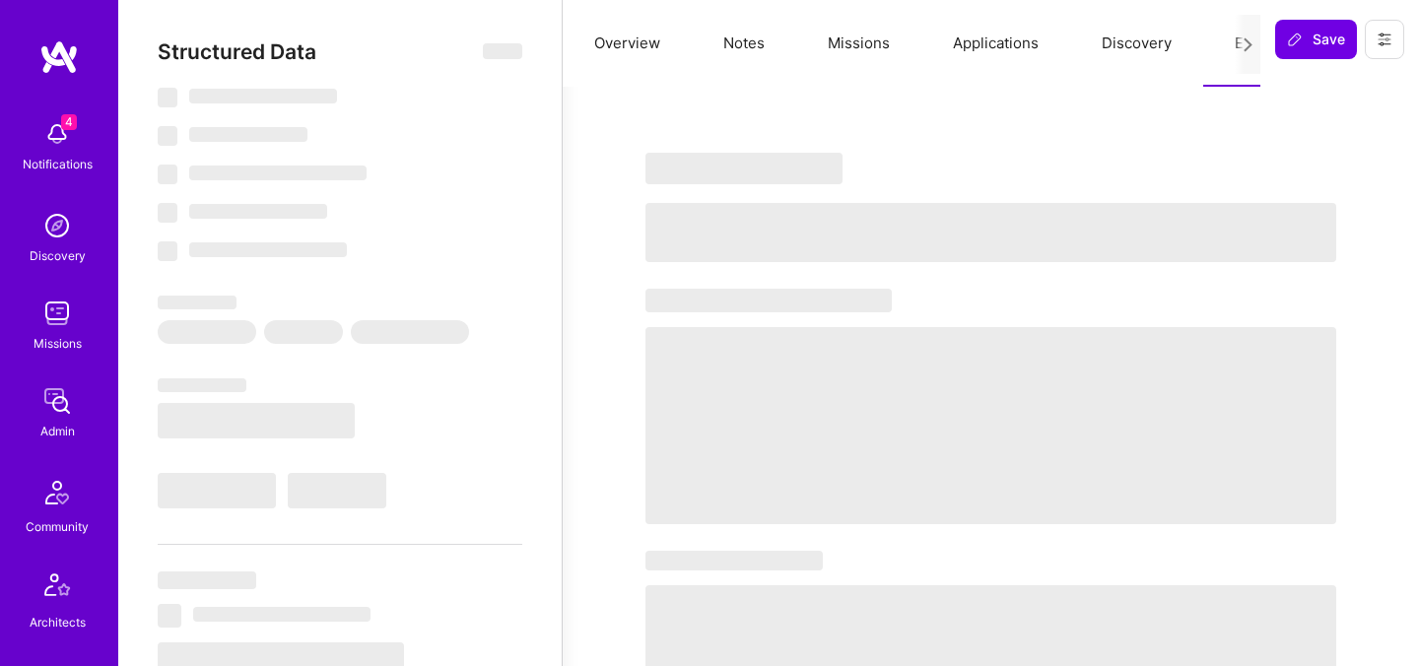
select select "Right Now"
select select "5"
select select "7"
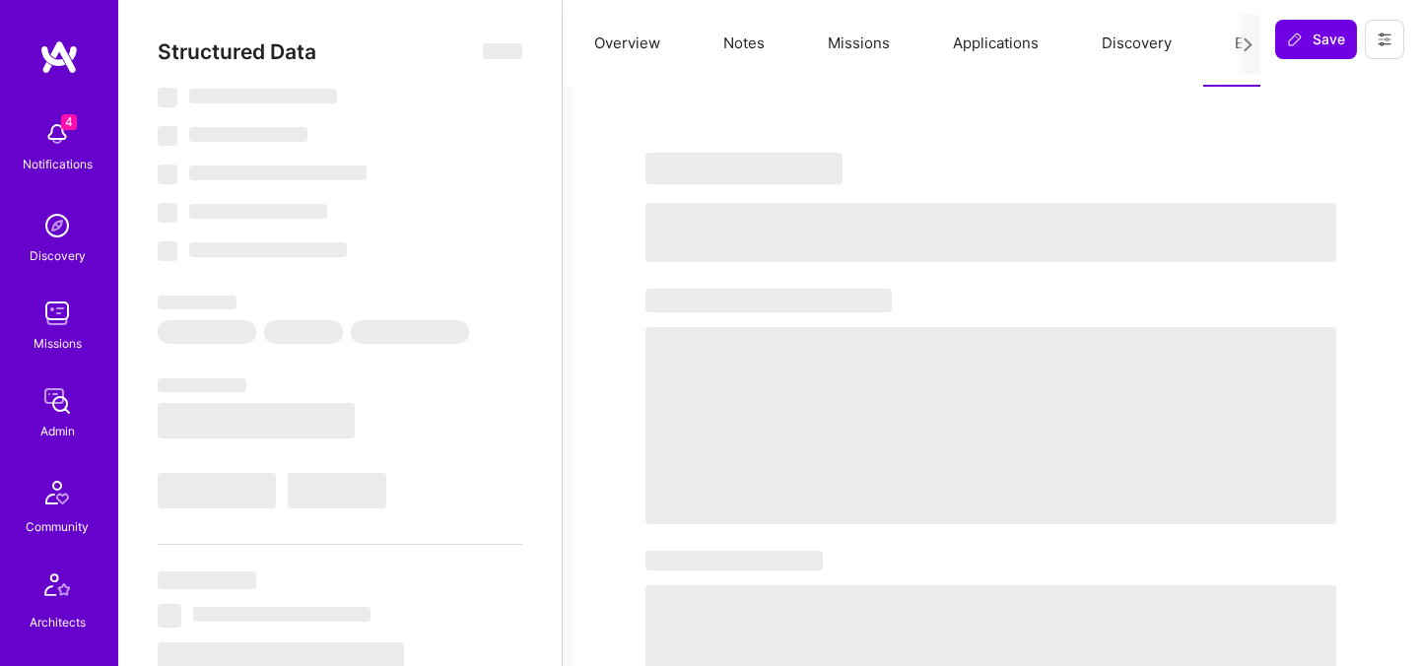
select select "US"
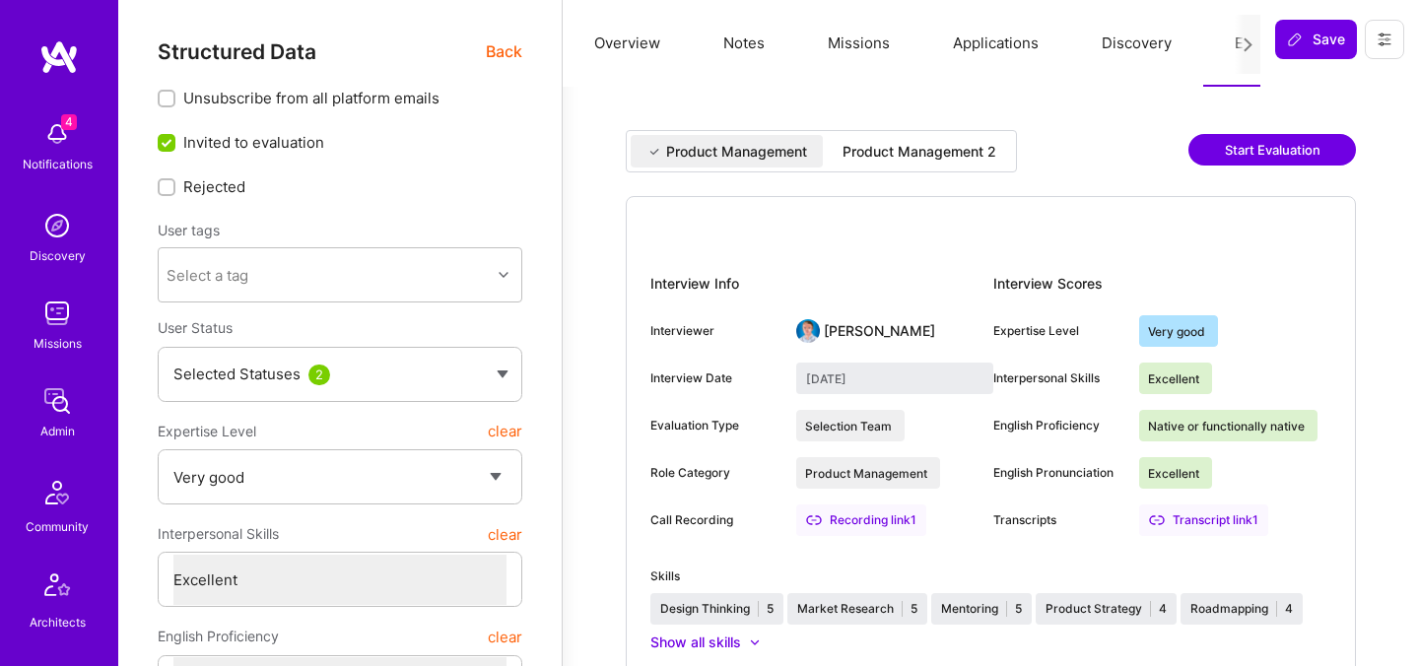
click at [940, 134] on div "Product Management Product Management 2" at bounding box center [821, 151] width 391 height 42
click at [940, 153] on div "Product Management 2" at bounding box center [919, 152] width 154 height 20
type input "September 19, 2025"
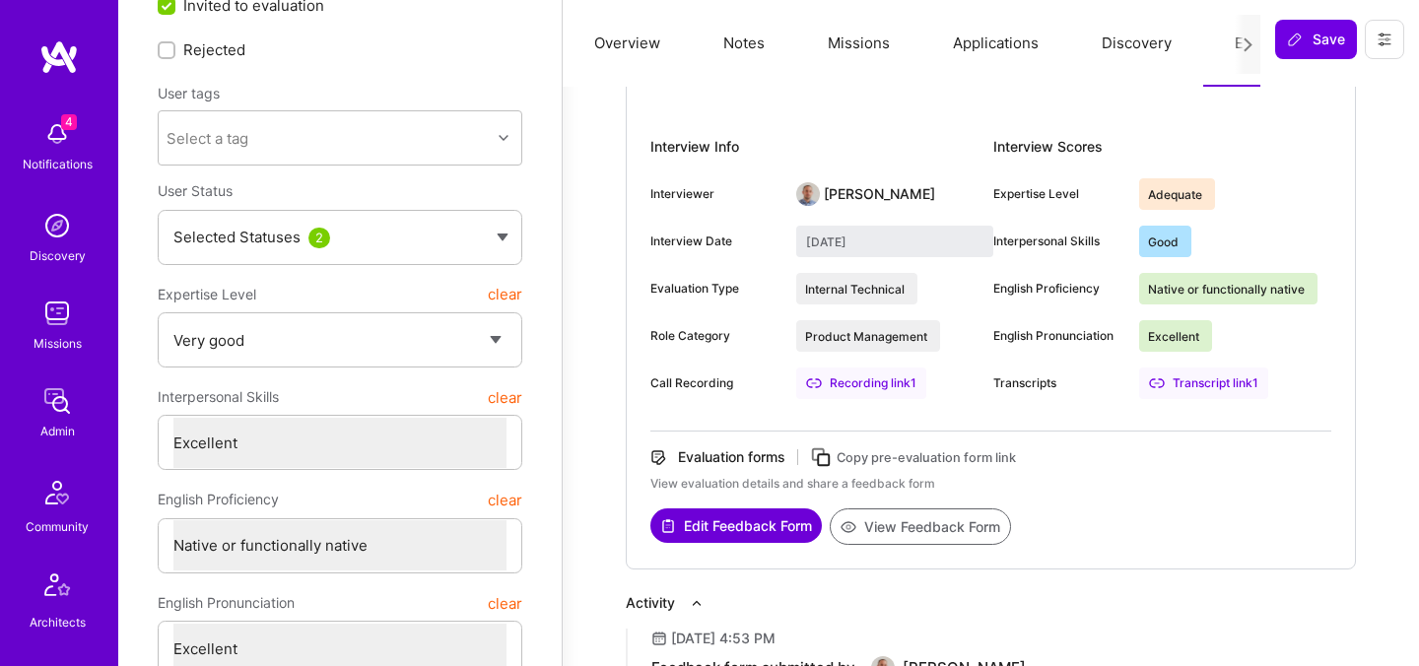
scroll to position [250, 0]
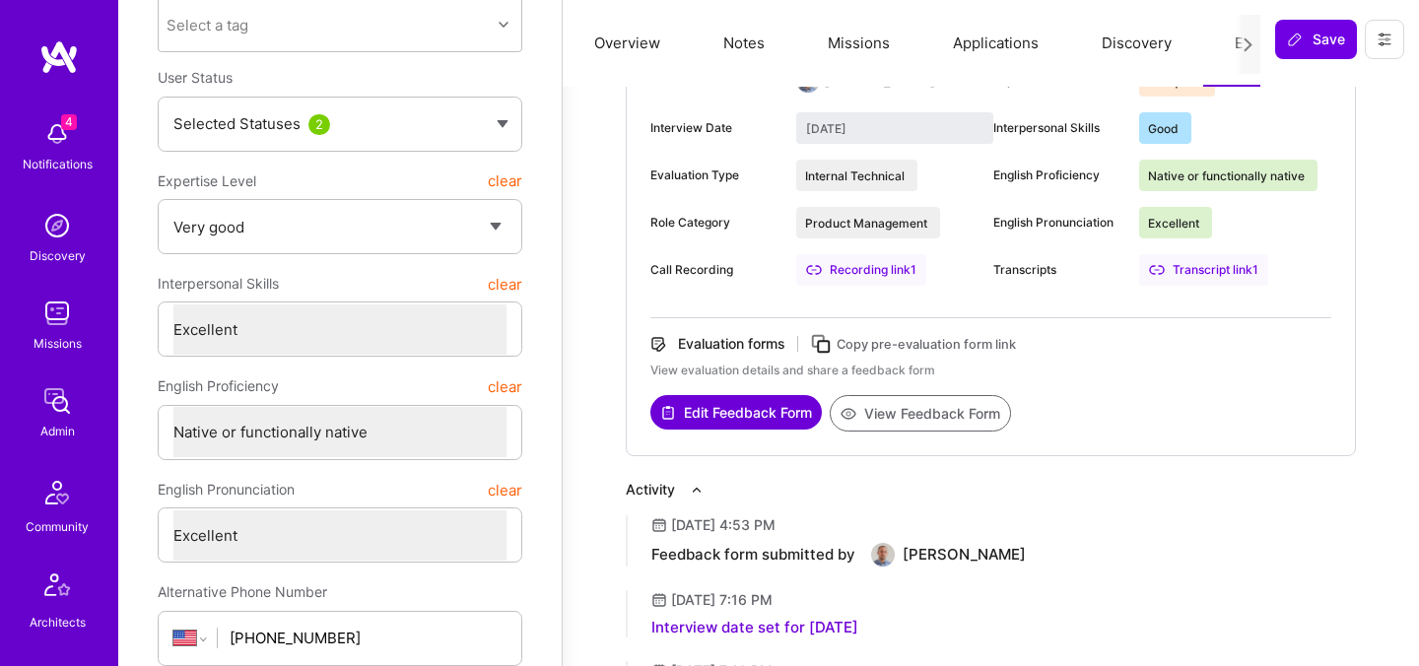
click at [869, 417] on button "View Feedback Form" at bounding box center [919, 413] width 181 height 36
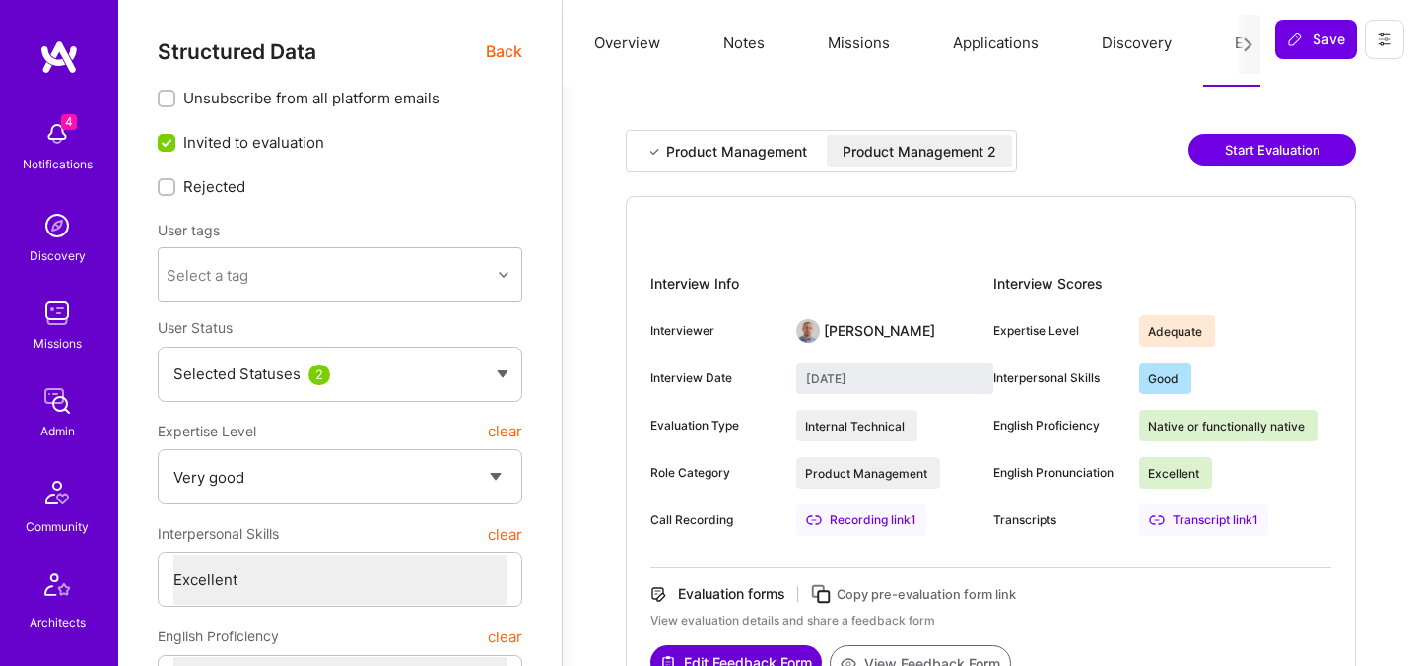
click at [513, 58] on span "Back" at bounding box center [504, 51] width 36 height 25
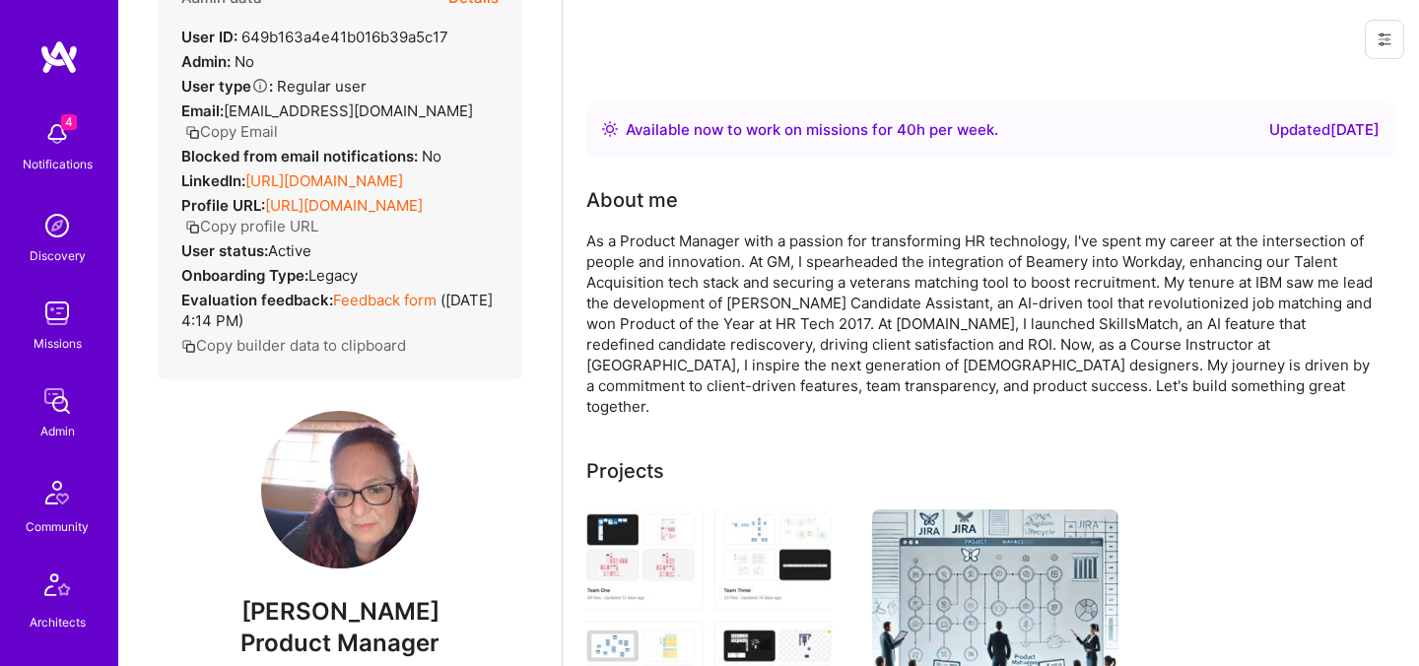
scroll to position [92, 0]
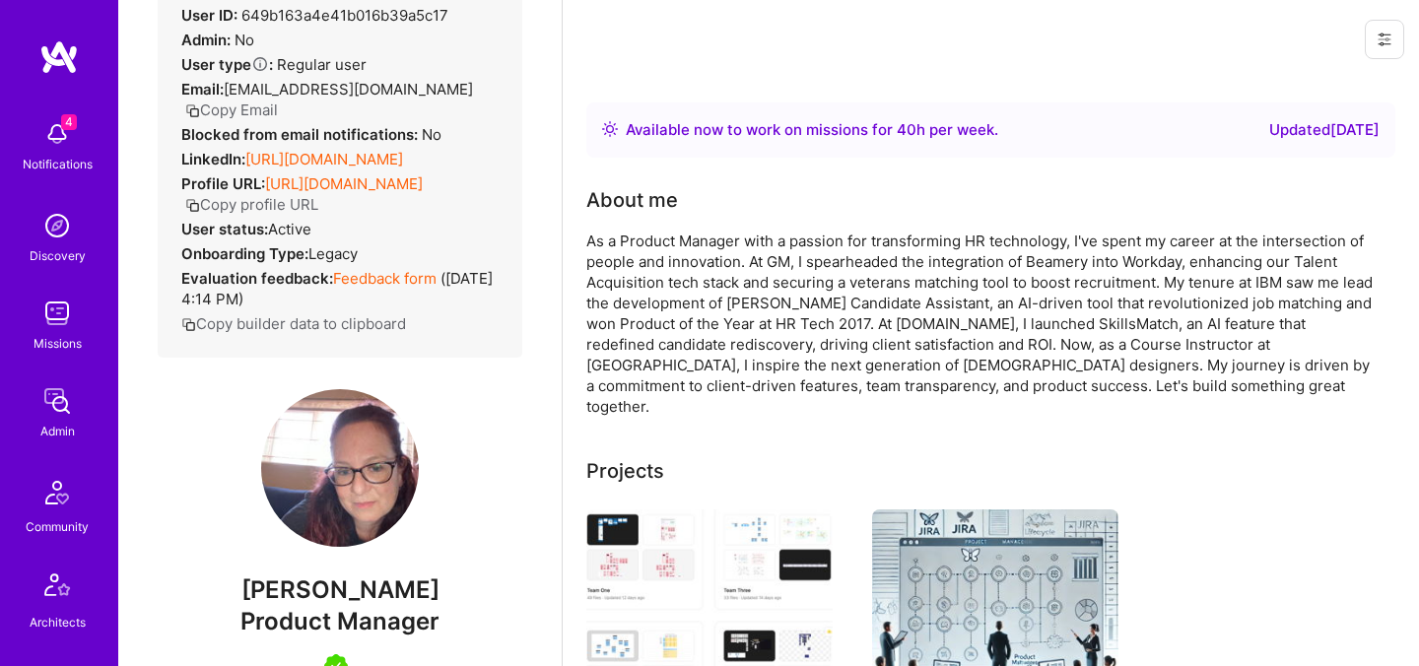
click at [318, 215] on button "Copy profile URL" at bounding box center [251, 204] width 133 height 21
click at [252, 111] on button "Copy Email" at bounding box center [231, 109] width 93 height 21
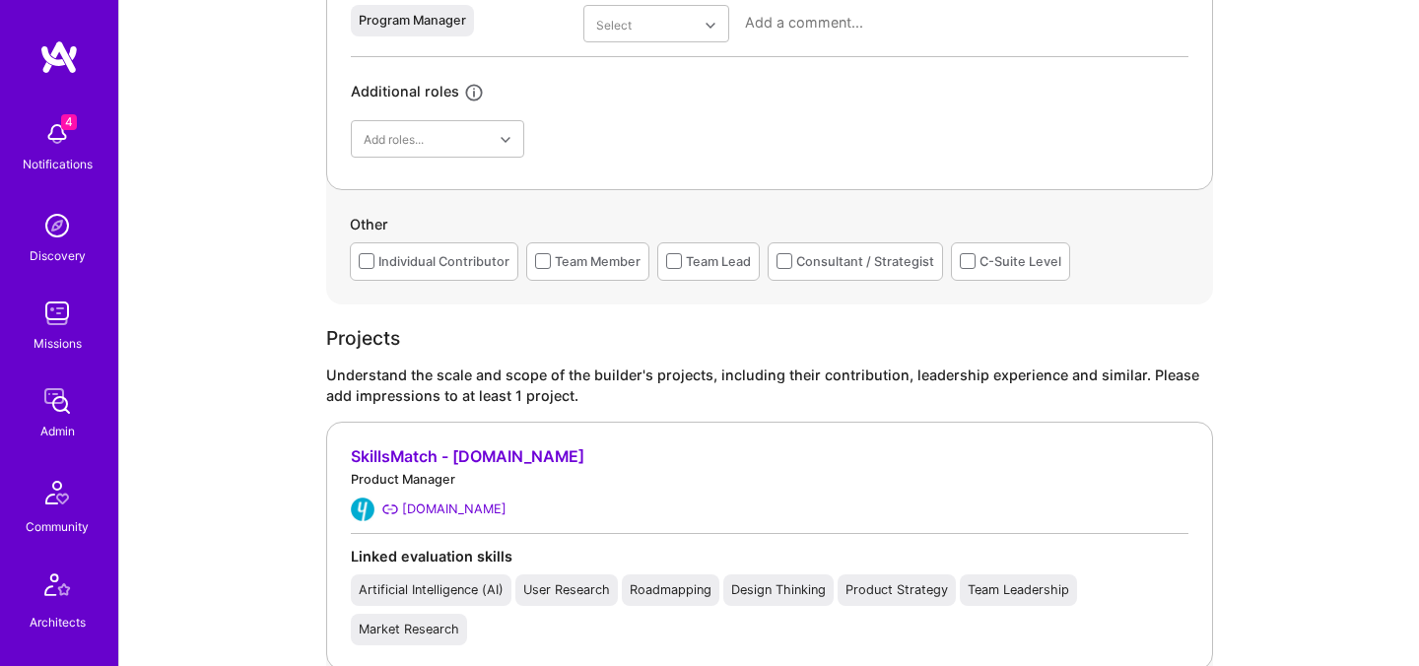
scroll to position [1211, 0]
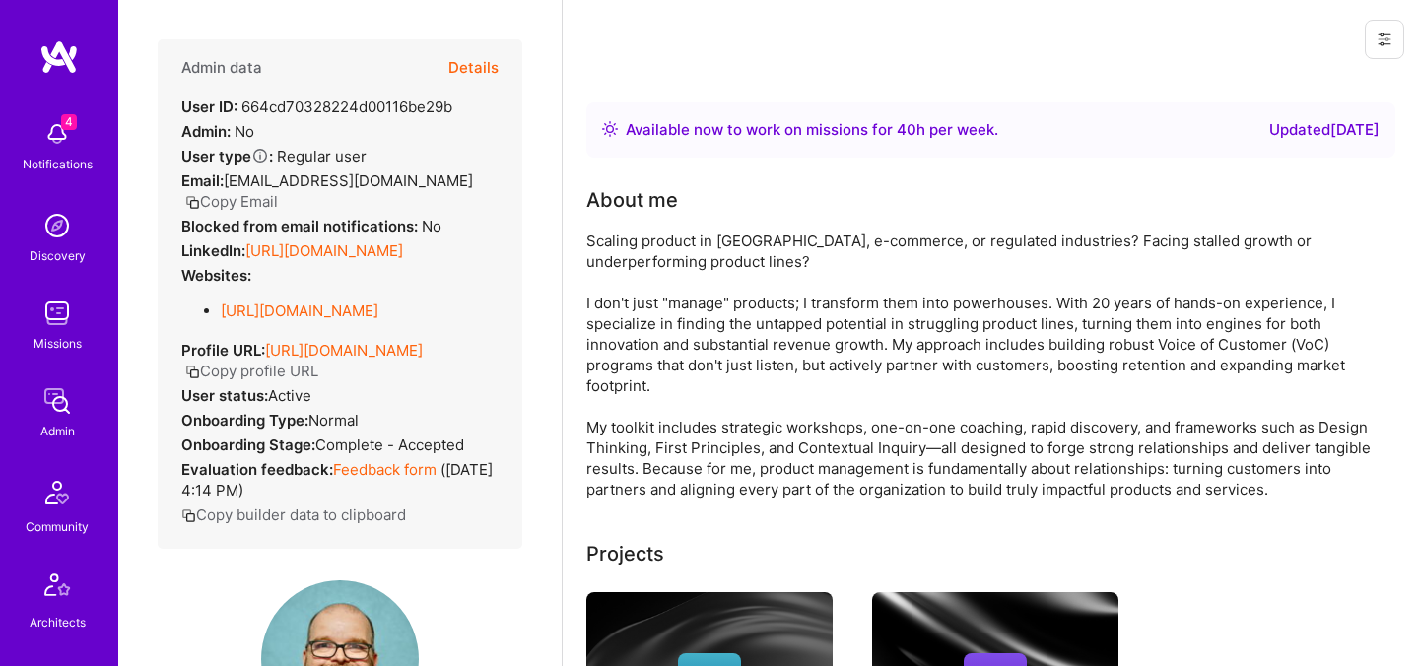
click at [482, 63] on button "Details" at bounding box center [473, 67] width 50 height 57
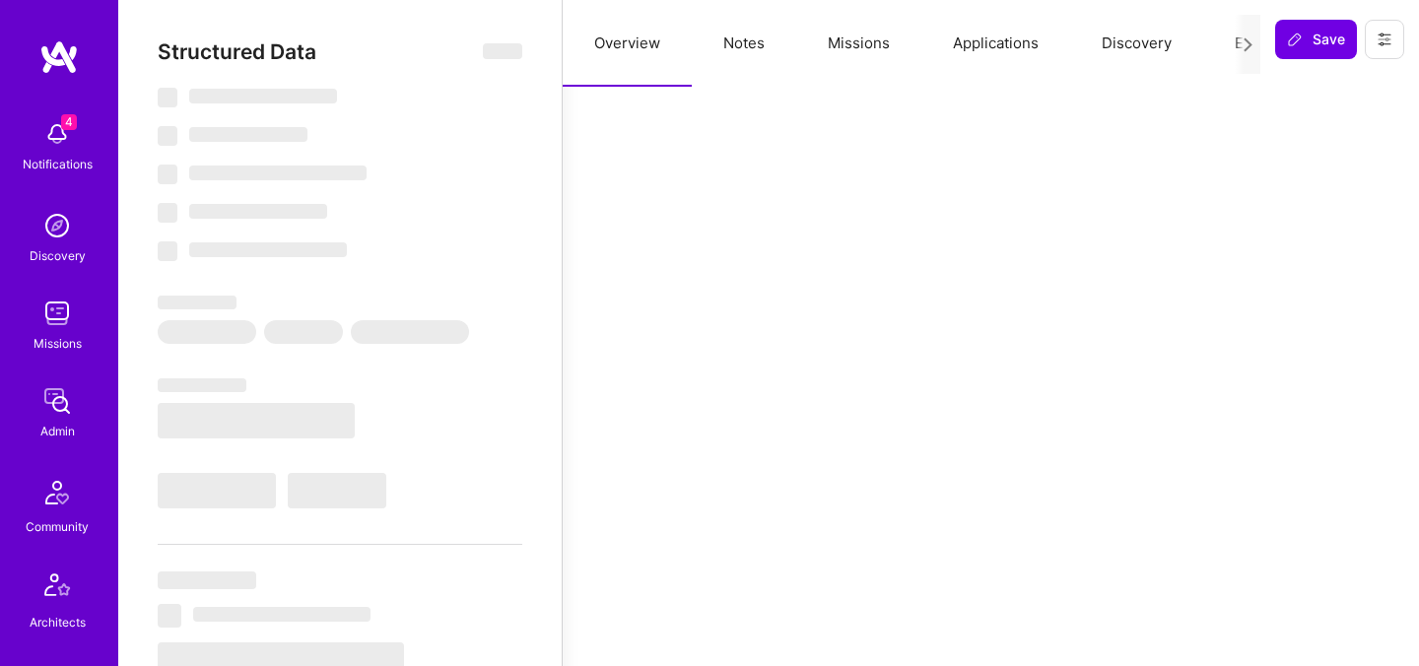
click at [1229, 42] on button "Evaluation" at bounding box center [1270, 43] width 135 height 87
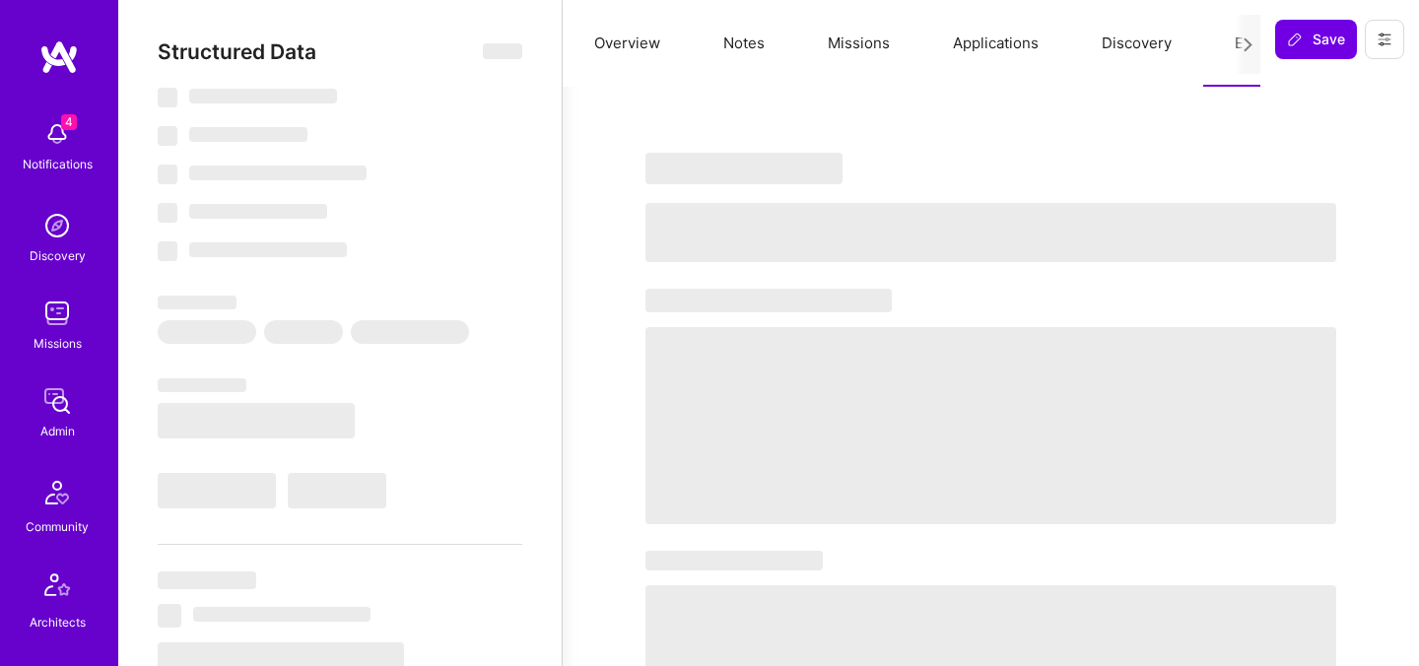
select select "Right Now"
select select "5"
select select "7"
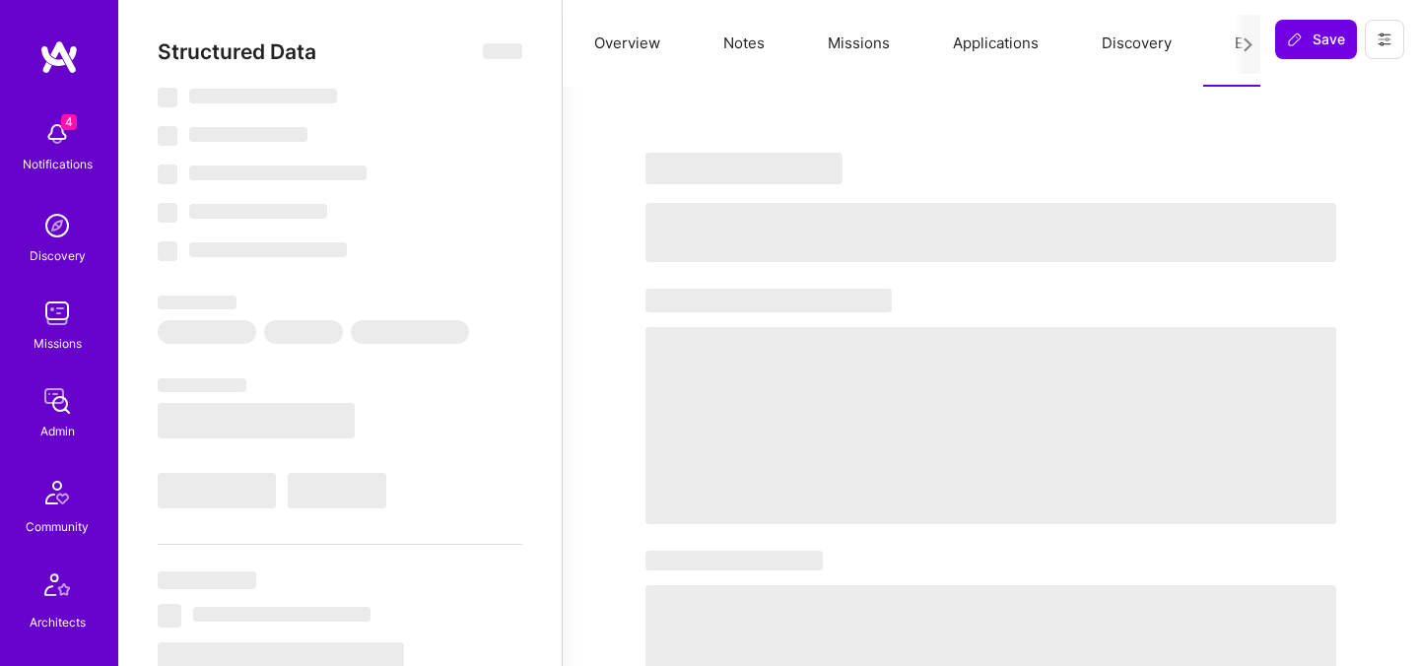
select select "US"
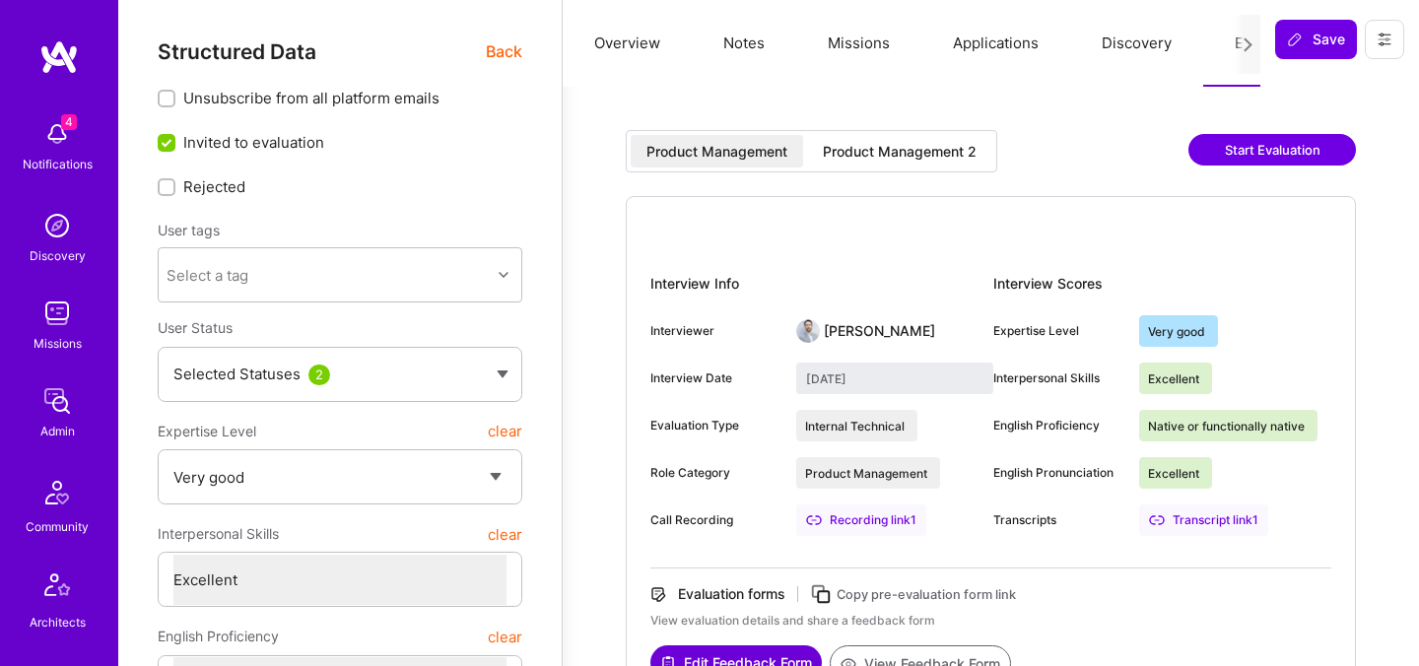
click at [859, 164] on div "Product Management 2" at bounding box center [899, 151] width 185 height 33
type input "[DATE]"
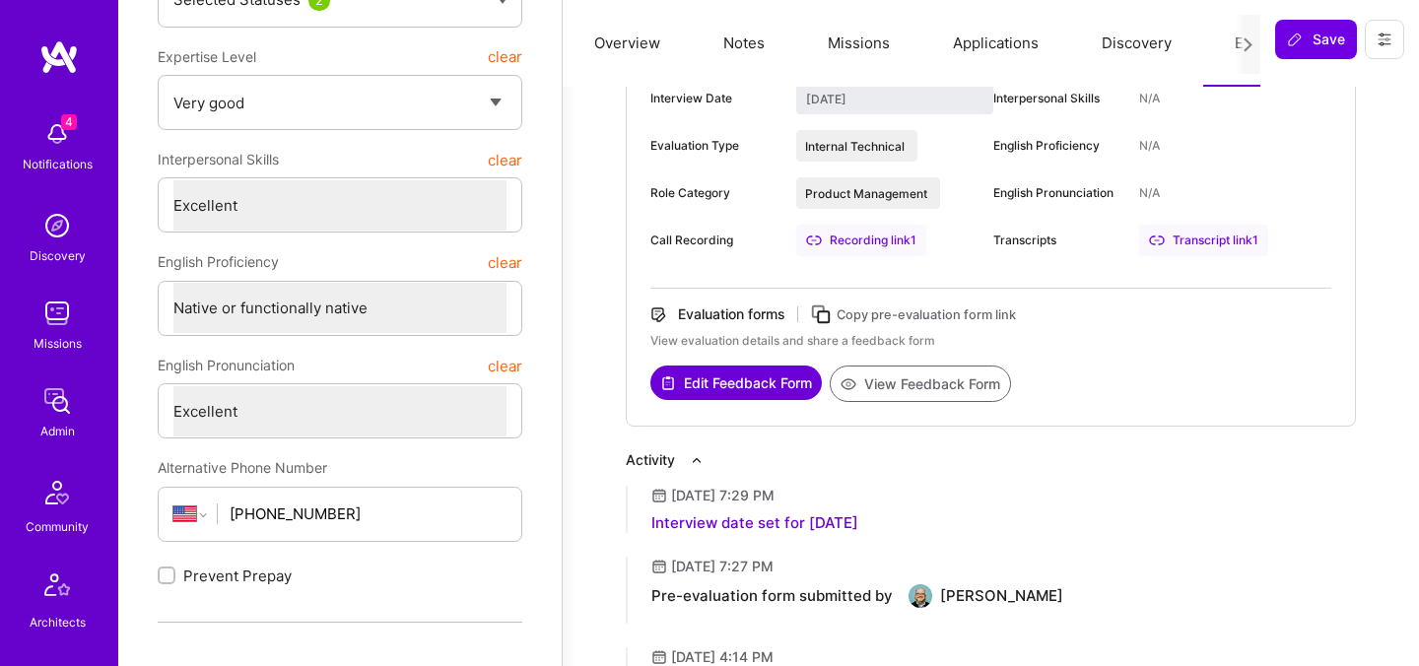
scroll to position [345, 0]
